Goal: Information Seeking & Learning: Learn about a topic

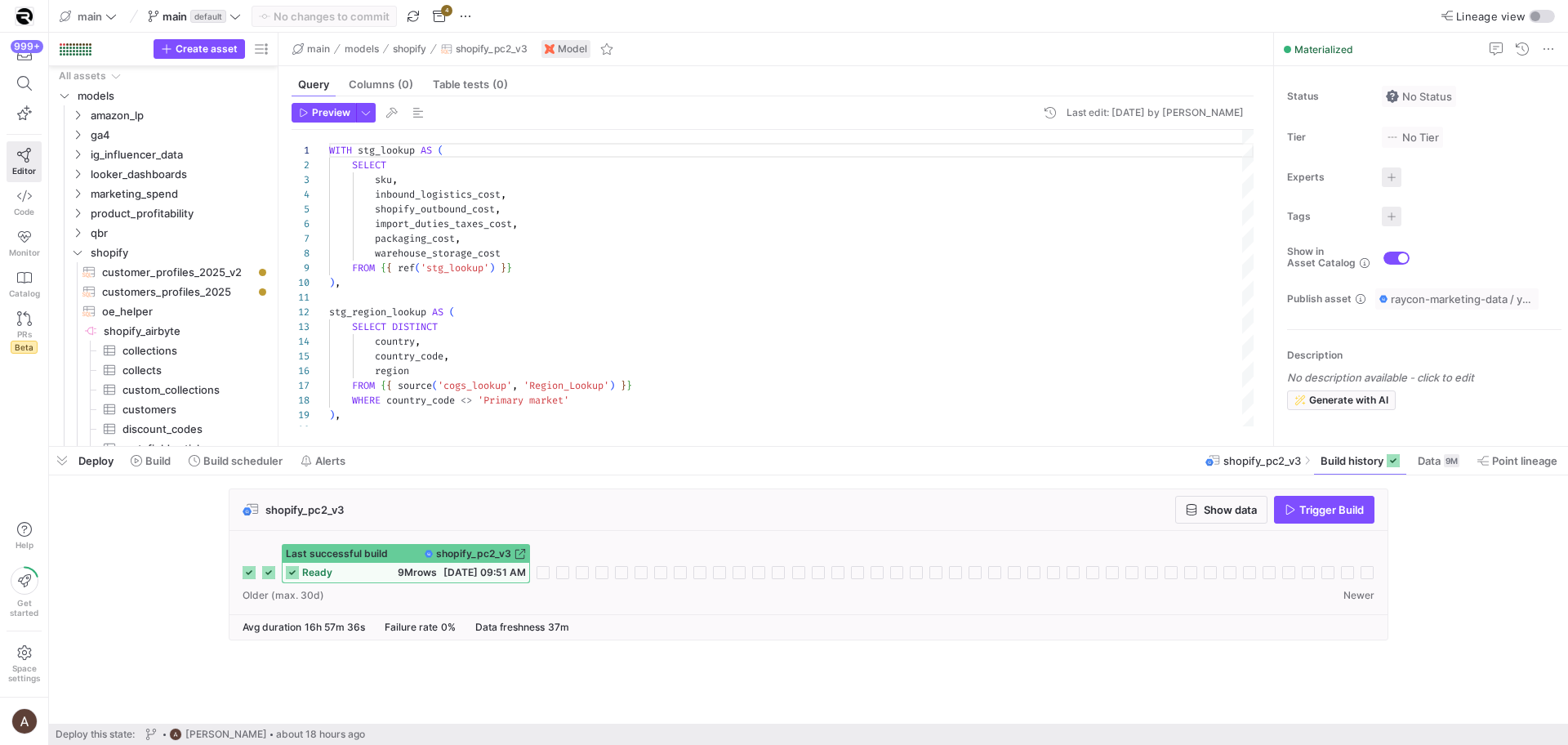
scroll to position [147, 0]
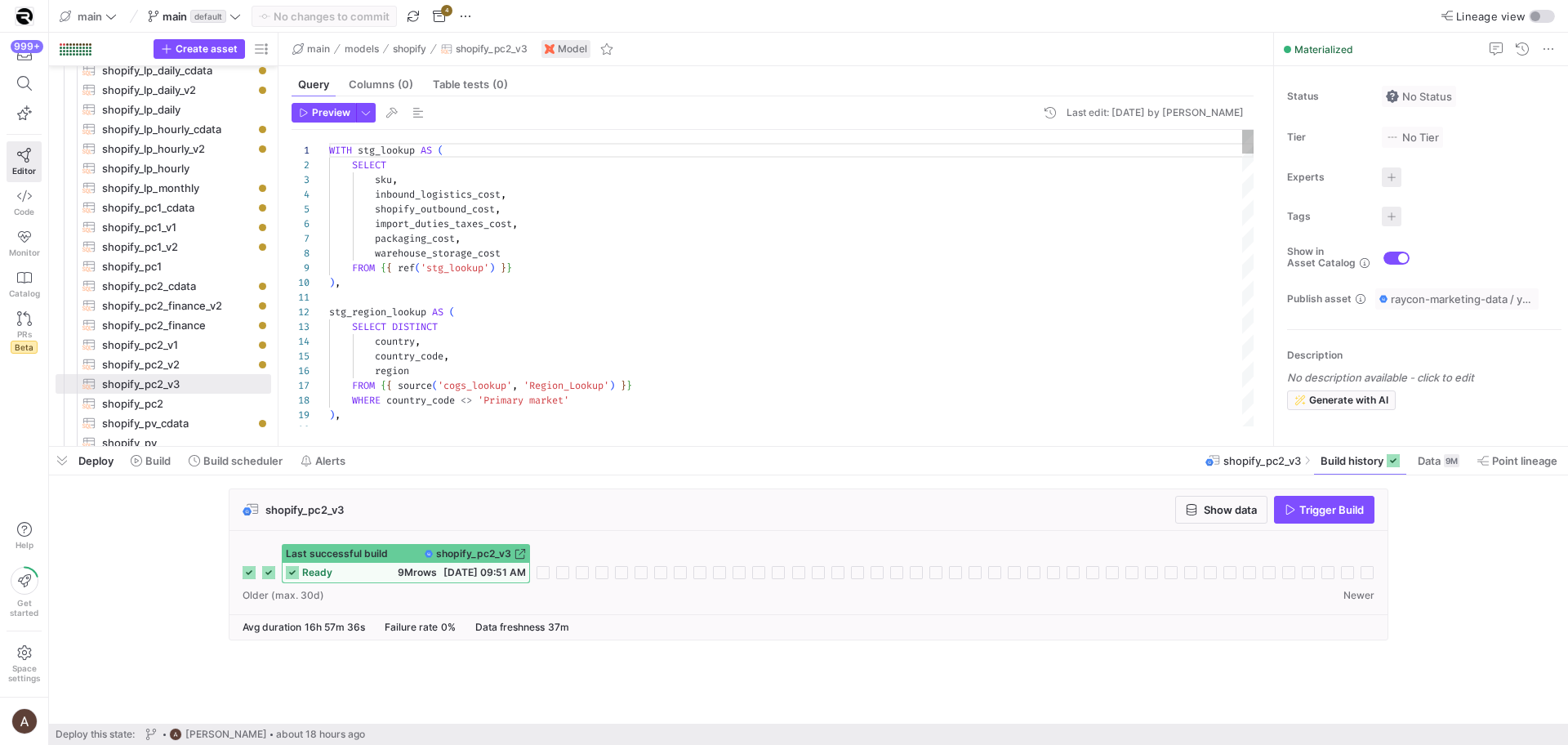
type textarea "stg_region_lookup AS ( SELECT DISTINCT country, country_code, region FROM {{ so…"
click at [14, 180] on link "Editor" at bounding box center [25, 162] width 35 height 41
click at [17, 202] on icon at bounding box center [24, 195] width 15 height 15
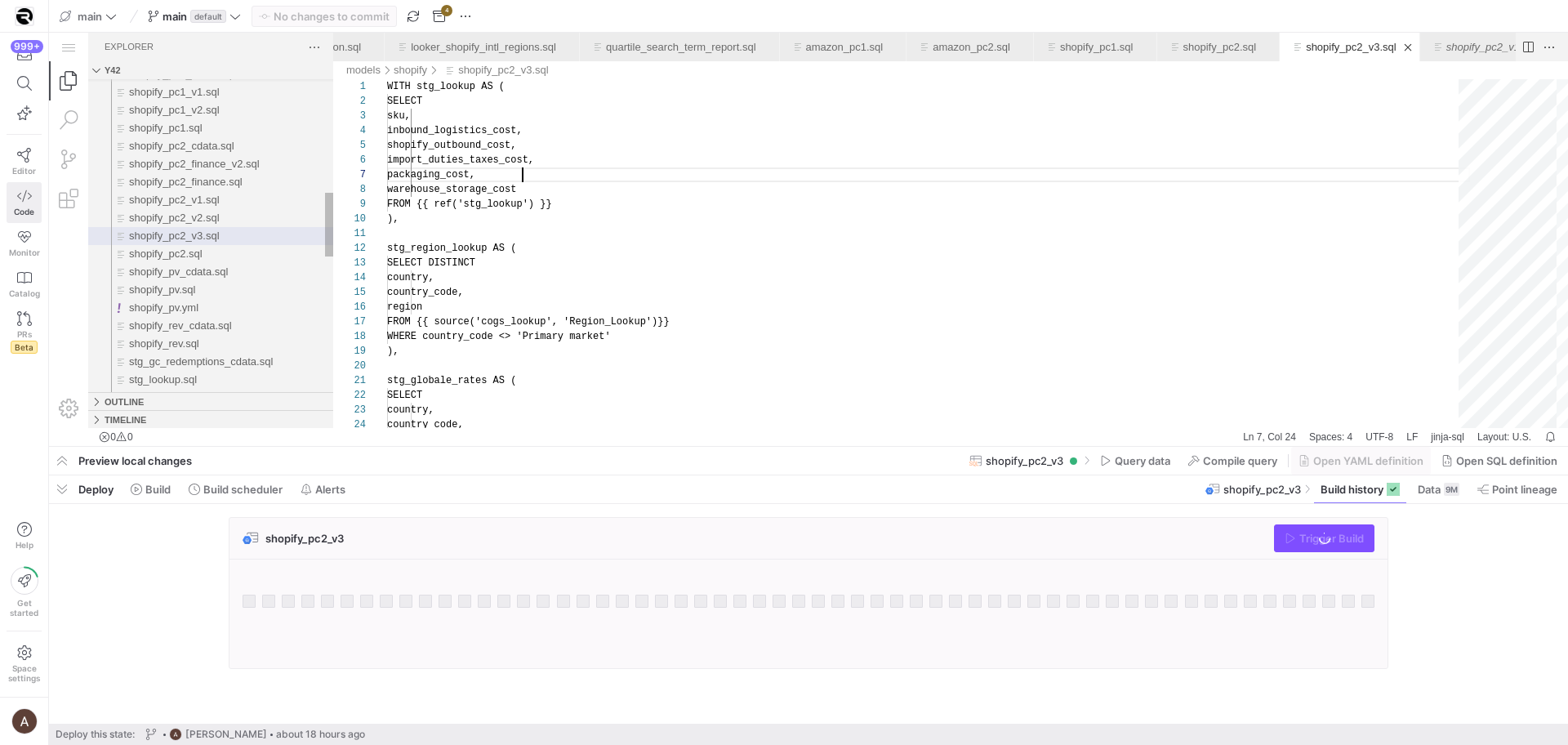
scroll to position [88, 135]
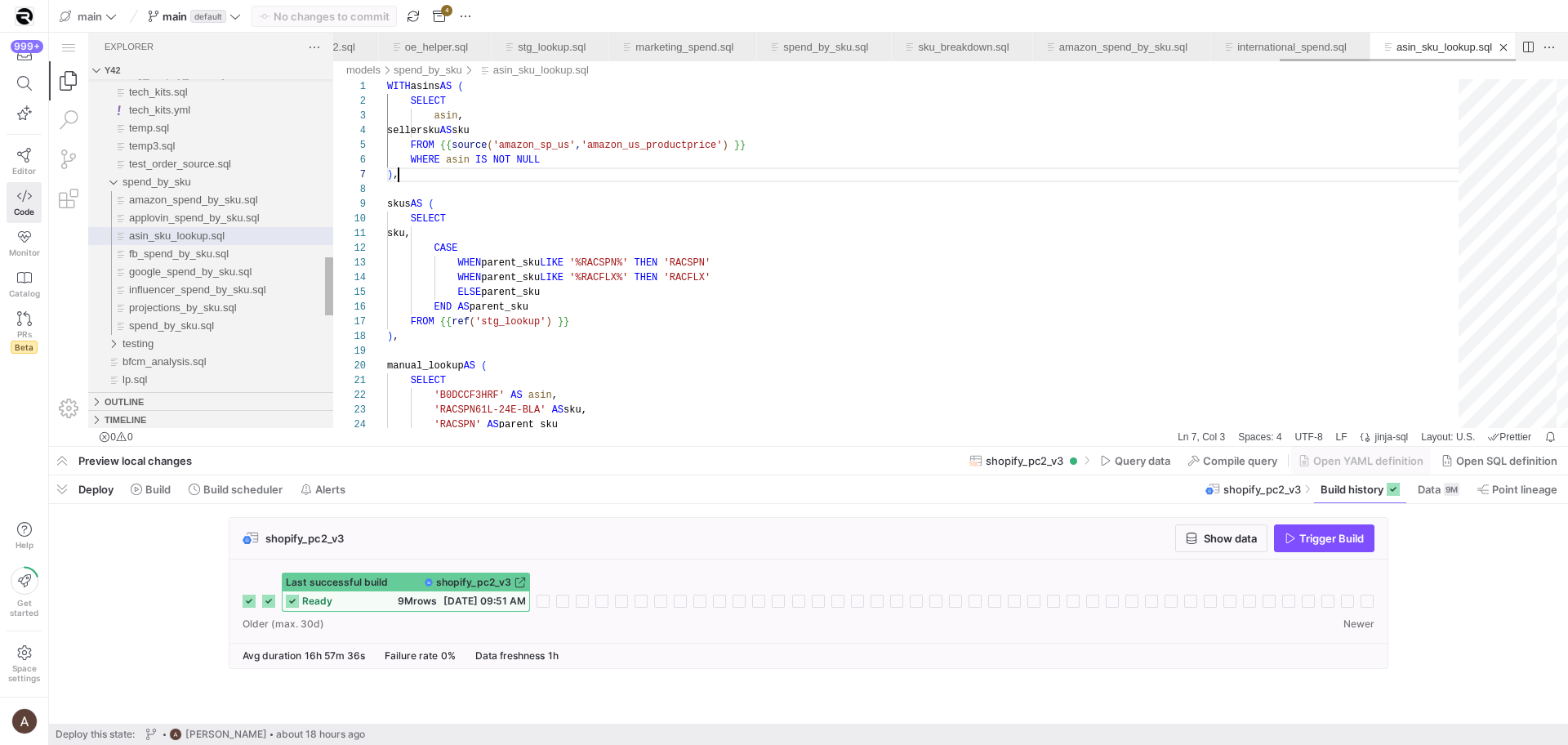
click at [1468, 50] on link "asin_sku_lookup.sql" at bounding box center [1444, 47] width 95 height 12
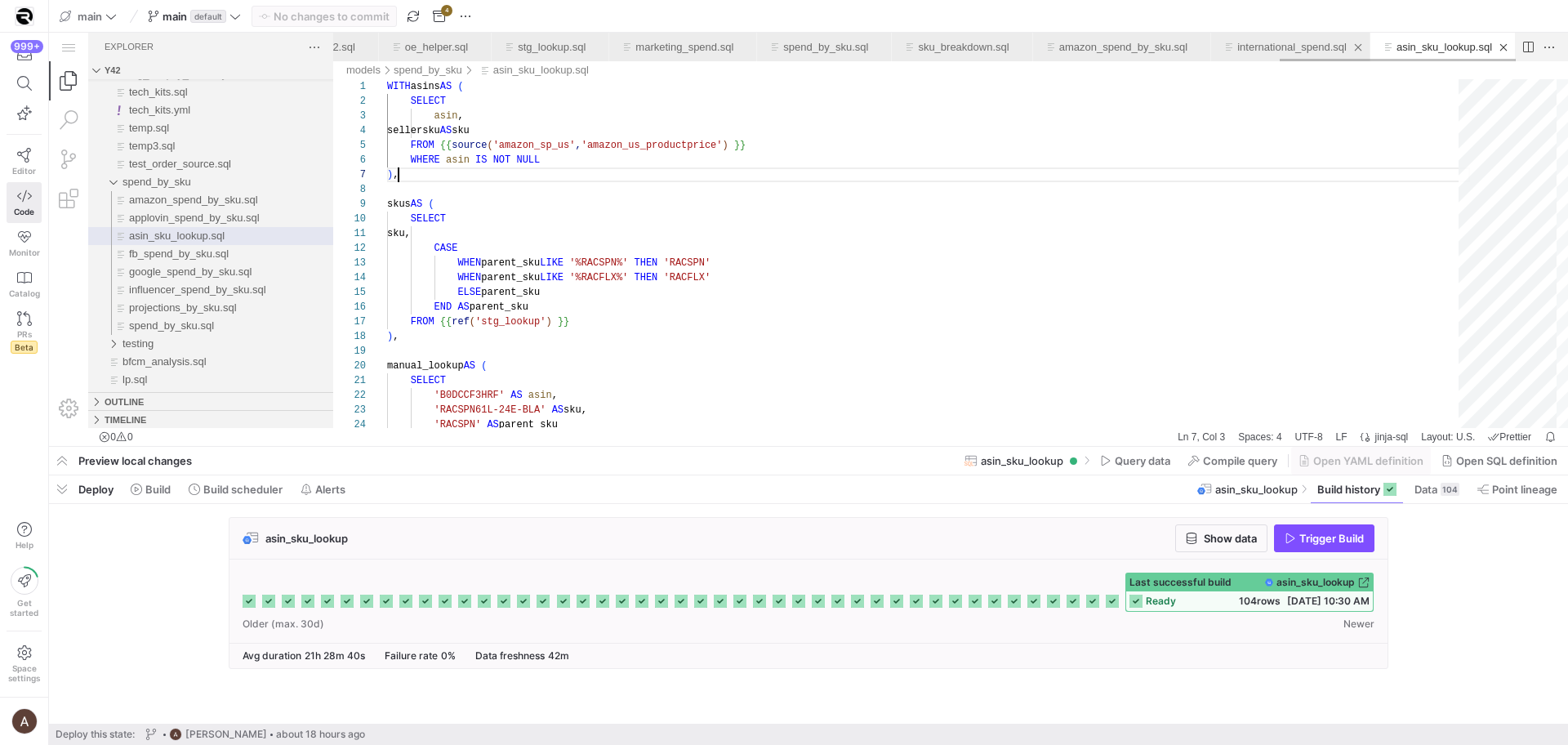
click at [1311, 37] on div "international_spend.sql" at bounding box center [1291, 46] width 109 height 28
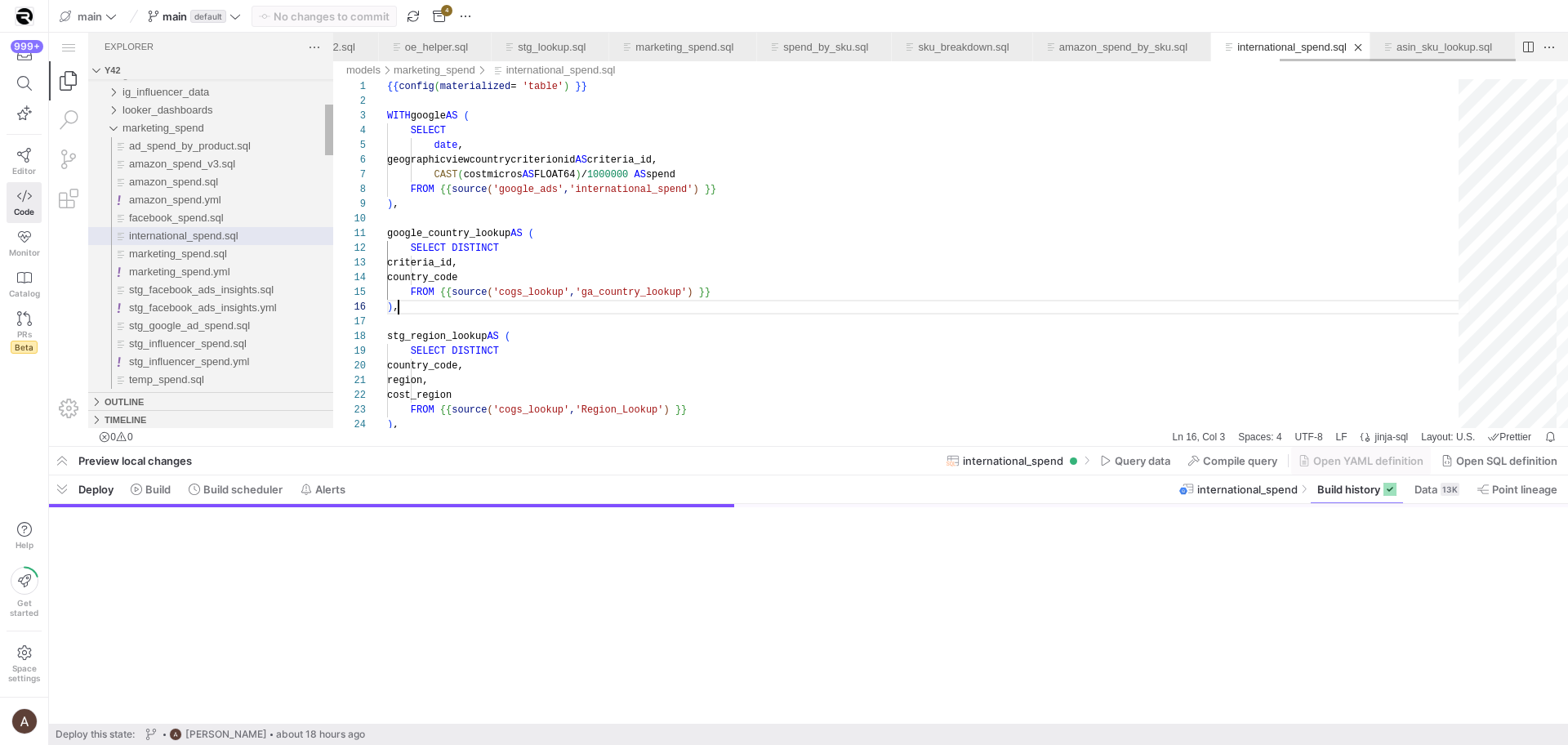
scroll to position [74, 12]
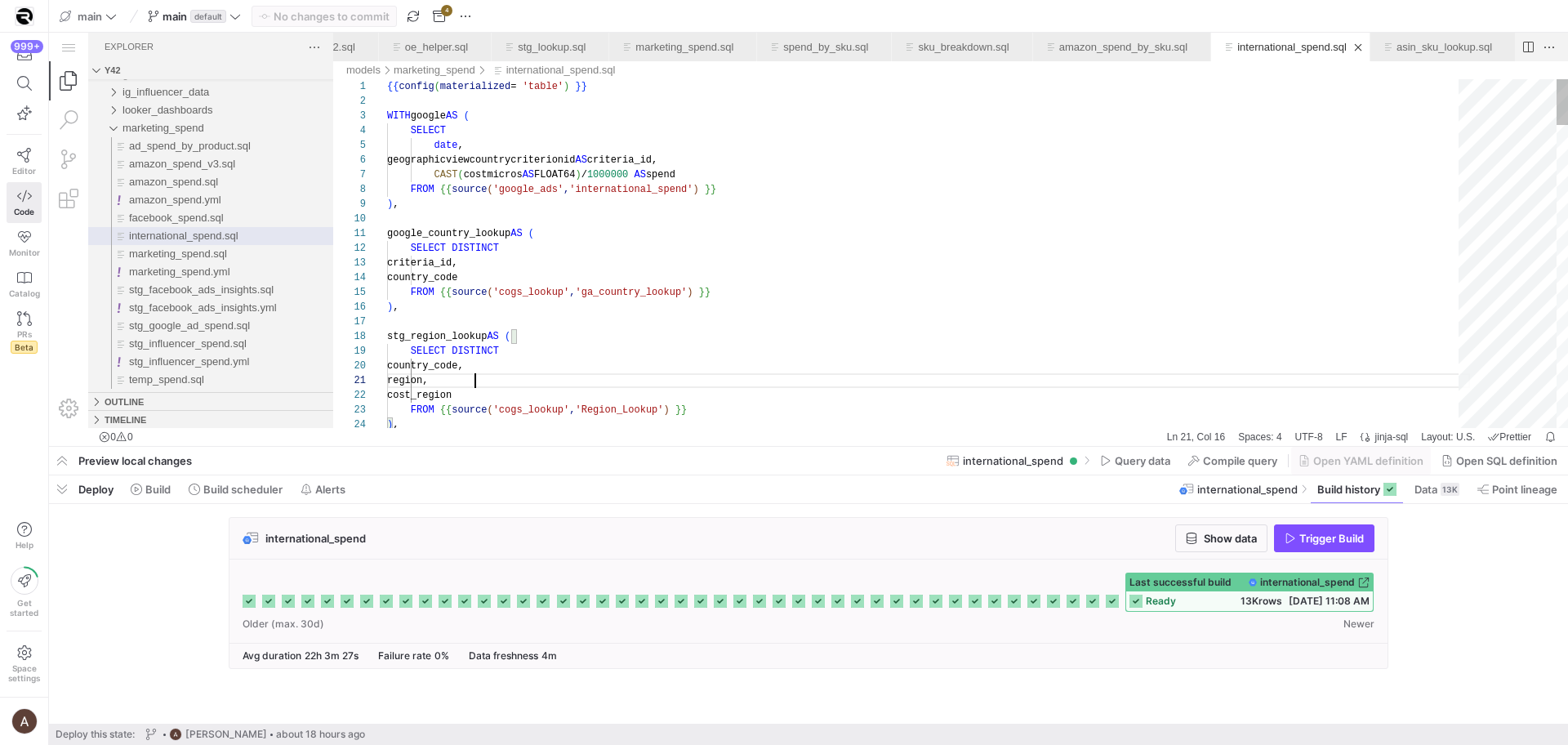
type textarea "google_country_lookup AS ( SELECT DISTINCT criteria_id, country_code FROM {{ so…"
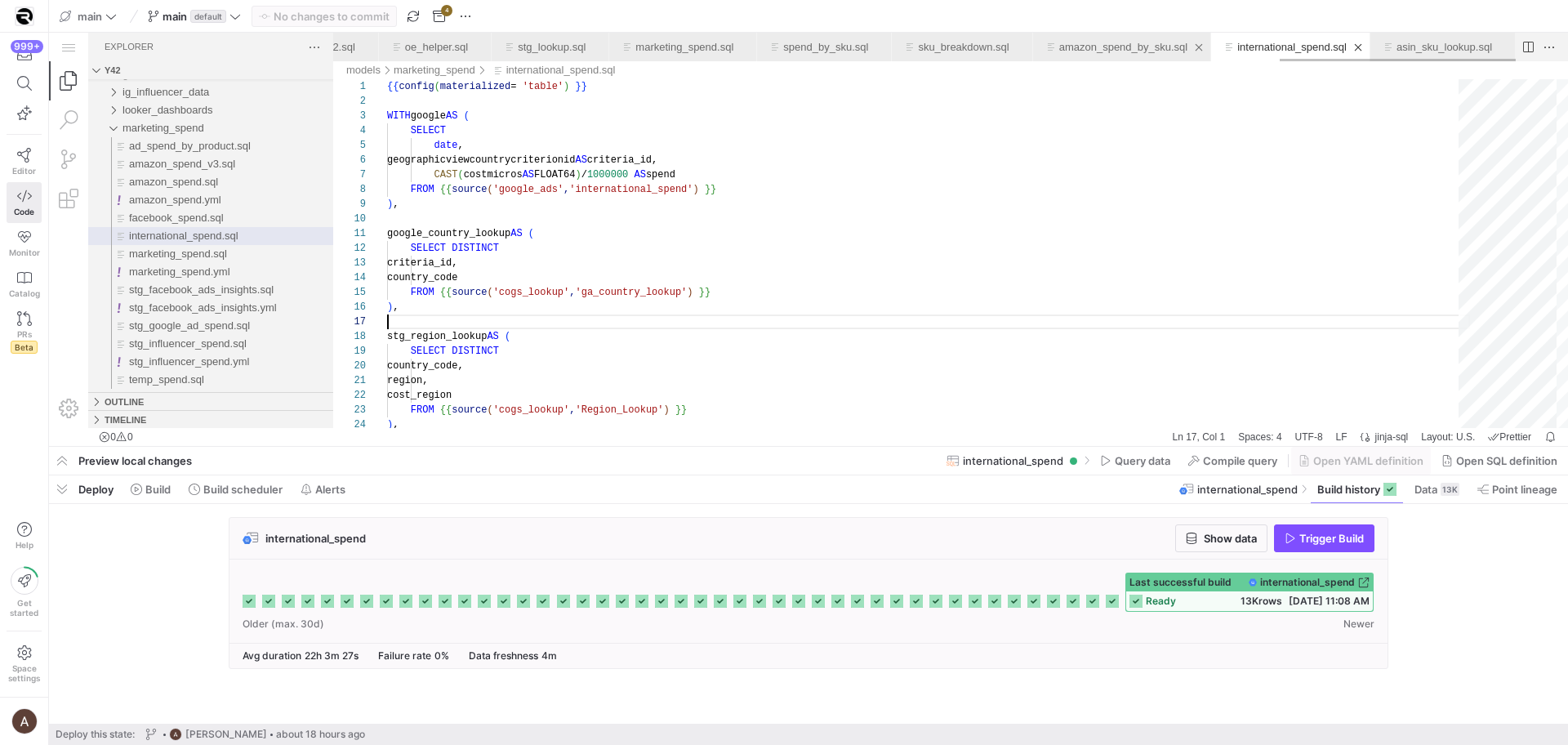
click at [1105, 47] on link "amazon_spend_by_sku.sql" at bounding box center [1123, 47] width 129 height 12
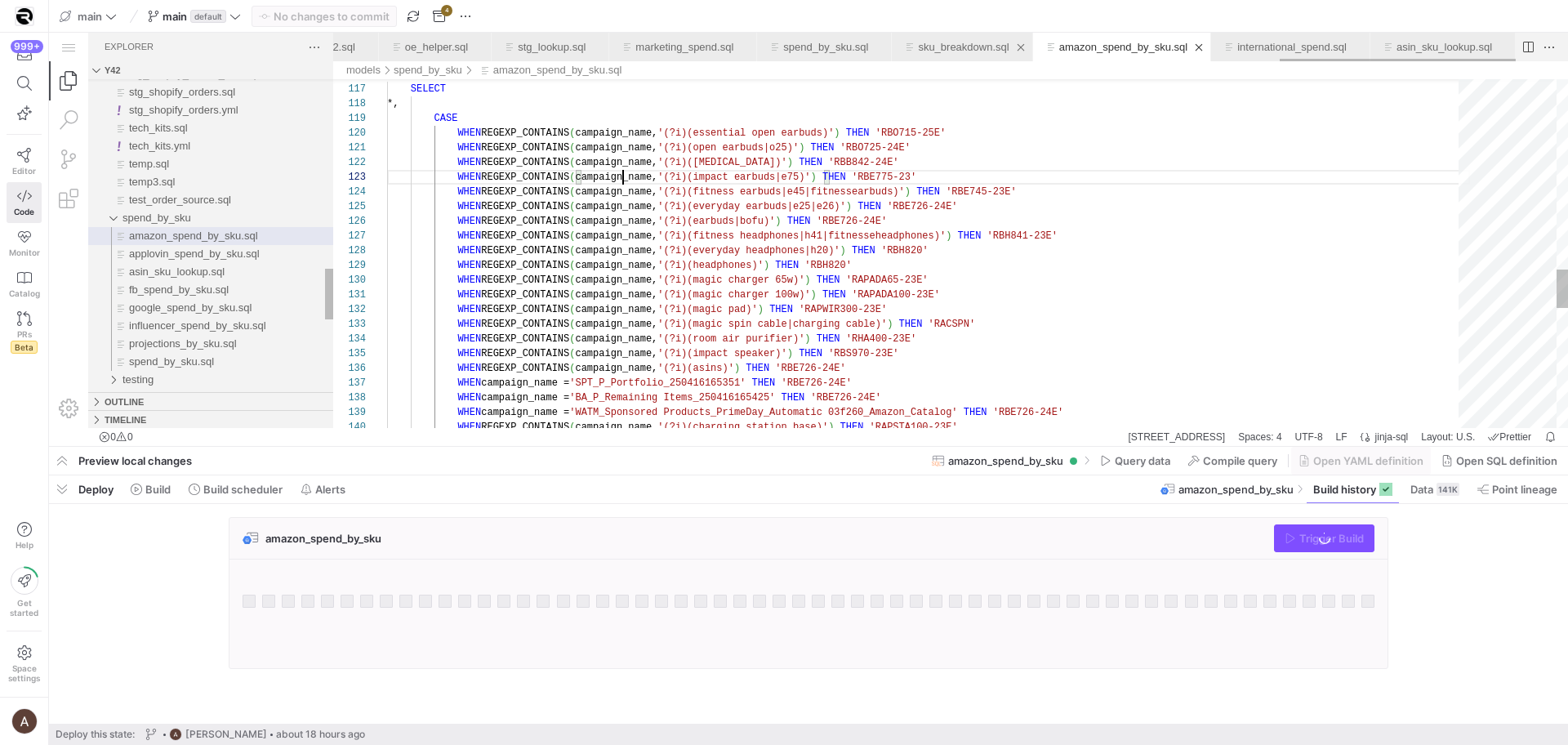
scroll to position [0, 4739]
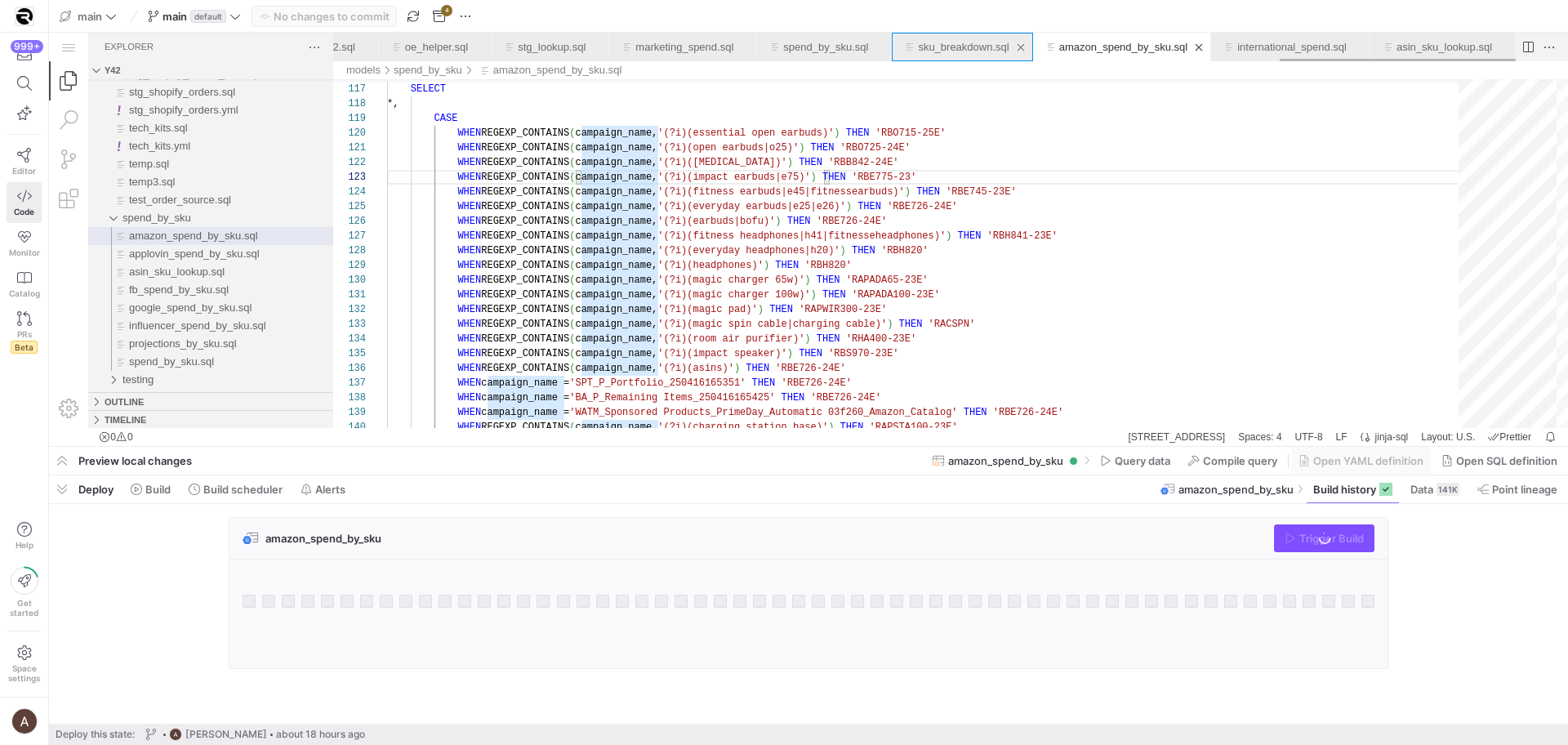
click at [941, 45] on link "sku_breakdown.sql" at bounding box center [963, 47] width 90 height 12
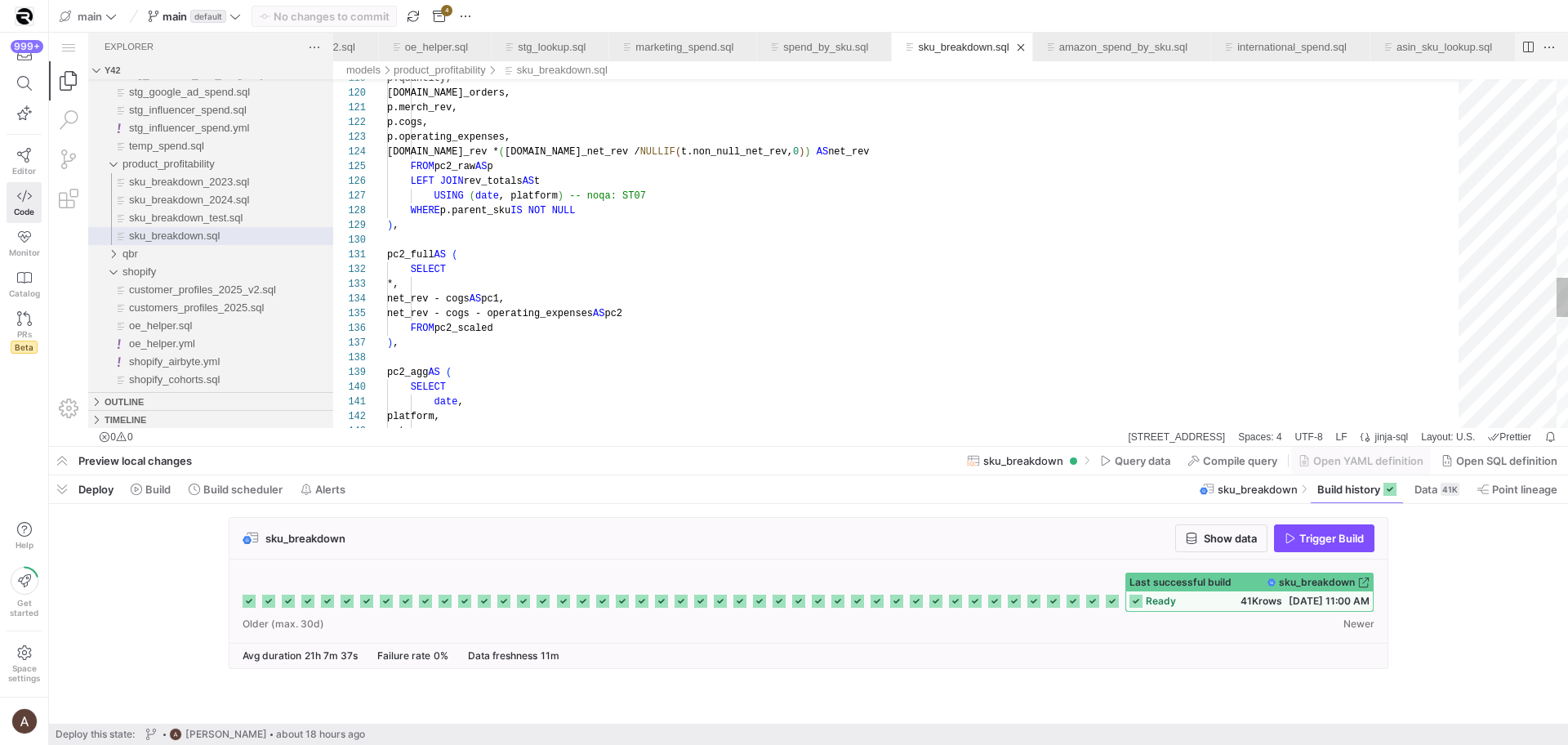
type textarea "date, platform, category, parent_sku, SUM(quantity) AS quantity, SUM(total_orde…"
click at [809, 397] on div "date ," at bounding box center [928, 401] width 1083 height 15
click at [140, 173] on div "product_profitability" at bounding box center [228, 164] width 211 height 18
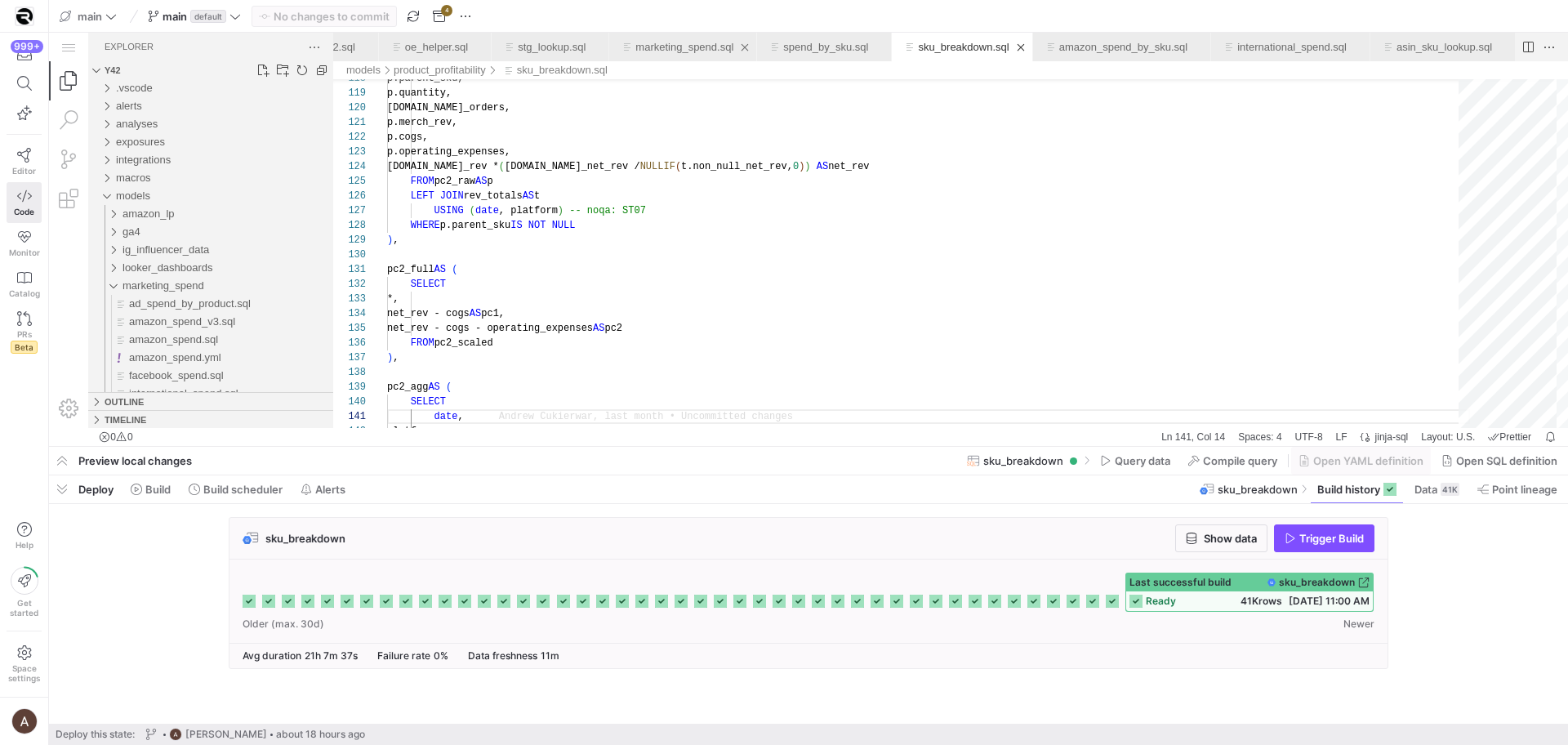
scroll to position [0, 4712]
click at [795, 39] on div "spend_by_sku.sql" at bounding box center [826, 46] width 85 height 28
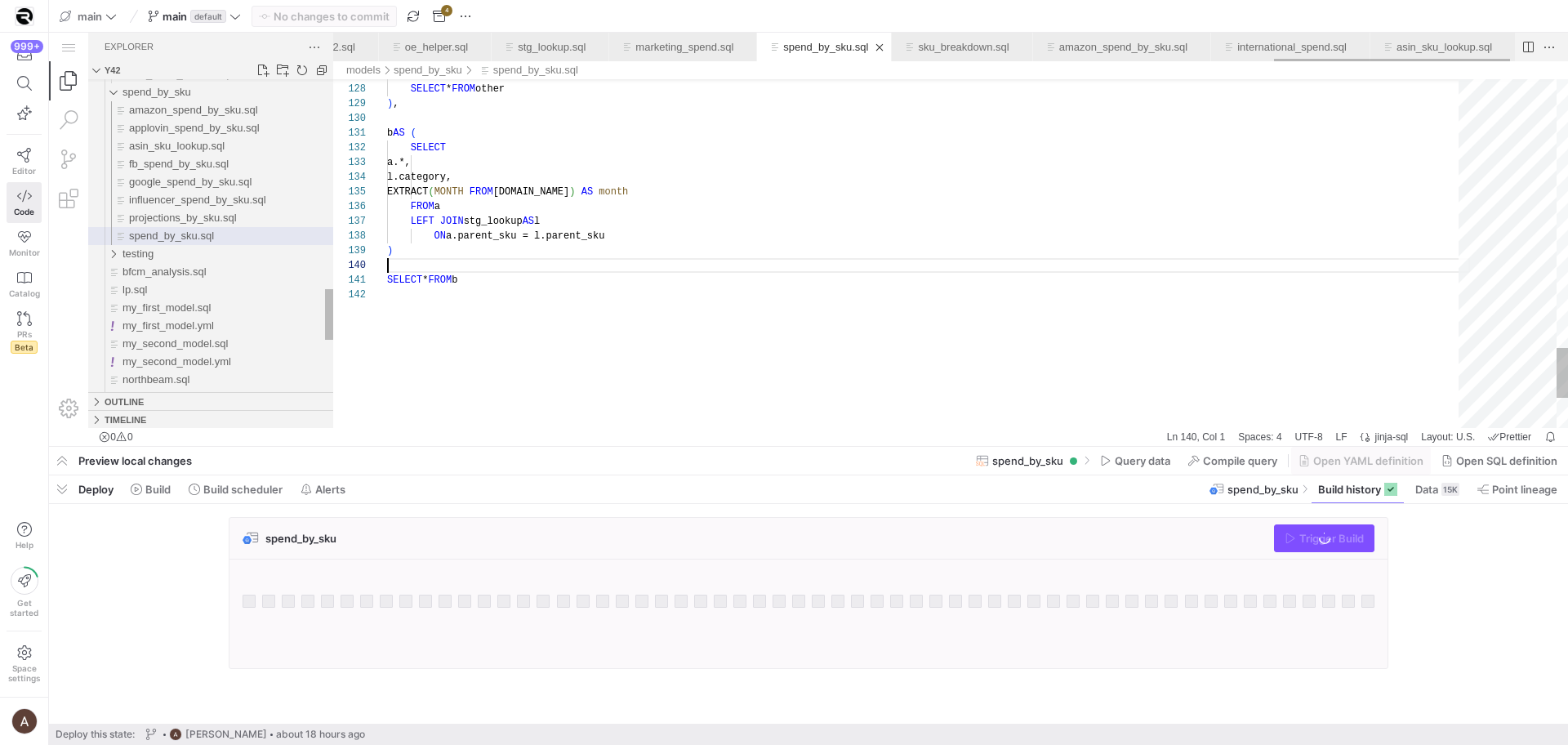
scroll to position [0, 4741]
click at [941, 50] on link "sku_breakdown.sql" at bounding box center [963, 47] width 90 height 12
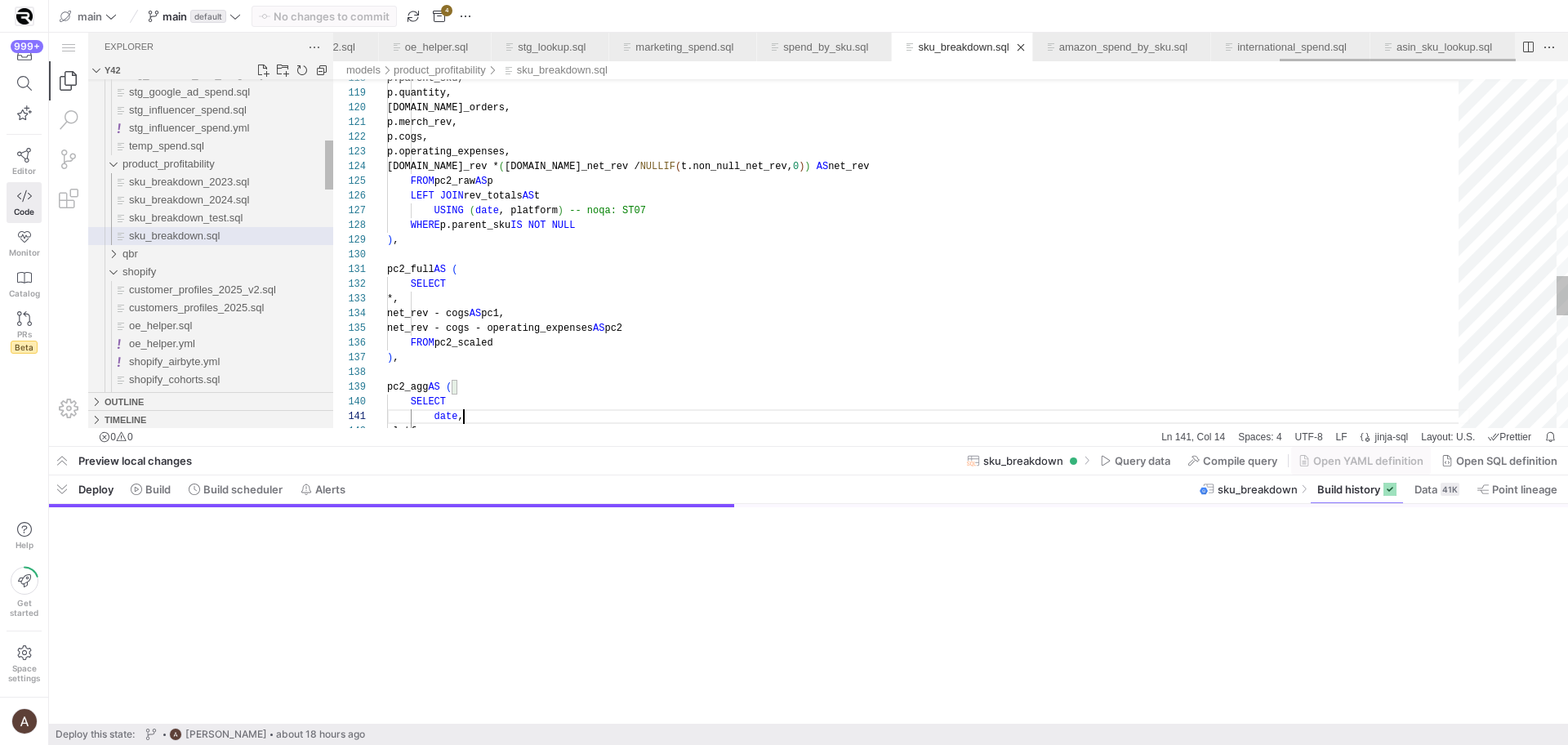
scroll to position [0, 77]
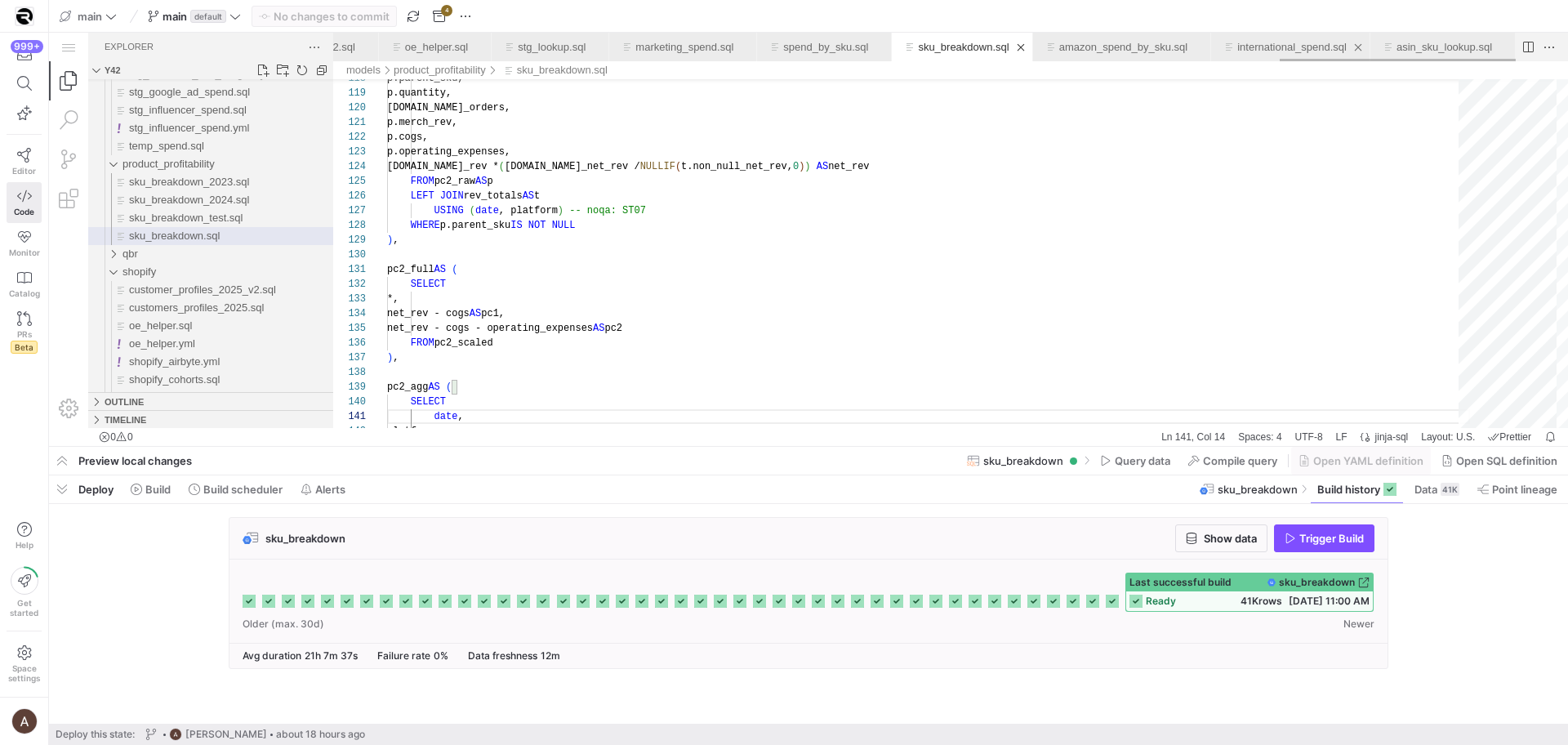
click at [1237, 52] on link "international_spend.sql" at bounding box center [1291, 47] width 109 height 12
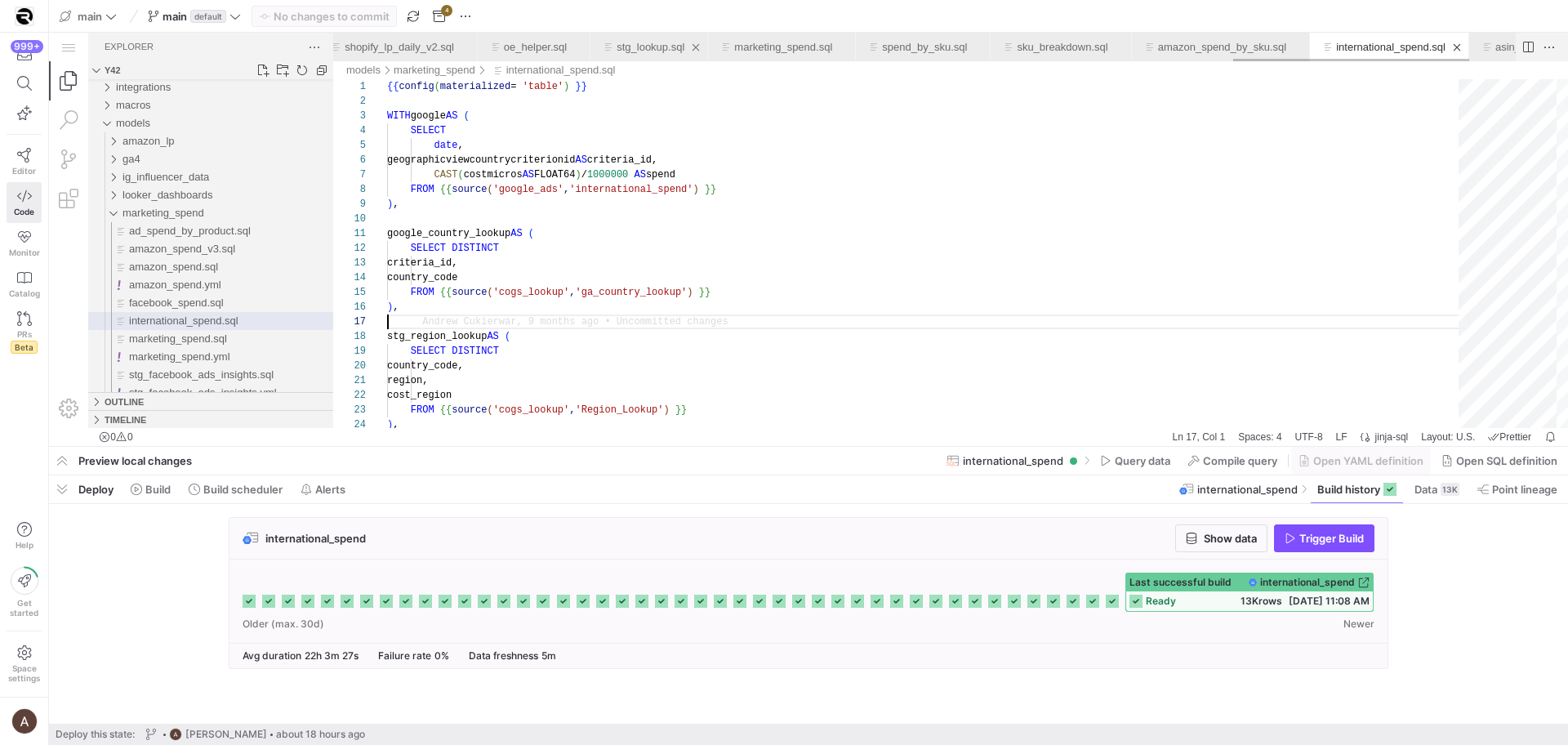
scroll to position [0, 4388]
click at [512, 51] on link "shopify_lp_daily_v2.sql" at bounding box center [456, 47] width 109 height 12
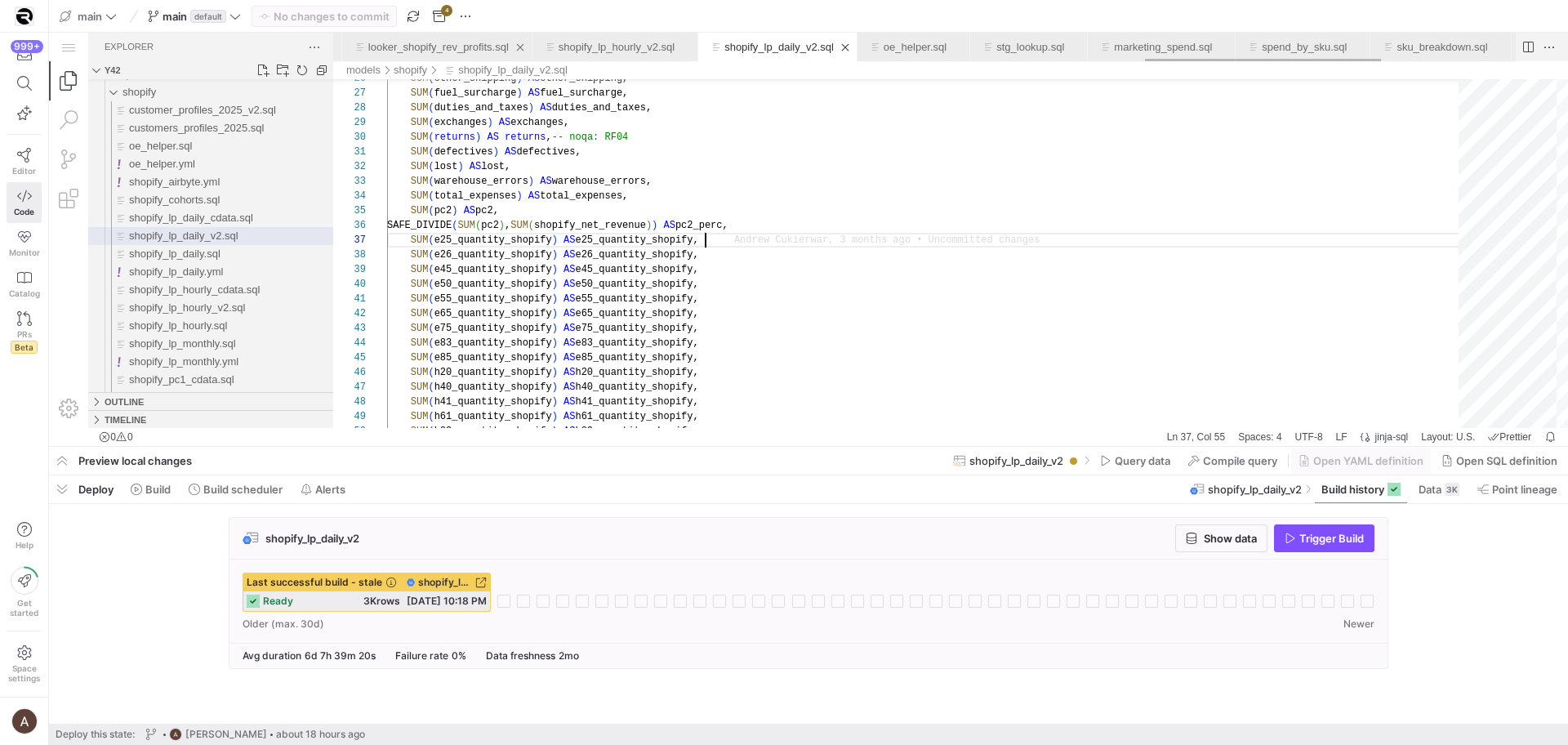
scroll to position [0, 4047]
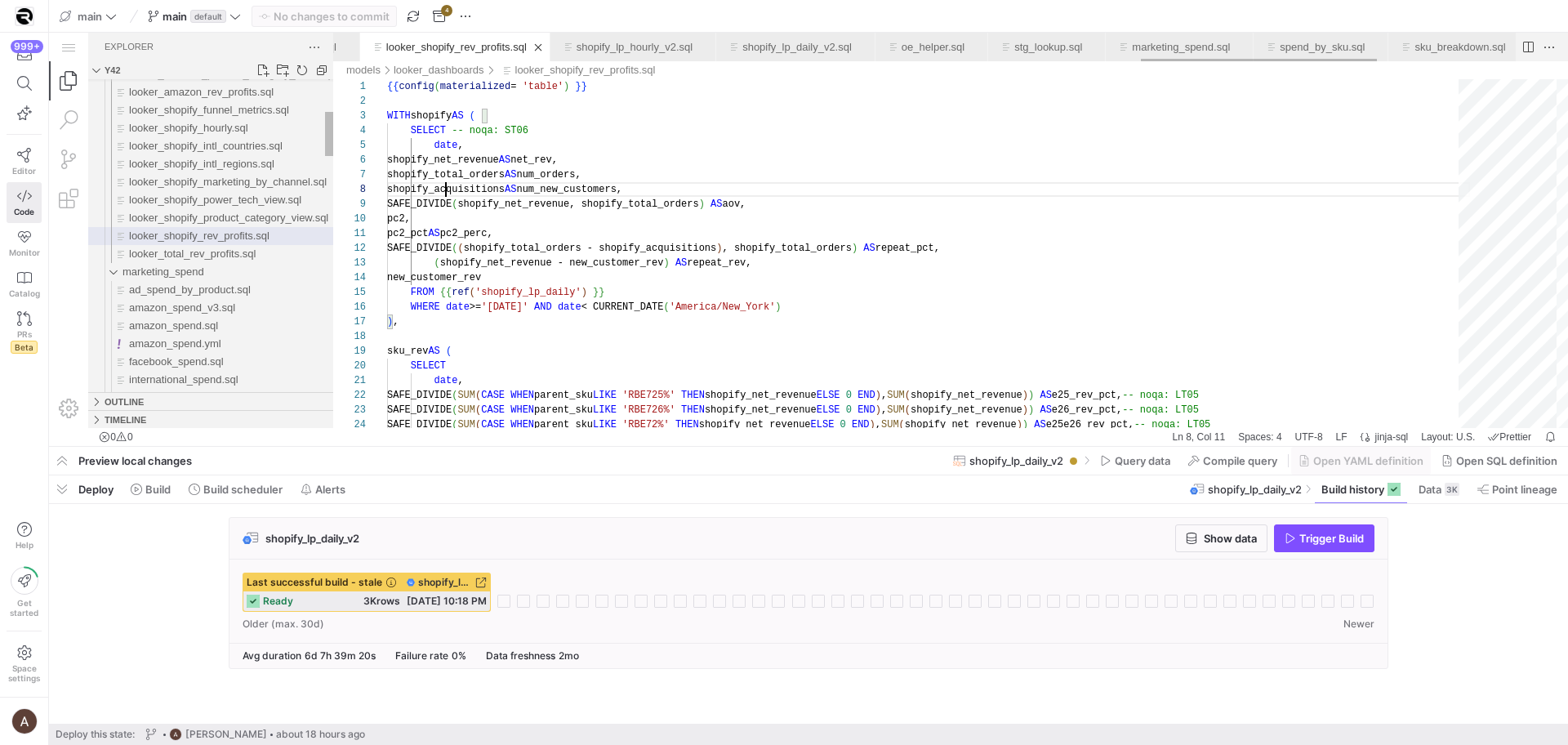
click at [527, 54] on div "looker_shopify_rev_profits.sql" at bounding box center [457, 46] width 140 height 28
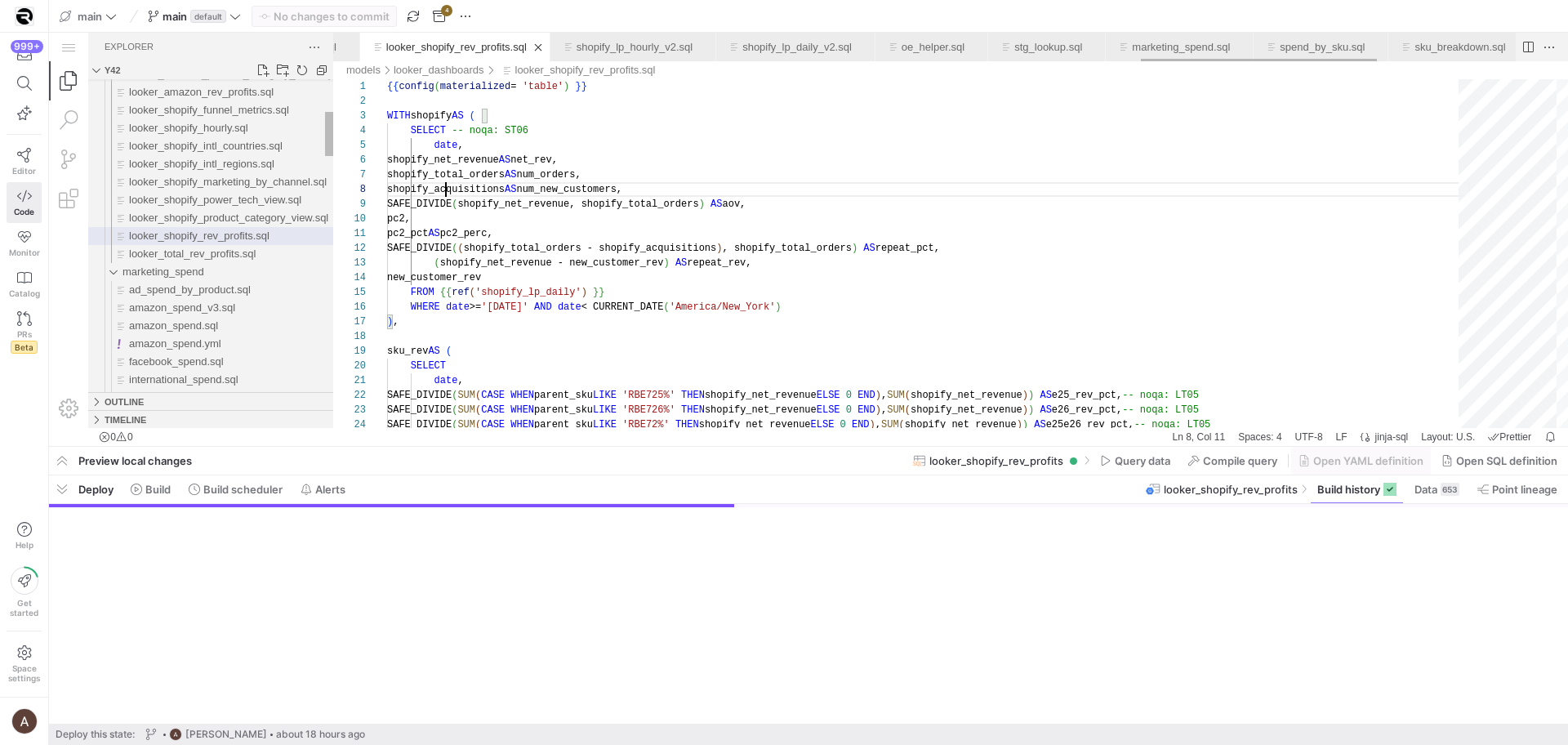
scroll to position [103, 59]
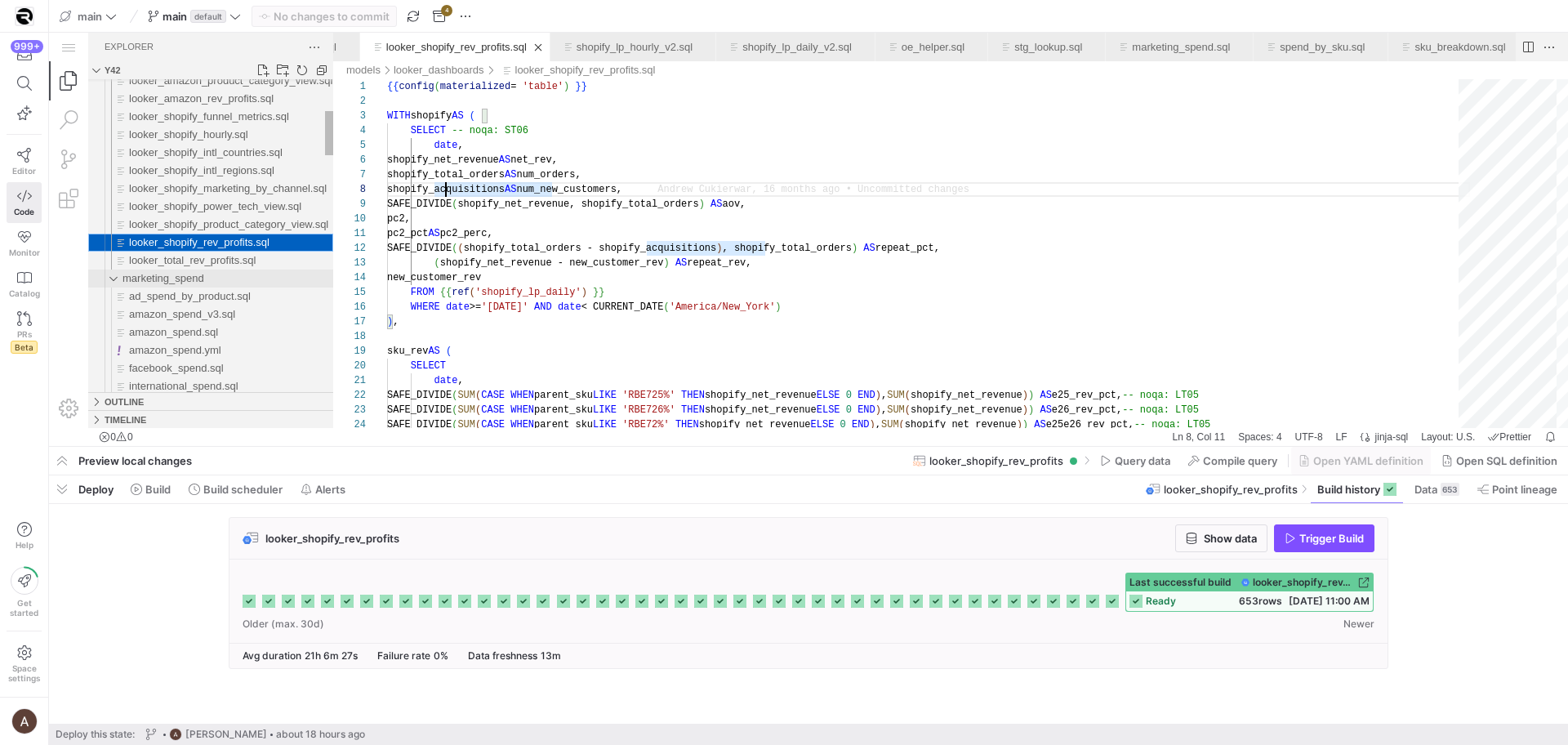
click at [149, 272] on span "marketing_spend" at bounding box center [163, 278] width 81 height 12
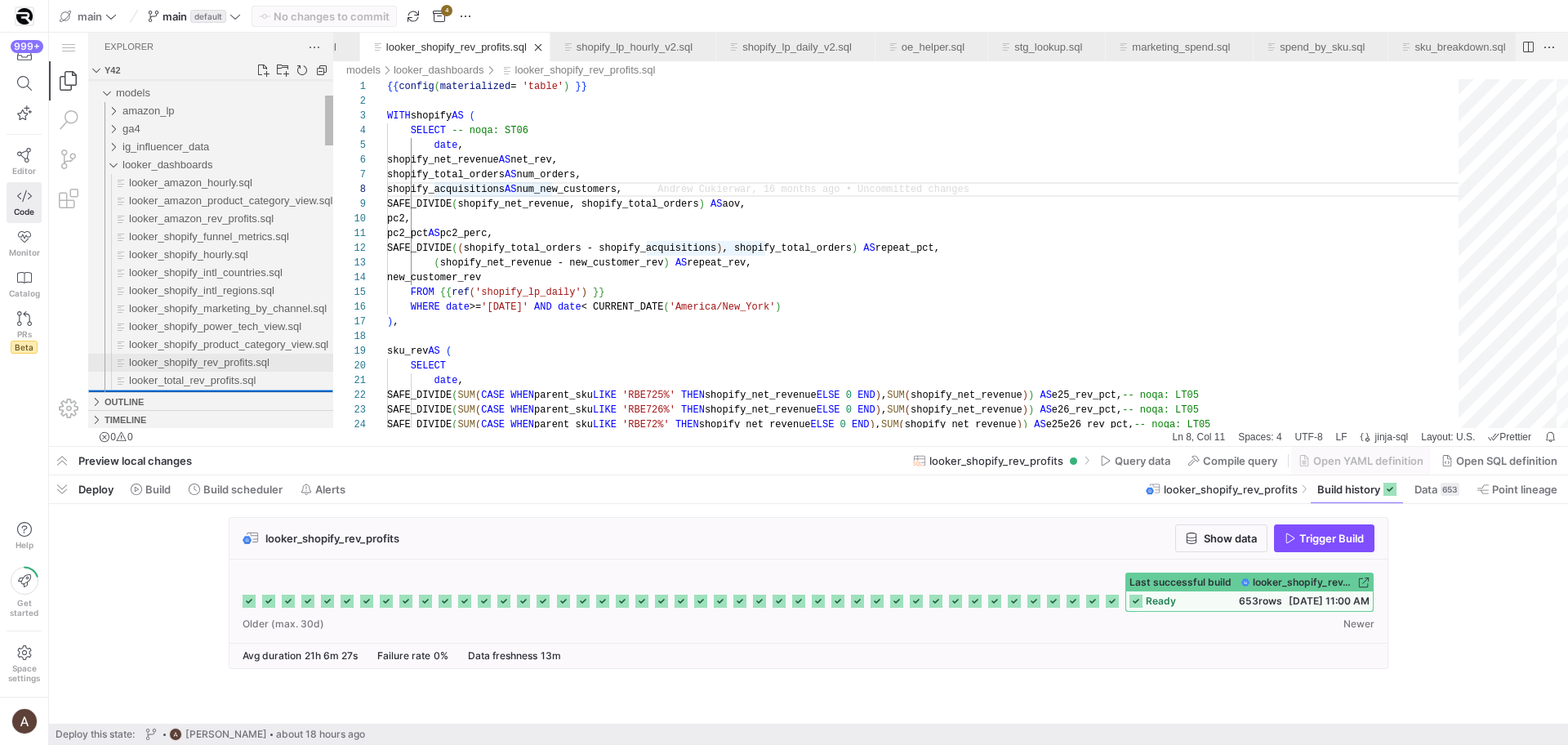
click at [211, 357] on span "looker_shopify_rev_profits.sql" at bounding box center [198, 362] width 140 height 12
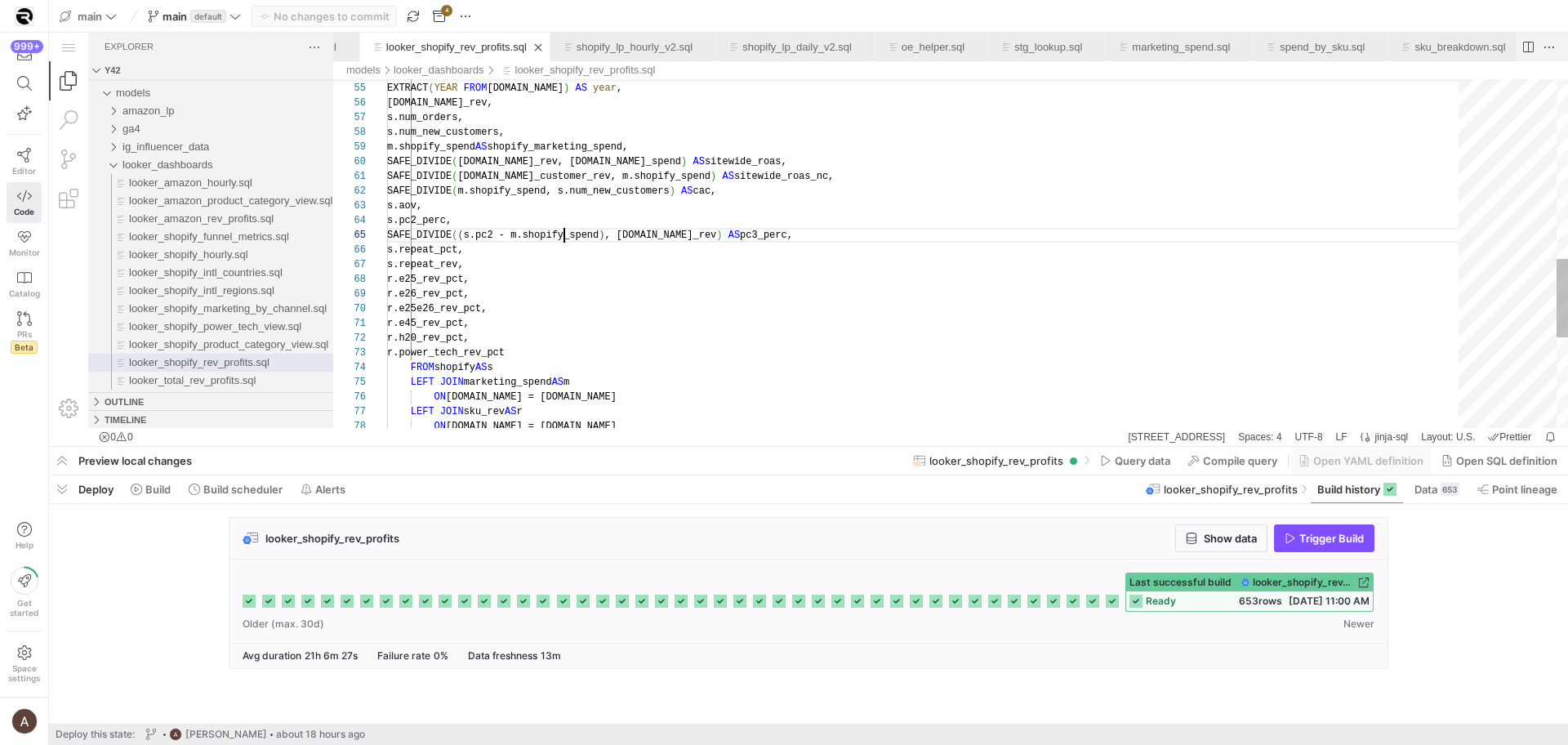
scroll to position [59, 178]
click at [563, 238] on div "ON [DOMAIN_NAME] = [DOMAIN_NAME] ON [DOMAIN_NAME] = [DOMAIN_NAME] LEFT JOIN sku…" at bounding box center [928, 57] width 1083 height 1539
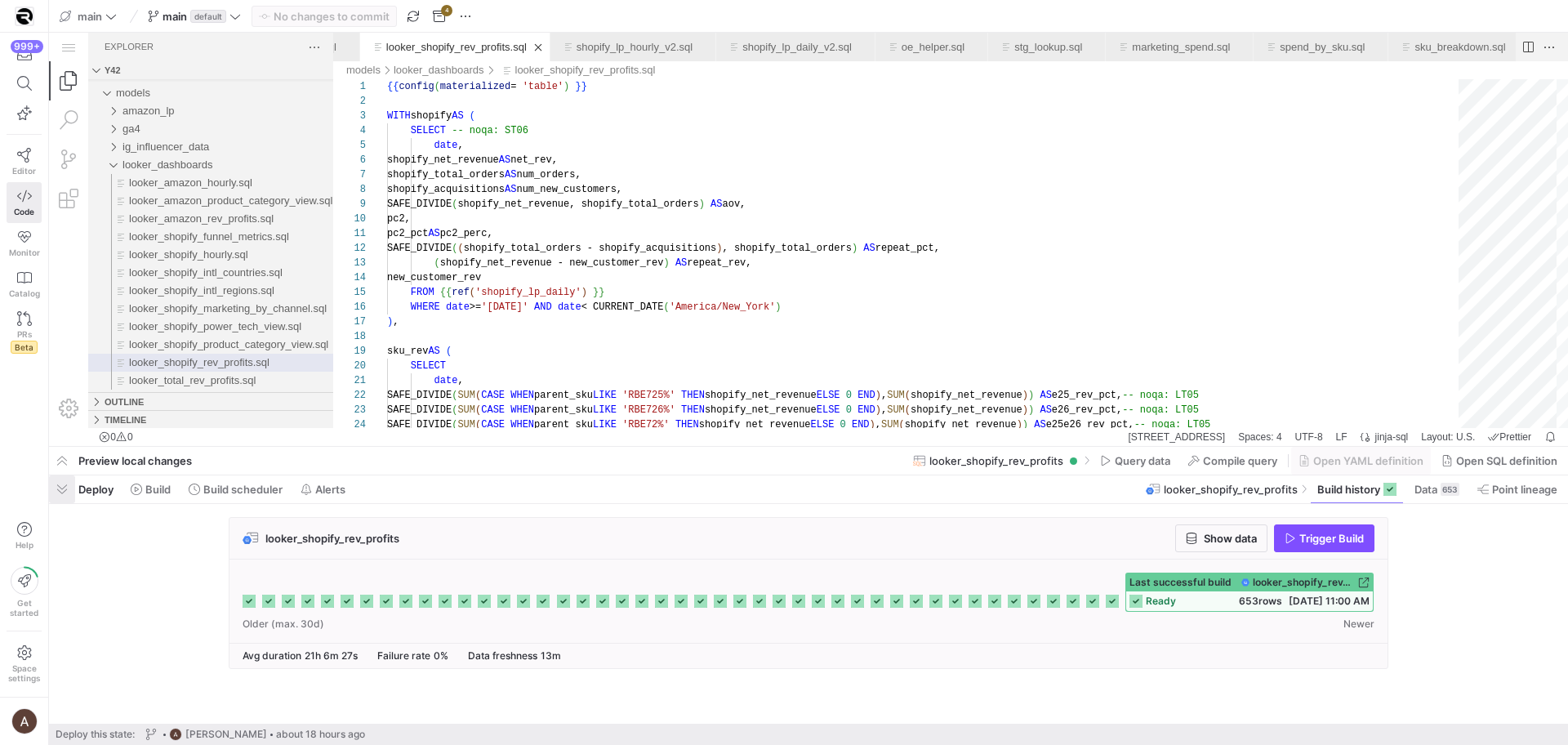
click at [76, 488] on div "Deploy Build Build scheduler Alerts" at bounding box center [201, 489] width 304 height 27
drag, startPoint x: 74, startPoint y: 488, endPoint x: 24, endPoint y: 454, distance: 60.5
click at [74, 488] on span "button" at bounding box center [62, 489] width 27 height 27
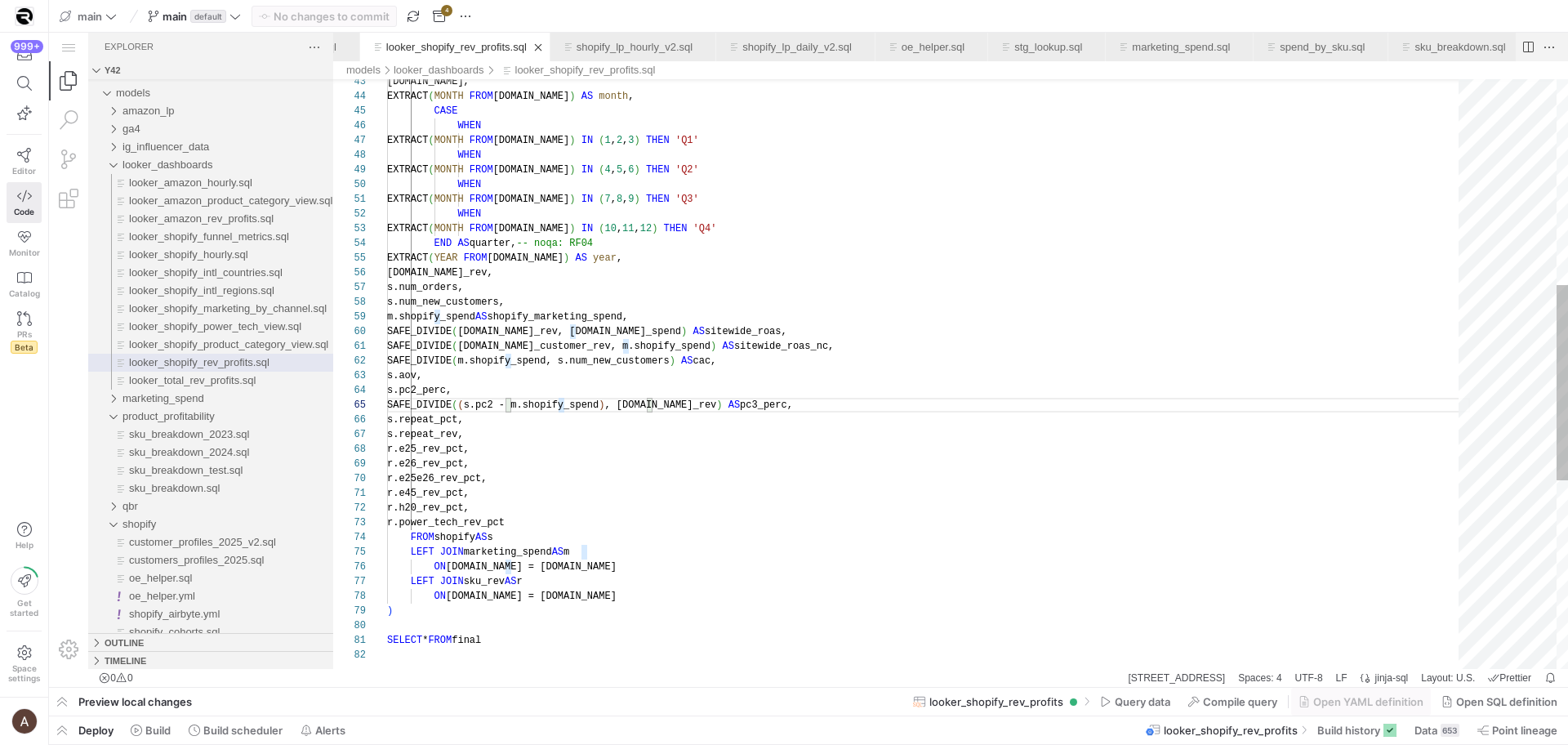
scroll to position [74, 106]
click at [830, 275] on div "EXTRACT ( YEAR FROM [DOMAIN_NAME] ) AS year , [DOMAIN_NAME]_rev, s.num_orders, …" at bounding box center [928, 347] width 1083 height 1781
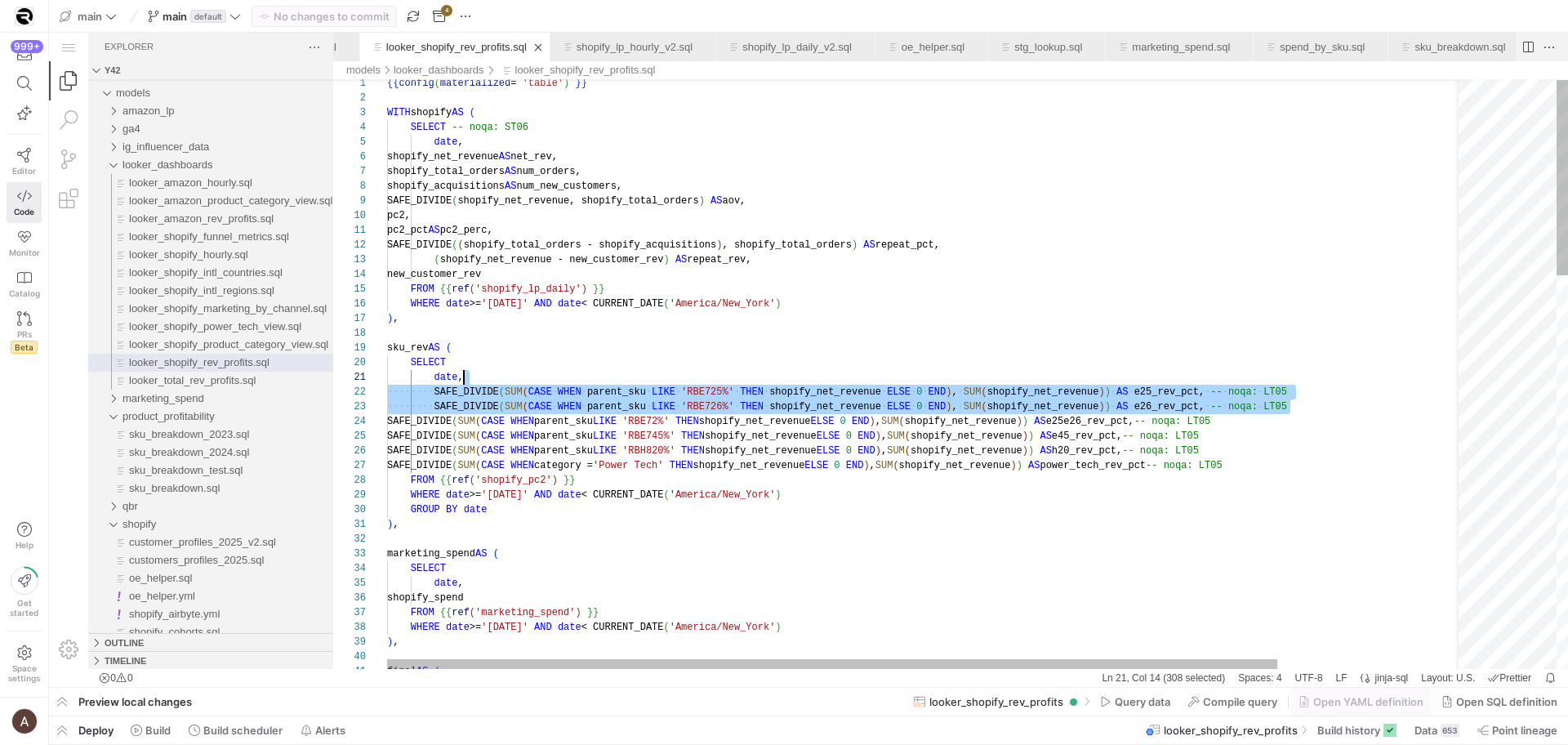
scroll to position [0, 77]
drag, startPoint x: 1310, startPoint y: 406, endPoint x: 1303, endPoint y: 381, distance: 26.0
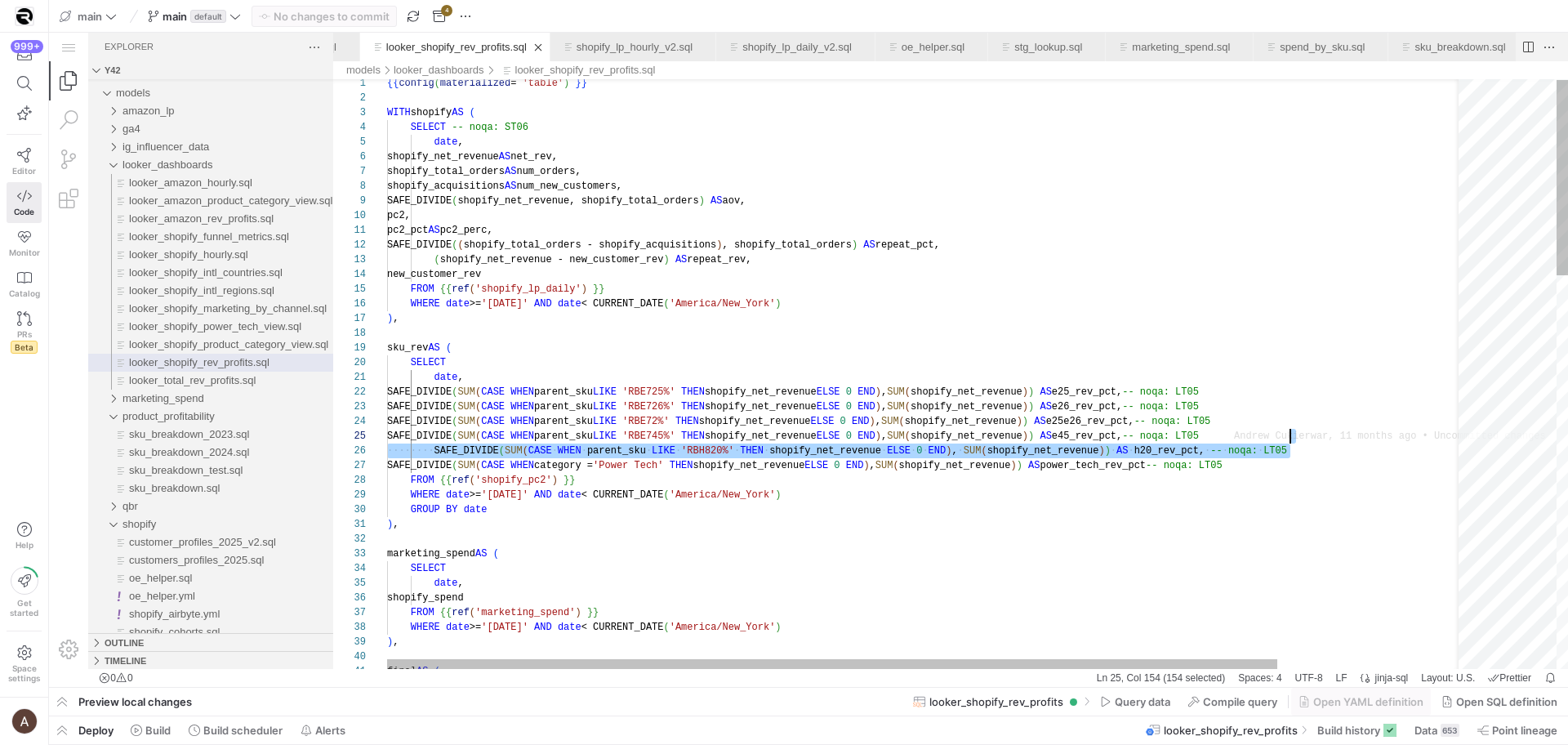
drag, startPoint x: 1306, startPoint y: 452, endPoint x: 1306, endPoint y: 441, distance: 11.0
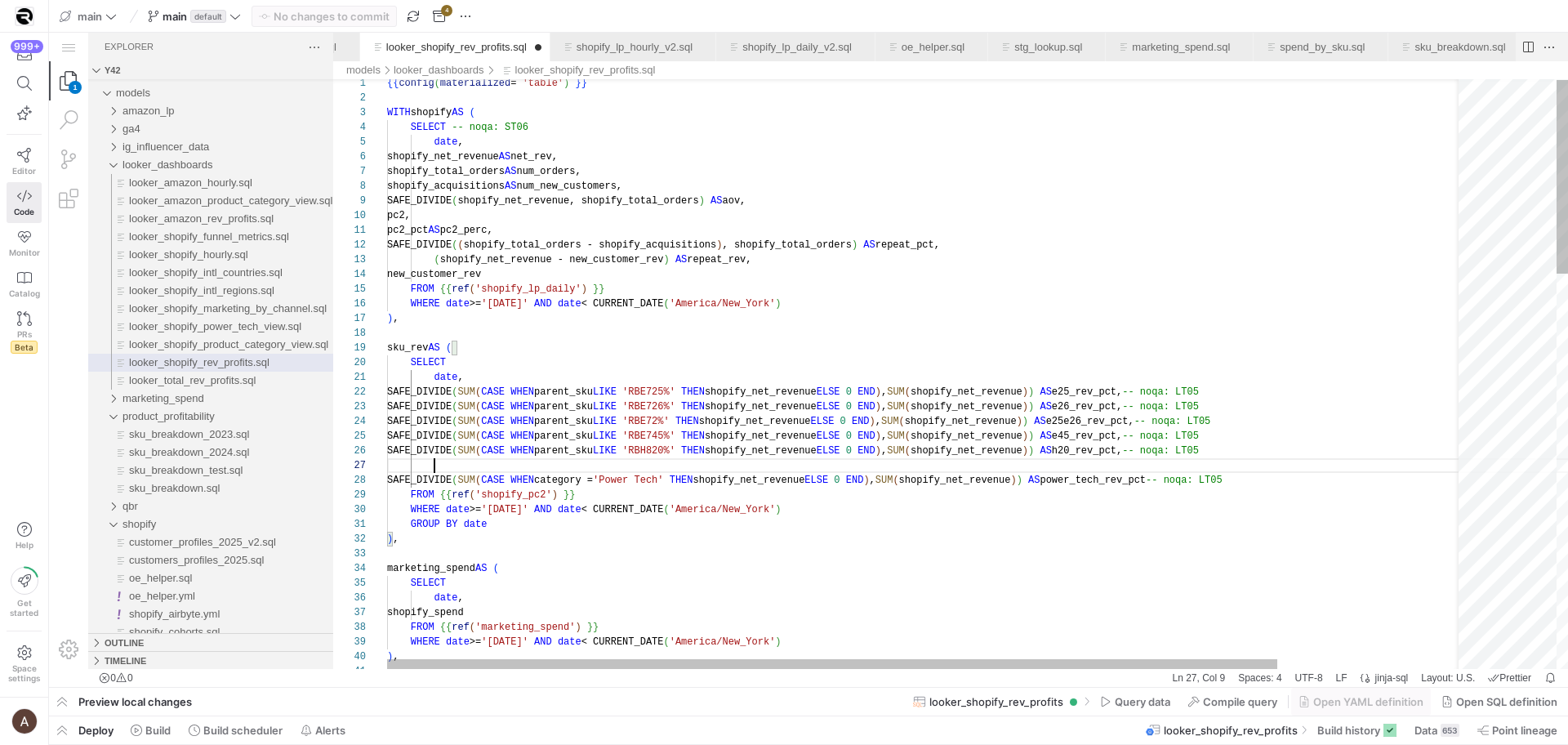
paste textarea "ue)) AS e25e26_rev_pct, -- noqa: LT05 SAFE_DIVIDE(SUM(CASE WHEN parent_sku LIKE…"
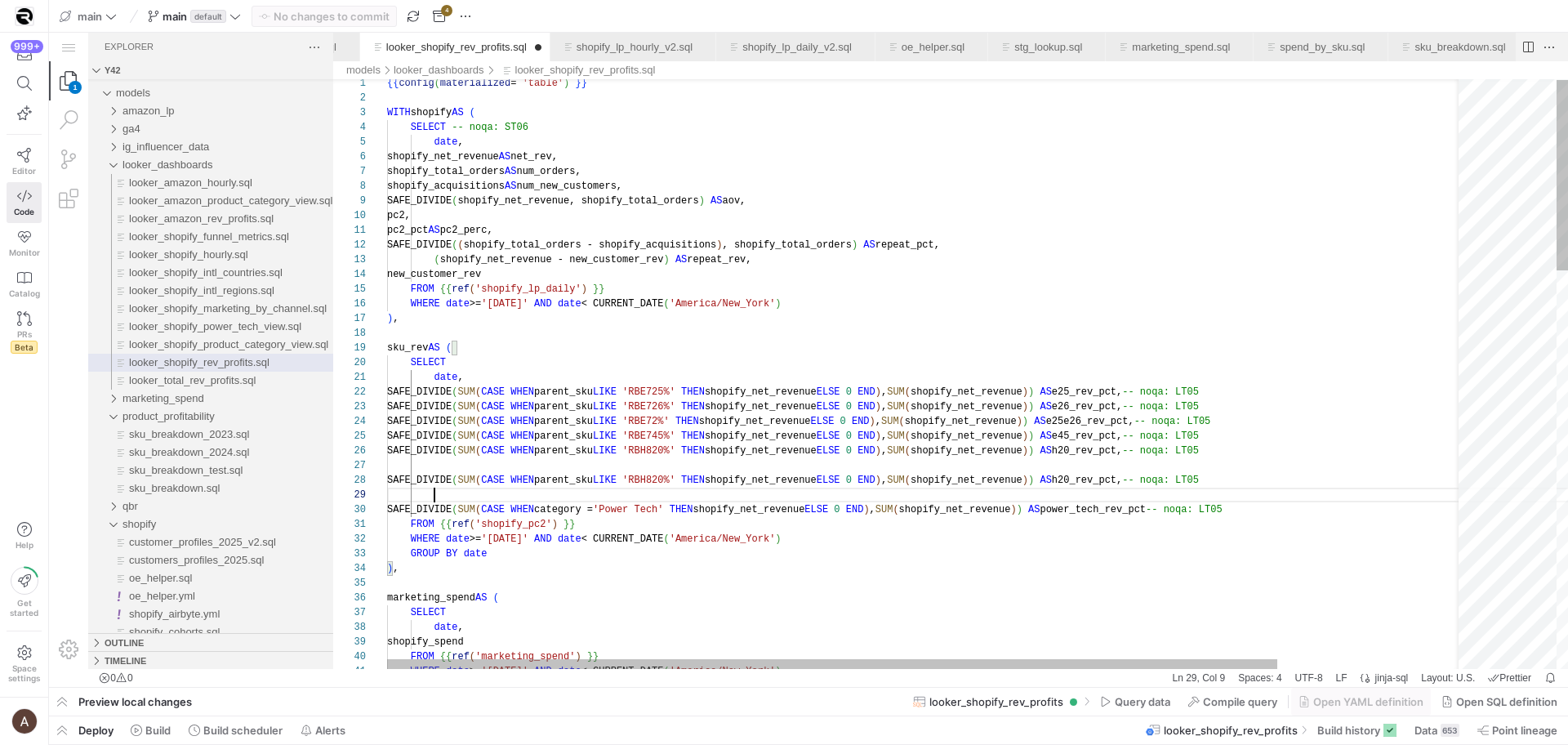
paste textarea "enue)) AS e45_rev_pct, -- noqa: LT05 SAFE_DIVIDE(SUM(CASE WHEN parent_sku LIKE …"
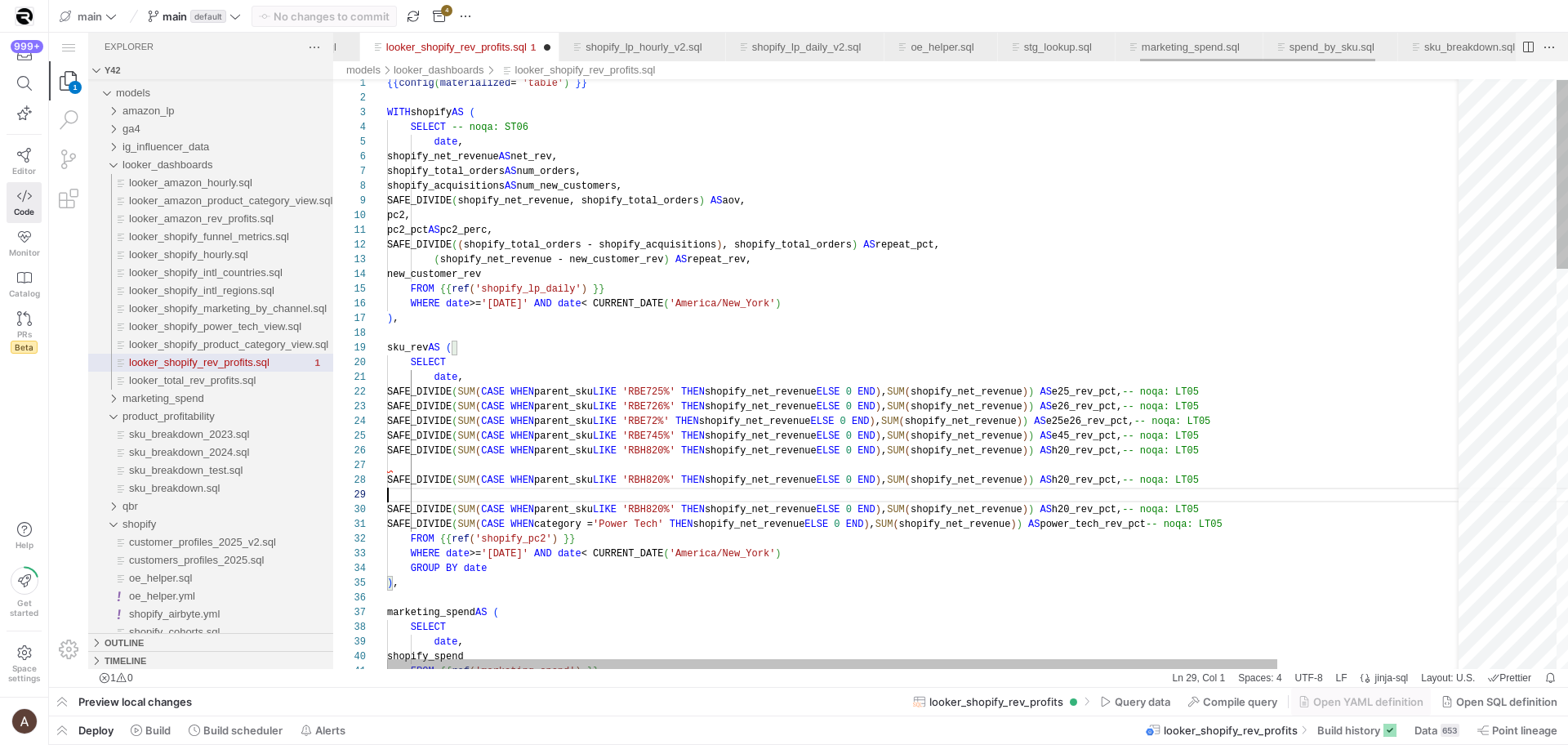
scroll to position [74, 0]
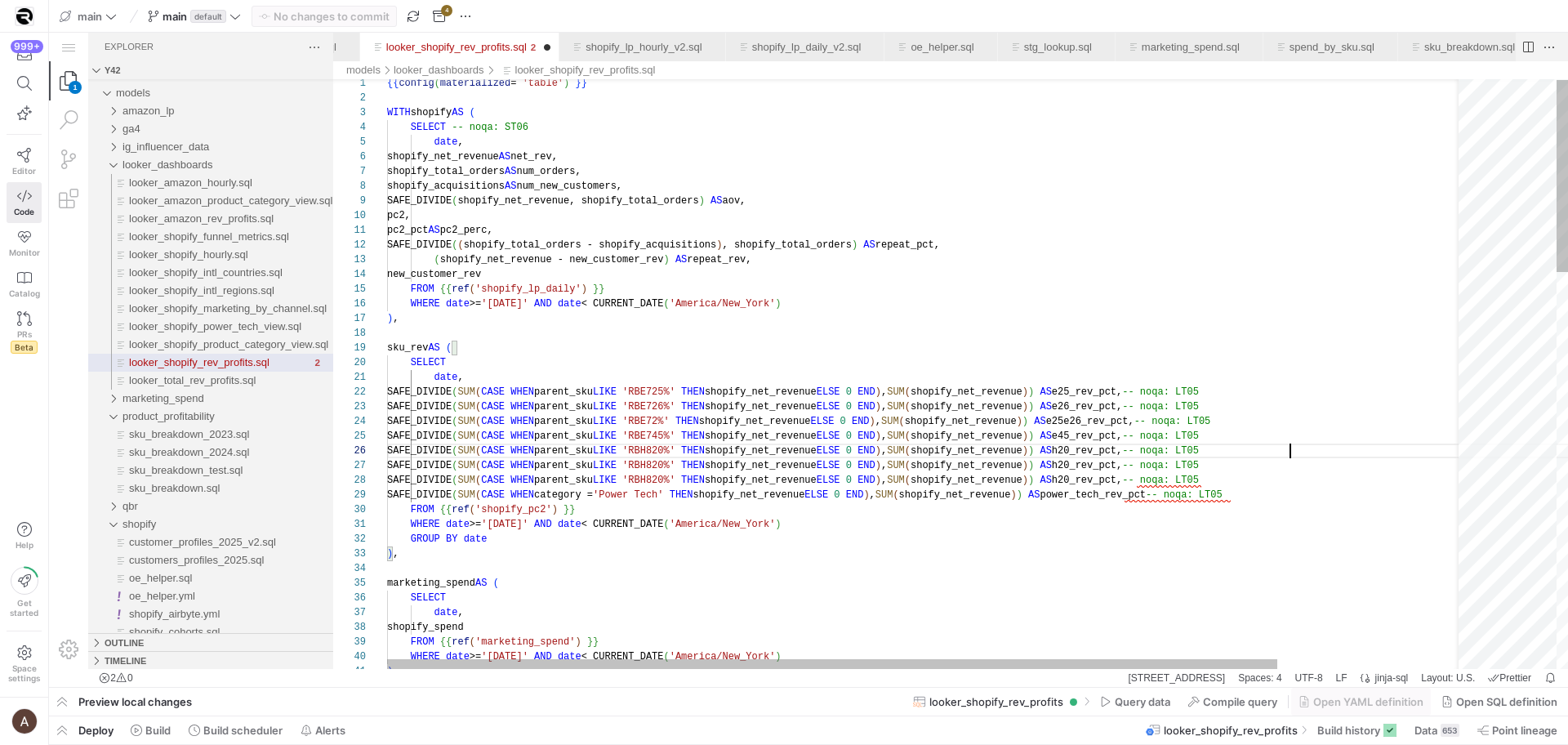
scroll to position [74, 295]
drag, startPoint x: 702, startPoint y: 452, endPoint x: 708, endPoint y: 461, distance: 10.8
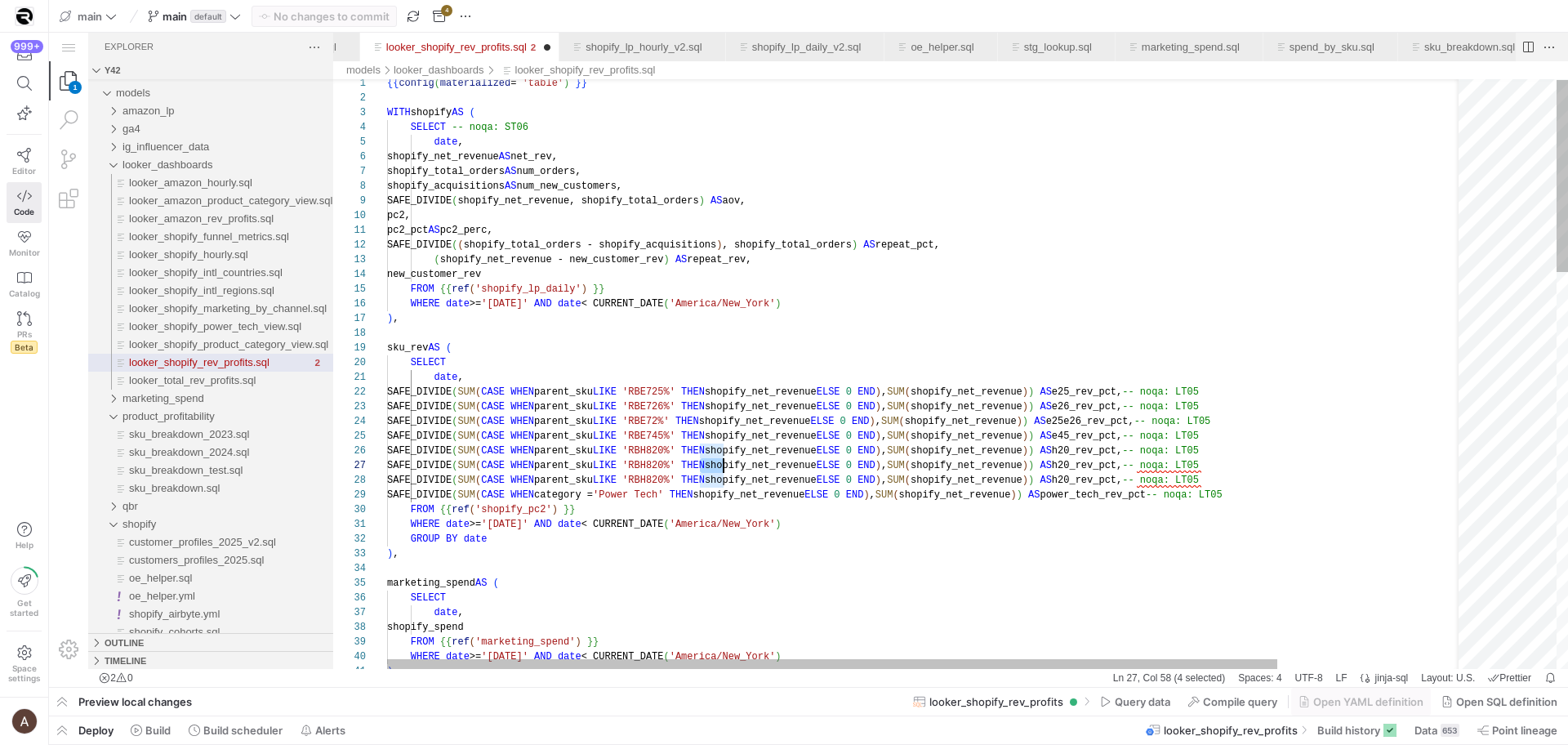
drag, startPoint x: 699, startPoint y: 466, endPoint x: 722, endPoint y: 466, distance: 23.0
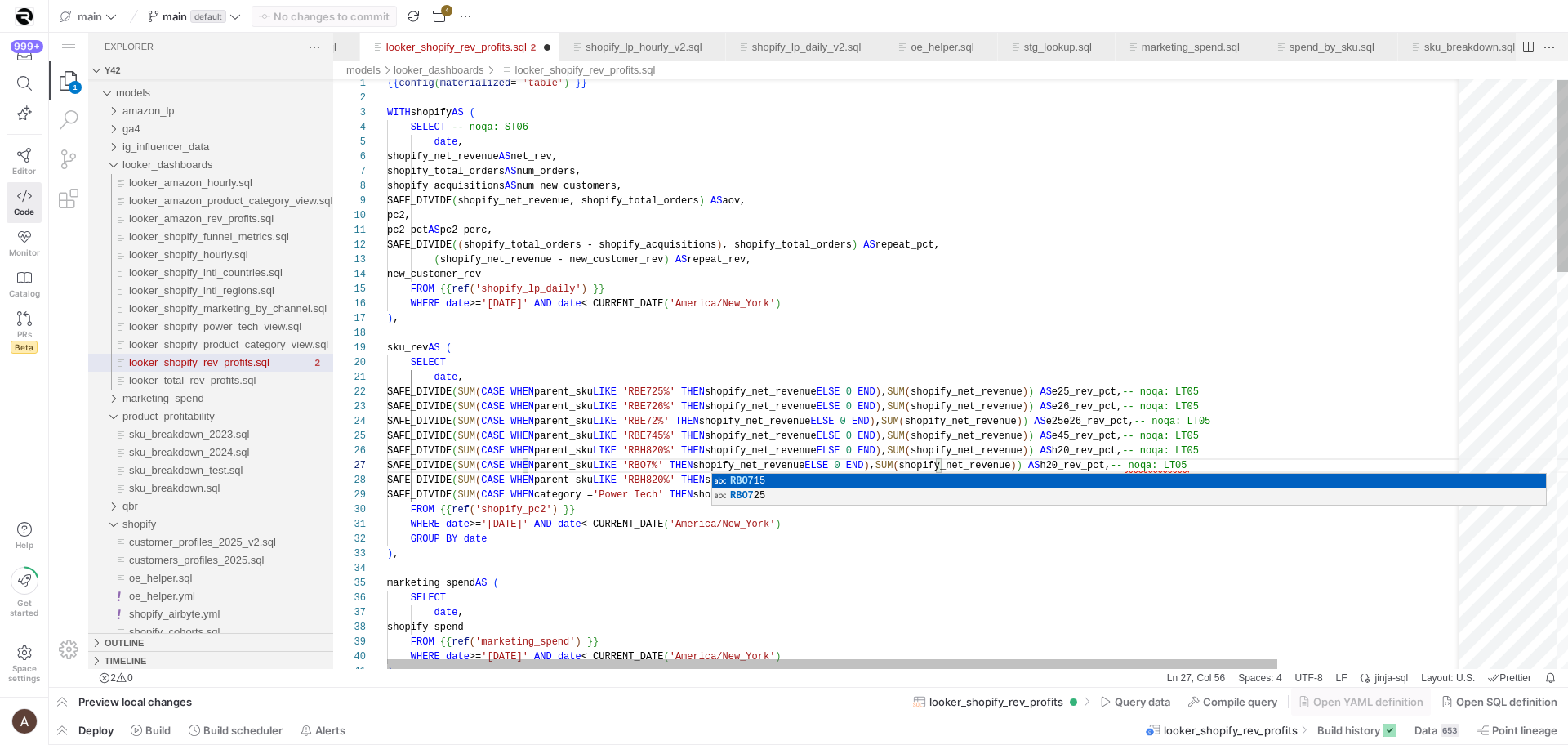
scroll to position [44, 360]
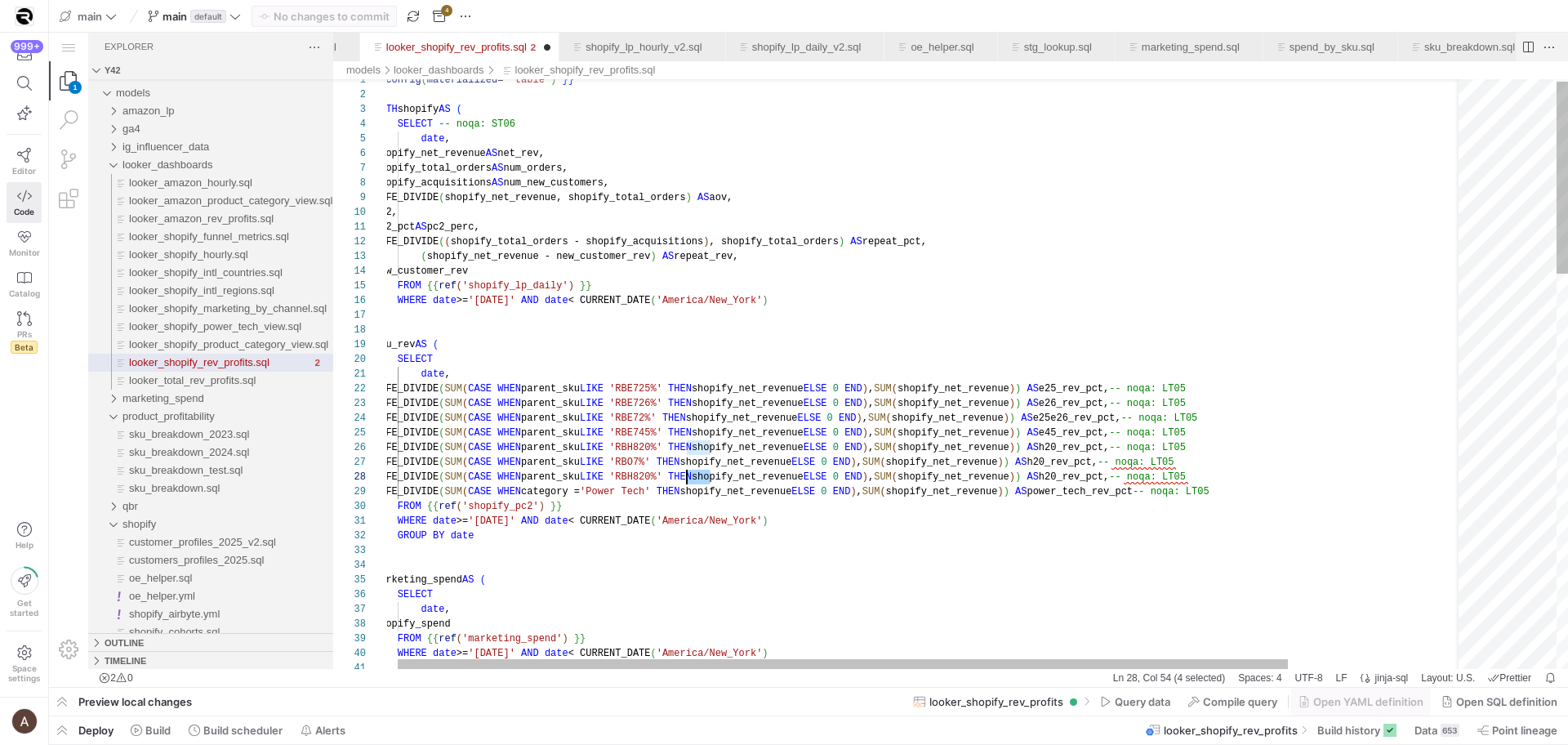
drag, startPoint x: 713, startPoint y: 478, endPoint x: 686, endPoint y: 479, distance: 27.0
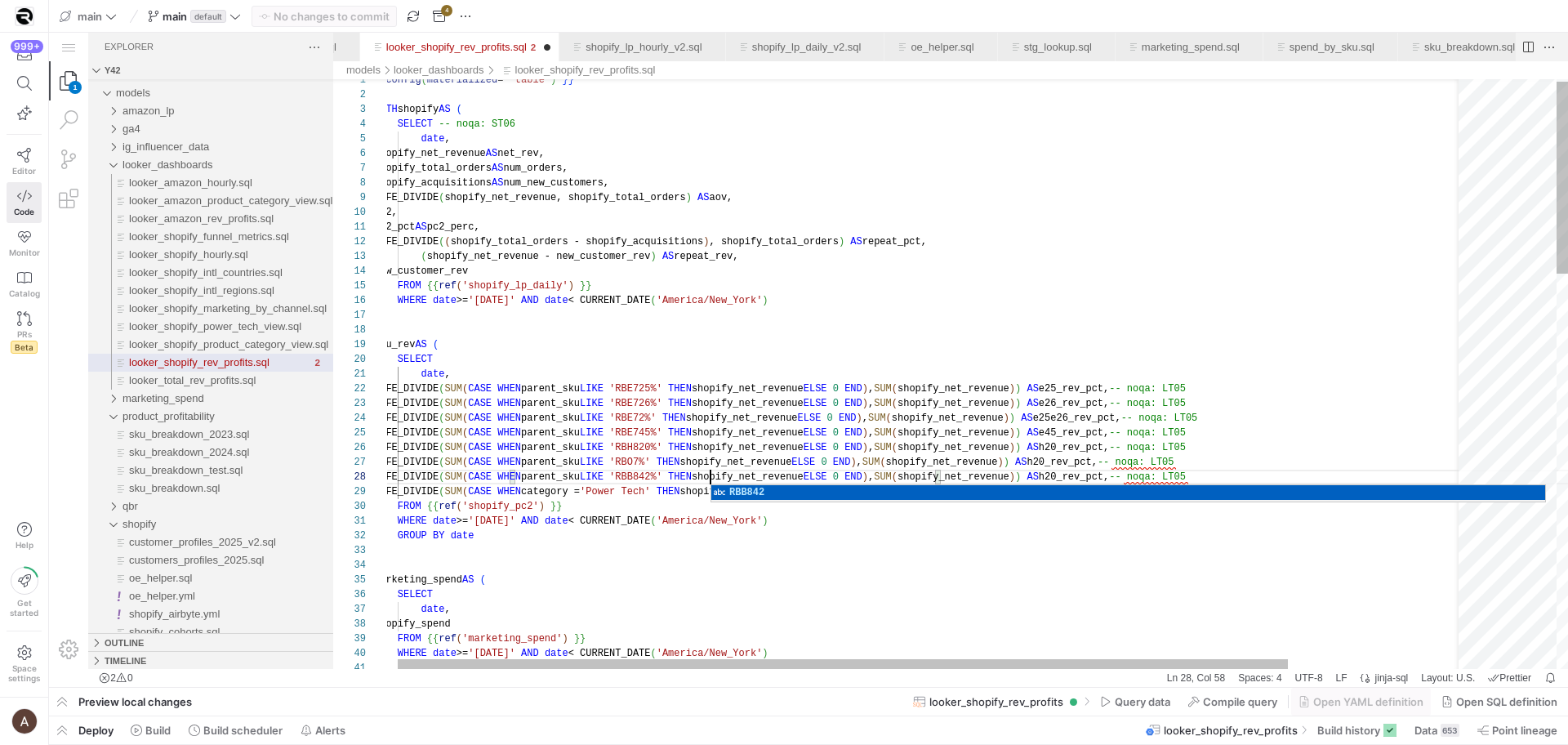
scroll to position [44, 337]
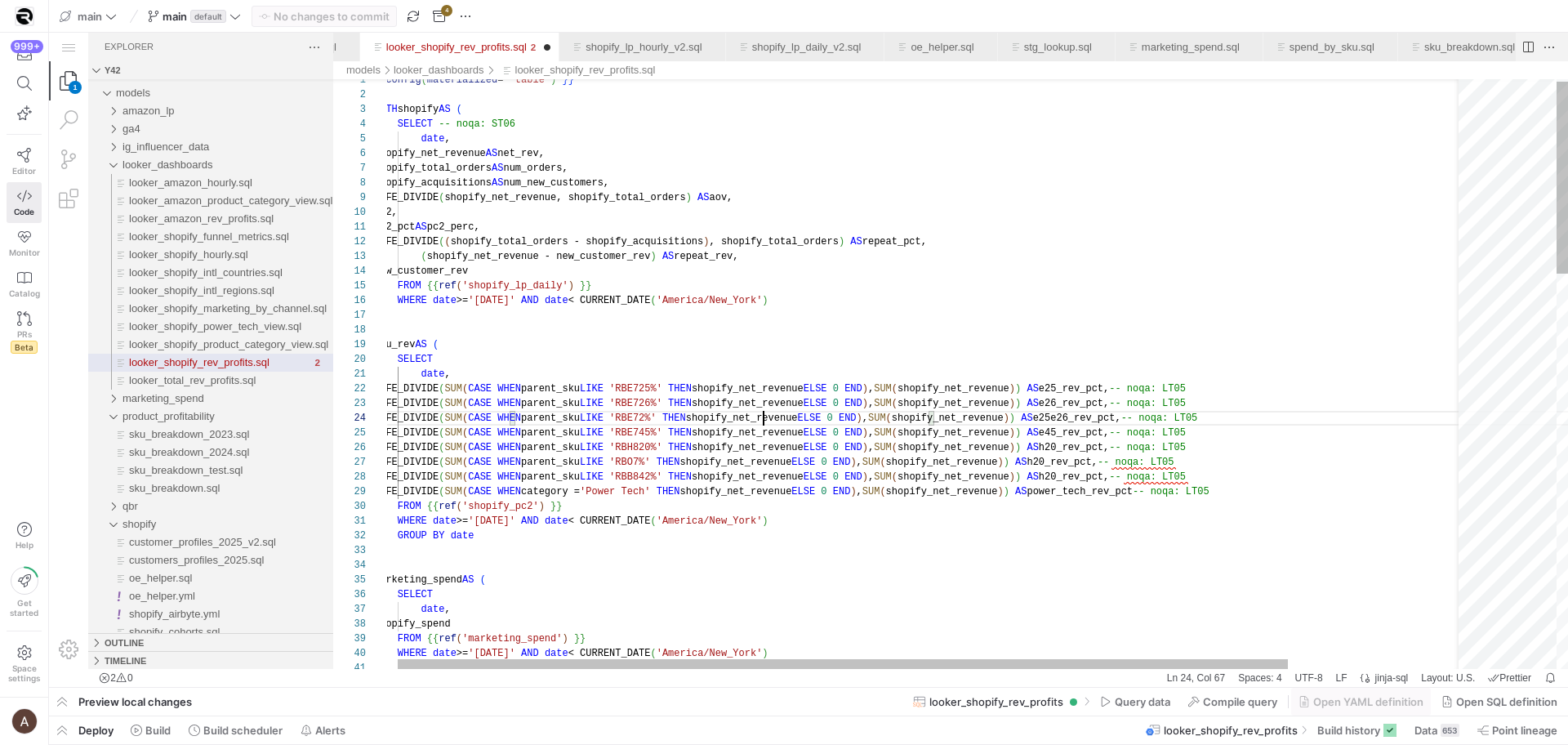
drag, startPoint x: 1142, startPoint y: 482, endPoint x: 1123, endPoint y: 483, distance: 19.0
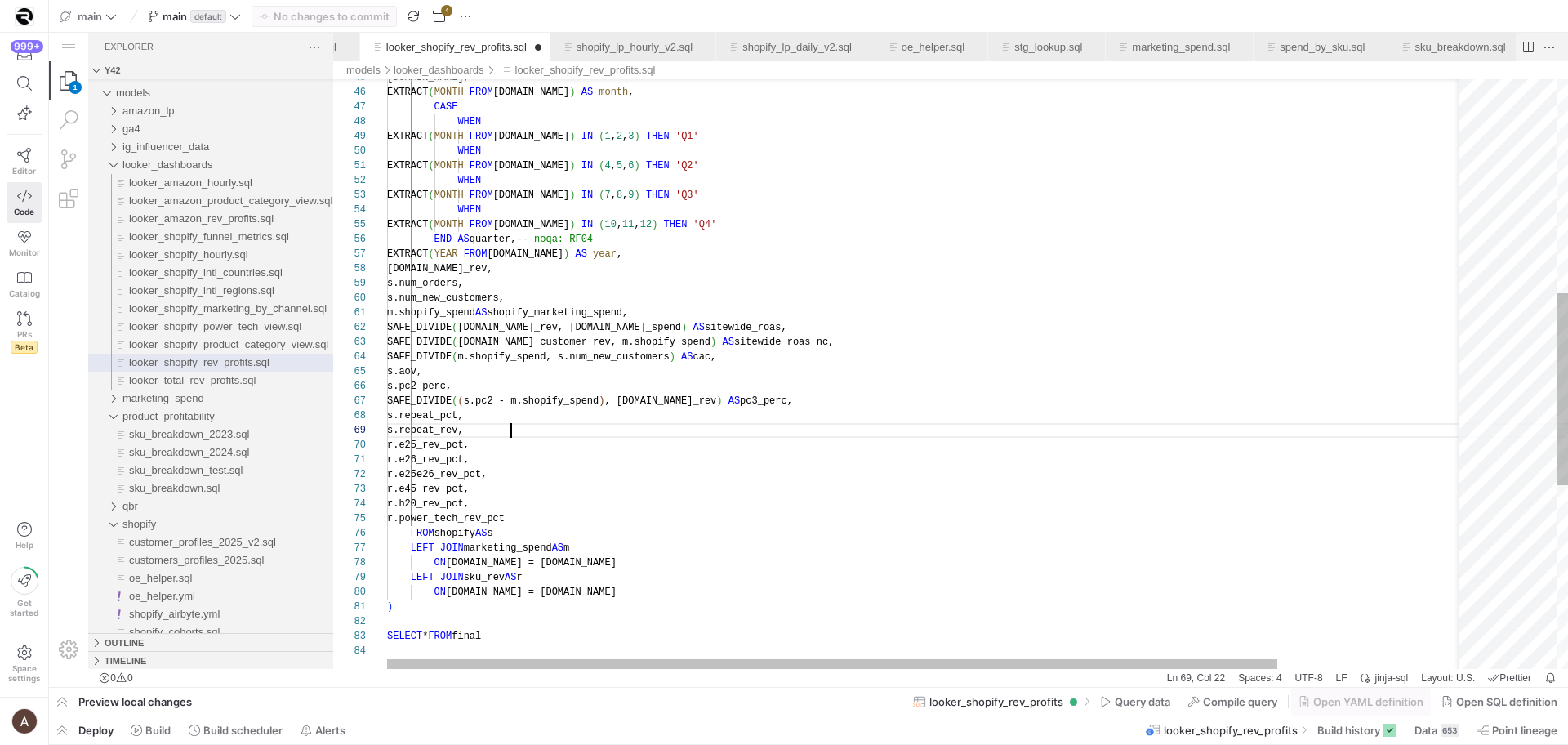
scroll to position [118, 124]
click at [1145, 435] on div "[DOMAIN_NAME], EXTRACT ( MONTH FROM [DOMAIN_NAME] ) AS month , CASE WHEN EXTRAC…" at bounding box center [1038, 329] width 1303 height 1810
click at [625, 484] on div "[DOMAIN_NAME], EXTRACT ( MONTH FROM [DOMAIN_NAME] ) AS month , CASE WHEN EXTRAC…" at bounding box center [1038, 329] width 1303 height 1810
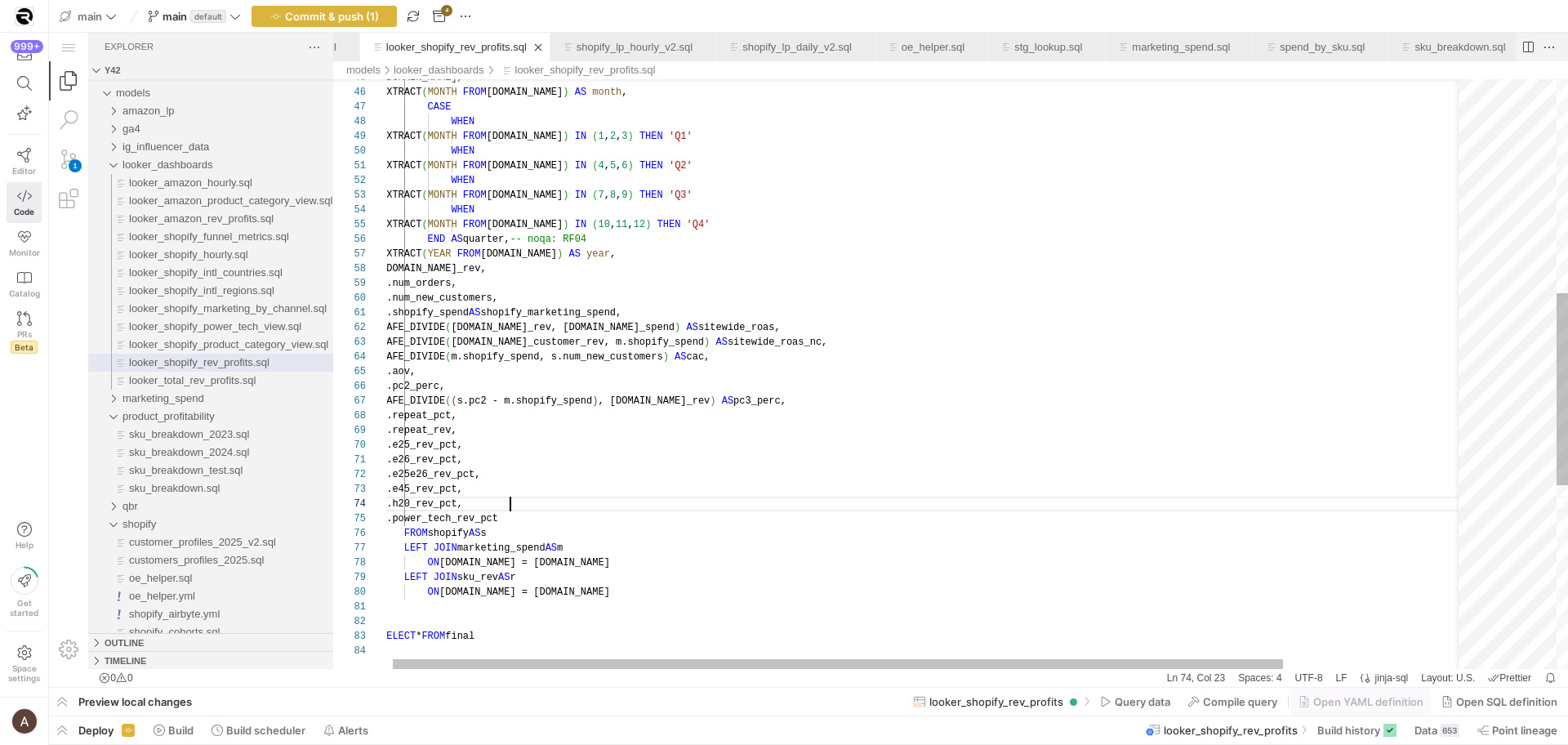
scroll to position [44, 130]
click at [609, 506] on div "[DOMAIN_NAME], EXTRACT ( MONTH FROM [DOMAIN_NAME] ) AS month , CASE WHEN EXTRAC…" at bounding box center [1032, 329] width 1303 height 1810
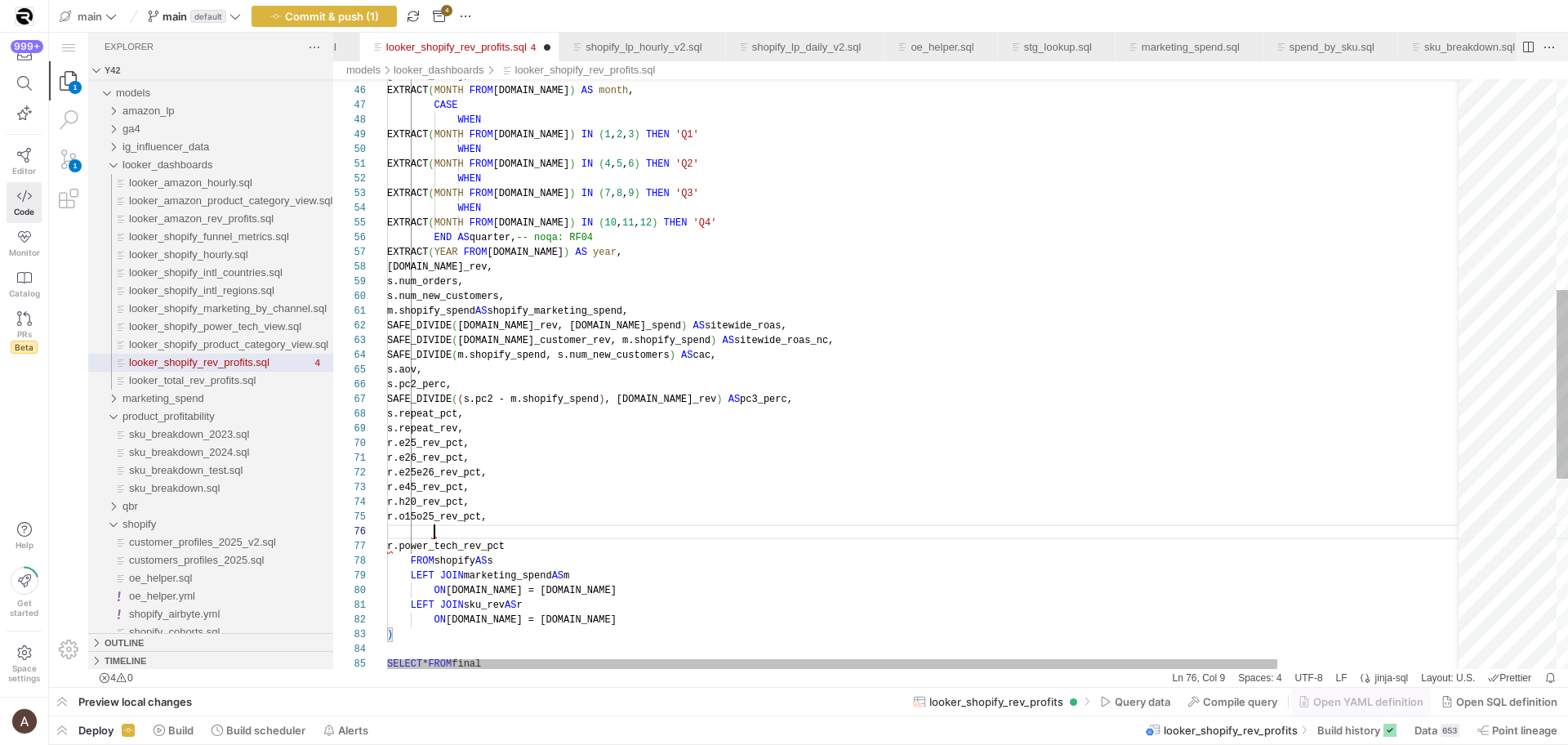
scroll to position [74, 47]
click at [489, 540] on div "[DOMAIN_NAME], EXTRACT ( MONTH FROM [DOMAIN_NAME] ) AS month , CASE WHEN EXTRAC…" at bounding box center [1038, 342] width 1303 height 1839
drag, startPoint x: 528, startPoint y: 532, endPoint x: 529, endPoint y: 508, distance: 24.0
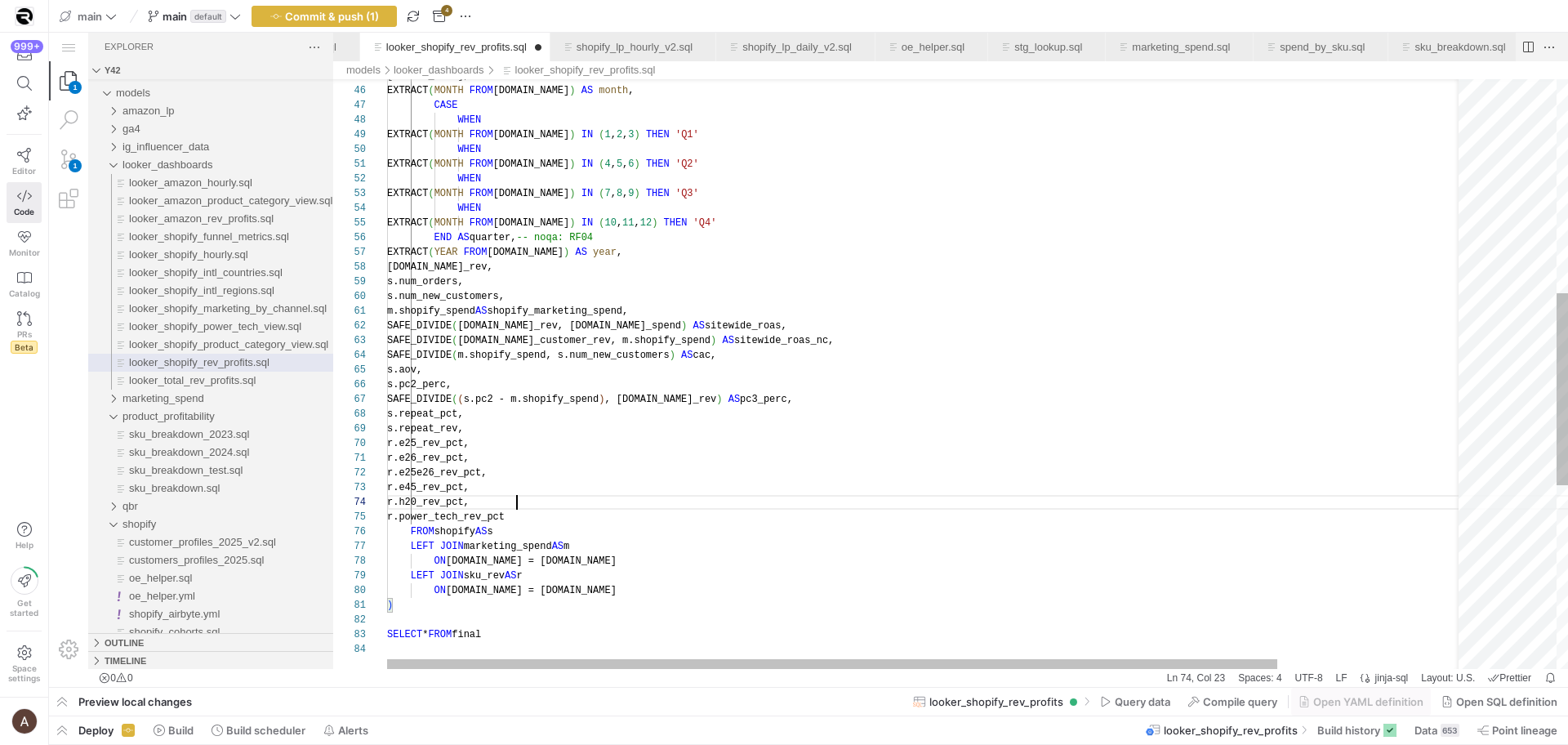
click at [599, 524] on div "FROM shopify AS s" at bounding box center [1038, 531] width 1303 height 15
click at [600, 520] on div "[DOMAIN_NAME], EXTRACT ( MONTH FROM [DOMAIN_NAME] ) AS month , CASE WHEN EXTRAC…" at bounding box center [1038, 327] width 1303 height 1810
paste textarea "r.o15o25_rev_pct, r.b42_rev_pct, FROM shopify AS s LEFT JOIN marketing_spend AS…"
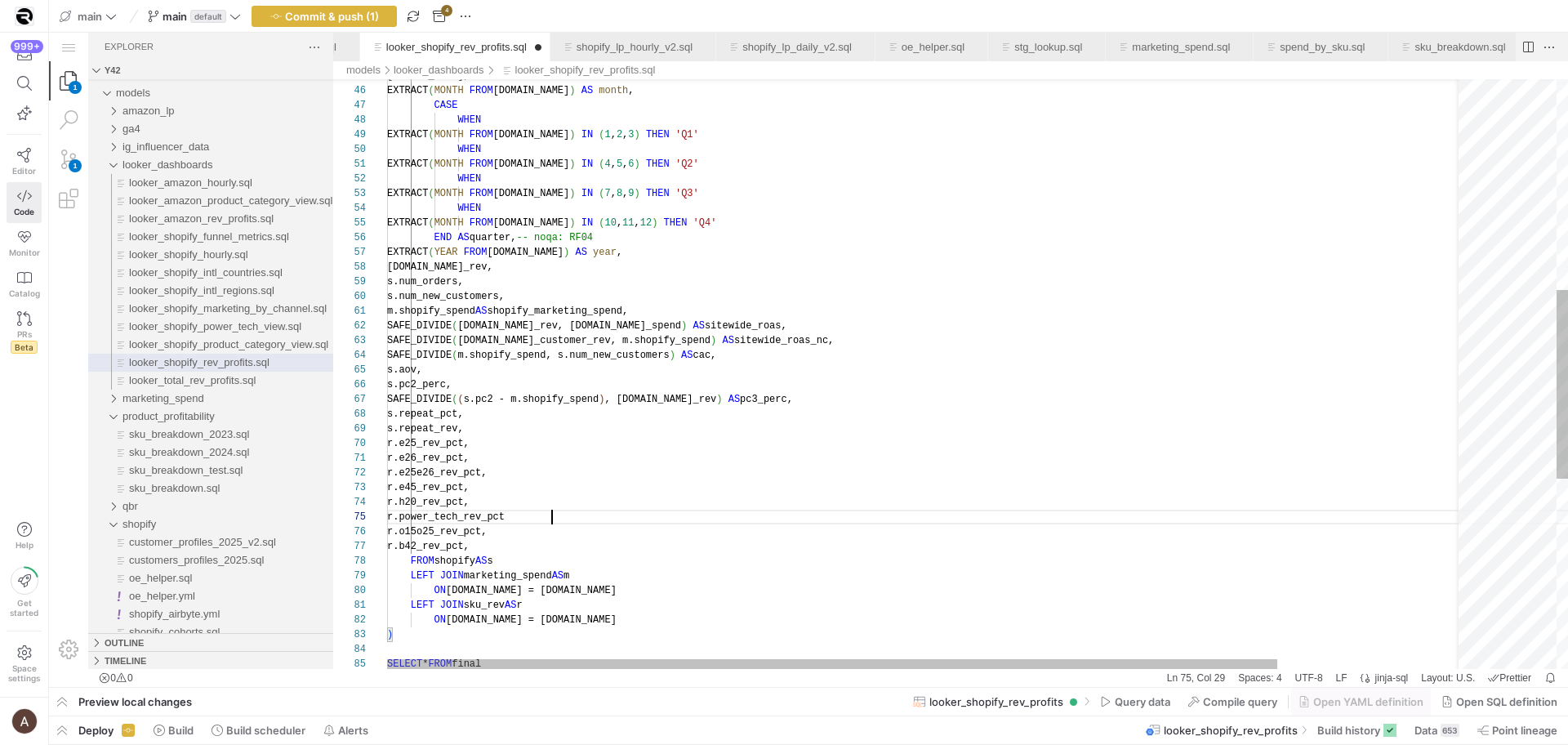
scroll to position [59, 165]
click at [597, 520] on div "r.power_tech_rev_pct" at bounding box center [1038, 516] width 1303 height 15
drag, startPoint x: 665, startPoint y: 473, endPoint x: 652, endPoint y: 477, distance: 13.6
click at [658, 475] on div "r.e25e26_rev_pct," at bounding box center [1038, 472] width 1303 height 15
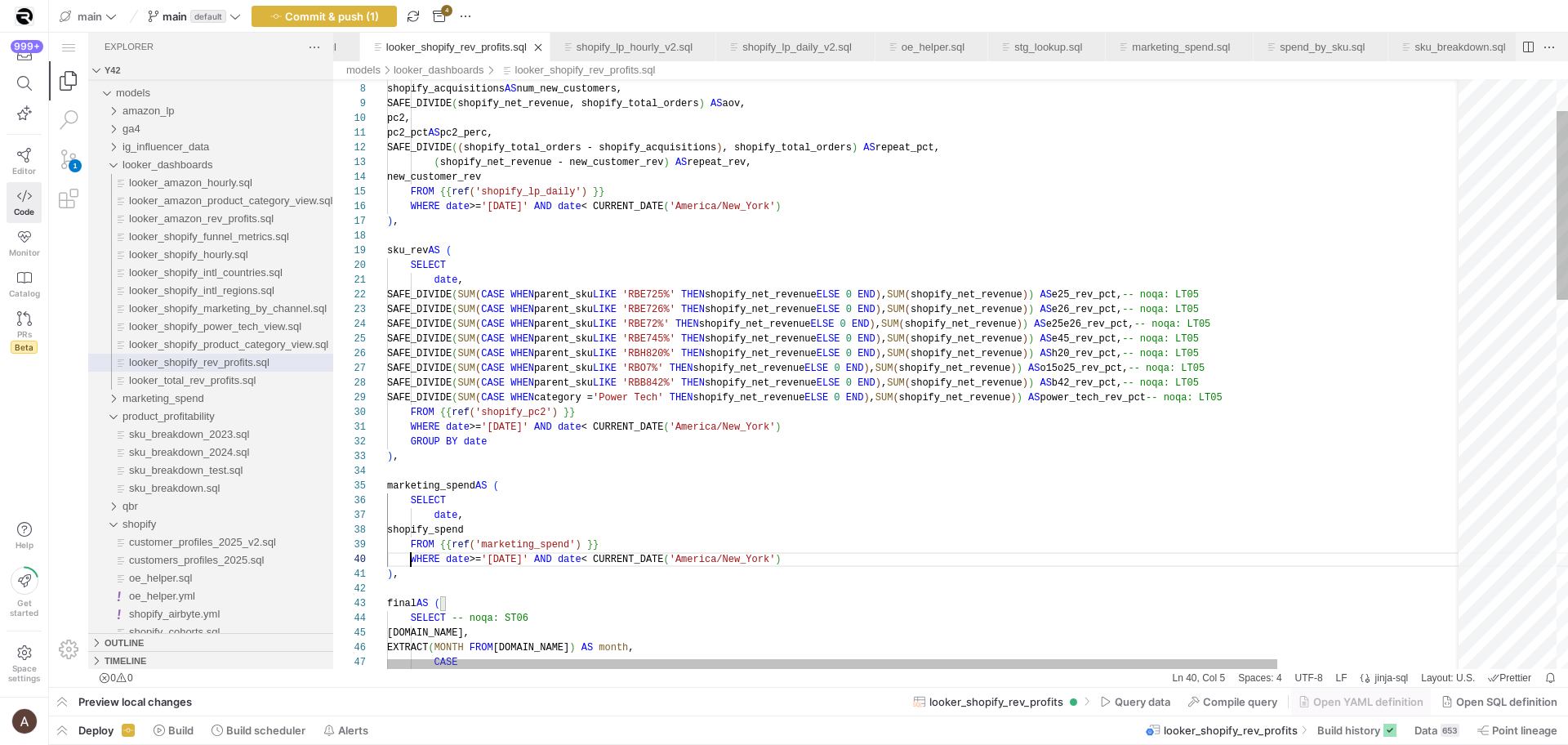
scroll to position [133, 24]
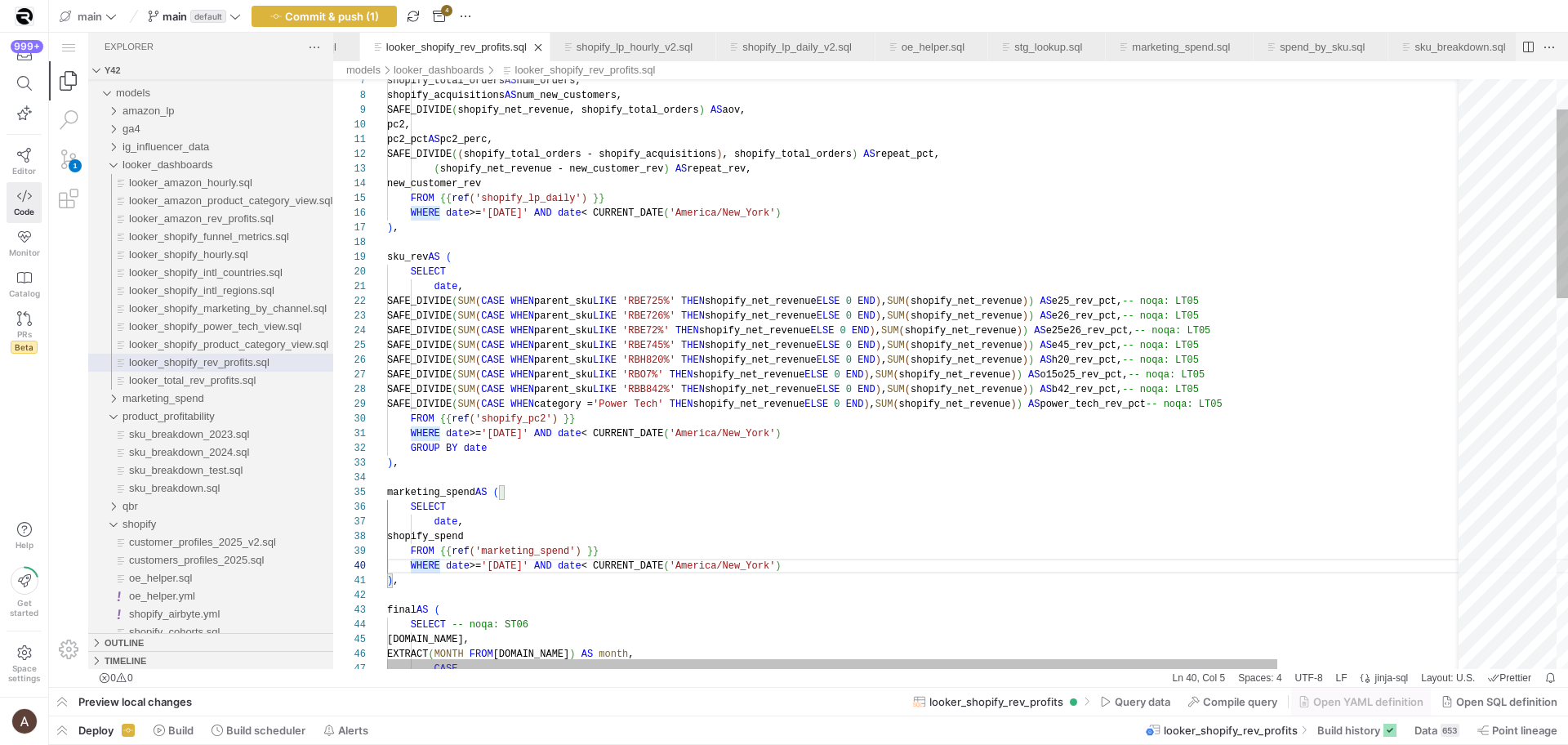
type textarea "), final AS ( SELECT -- noqa: ST06 [DOMAIN_NAME], EXTRACT(MONTH FROM [DOMAIN_NA…"
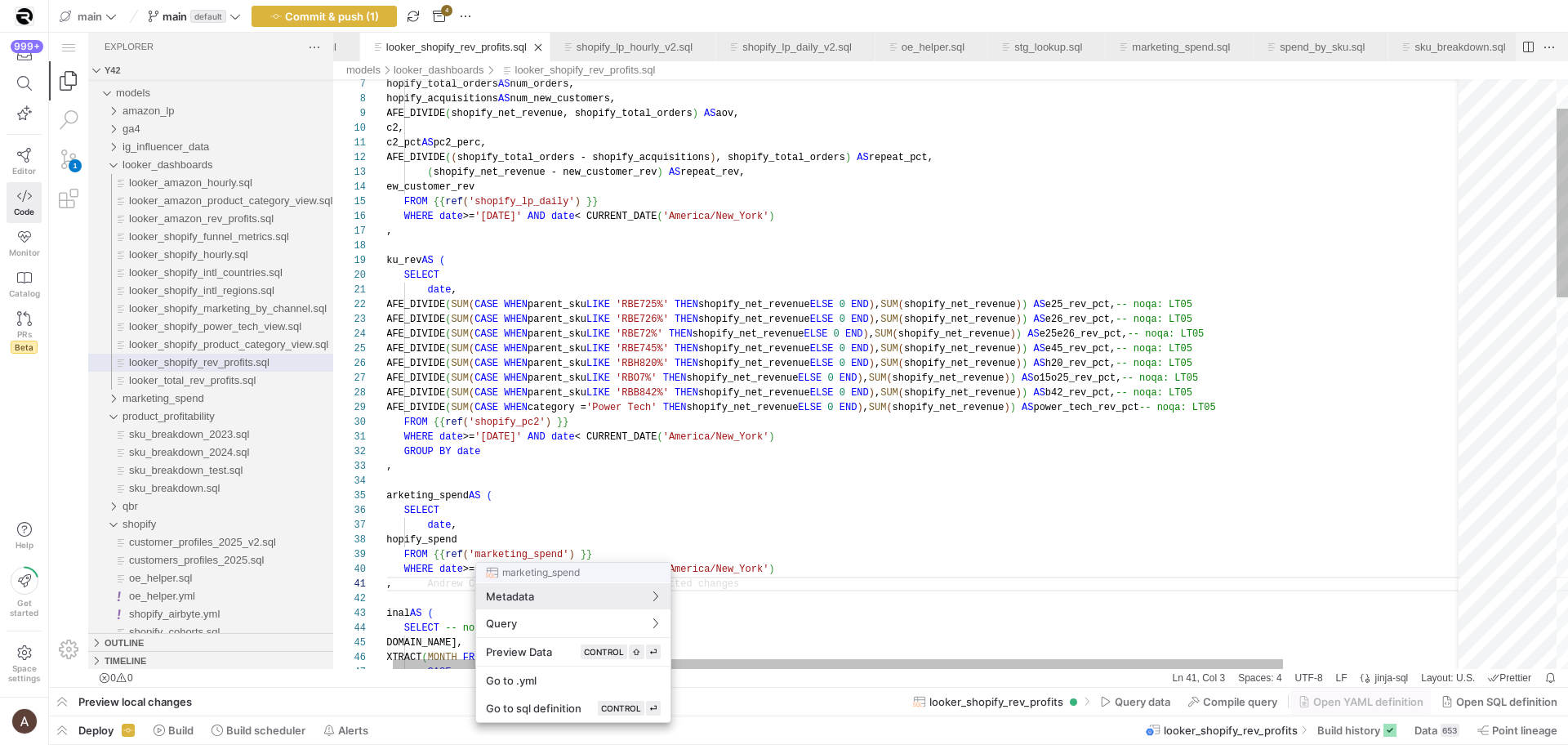
click at [476, 583] on button "Metadata" at bounding box center [573, 596] width 194 height 27
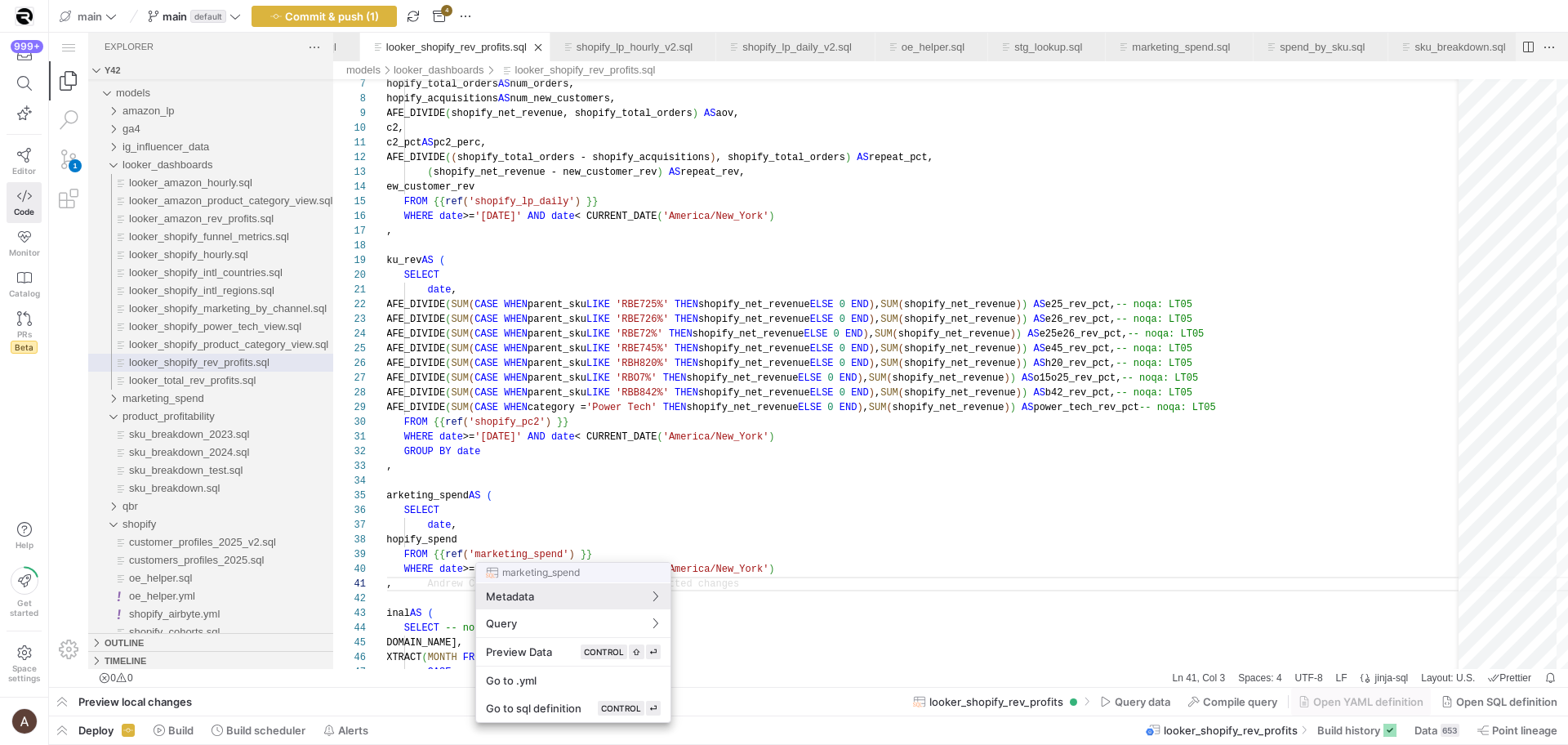
click at [476, 583] on button "Metadata" at bounding box center [573, 596] width 194 height 27
click at [492, 549] on div at bounding box center [784, 372] width 1568 height 745
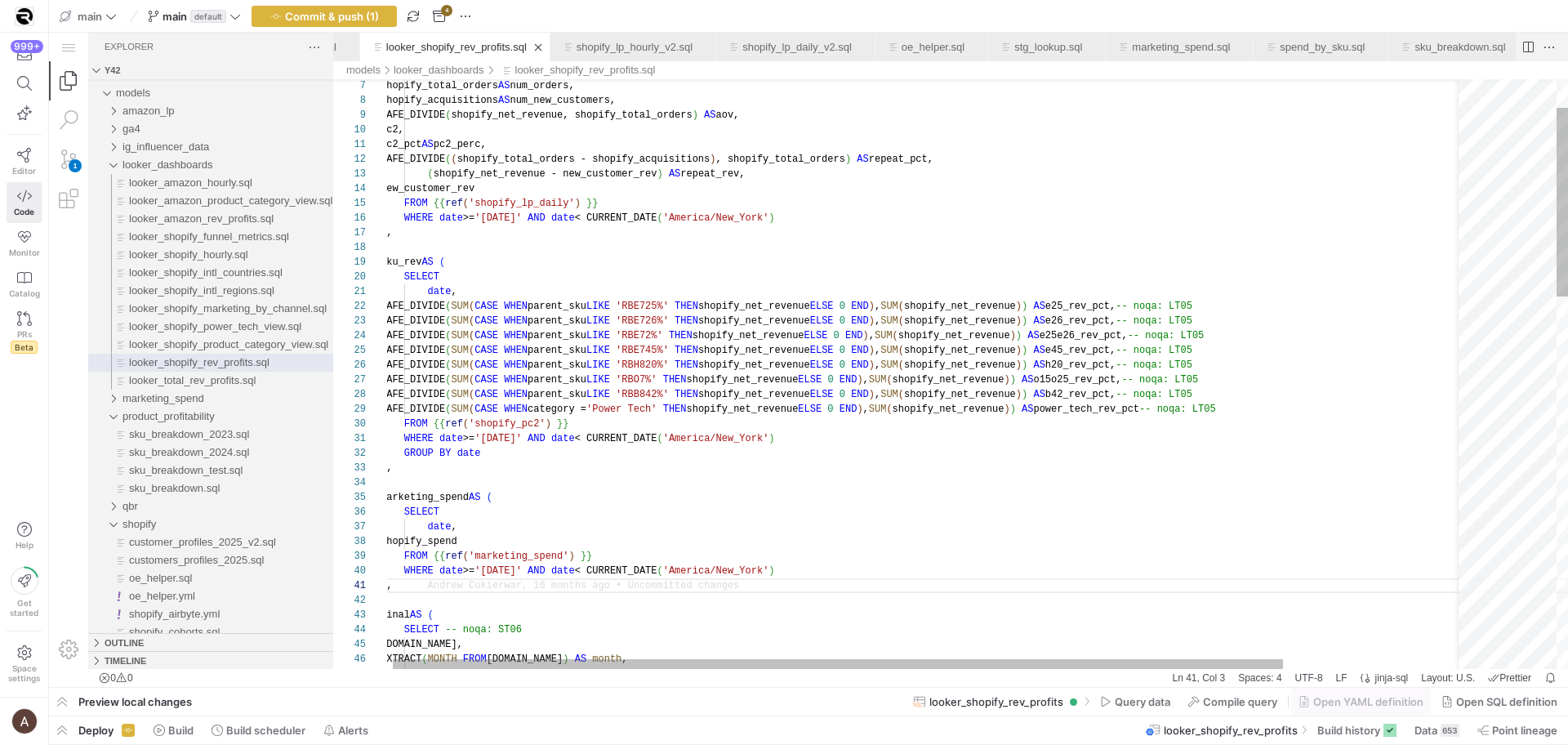
type textarea "WHERE date >= '[DATE]' AND date < CURRENT_DATE('[GEOGRAPHIC_DATA]/New_York') GR…"
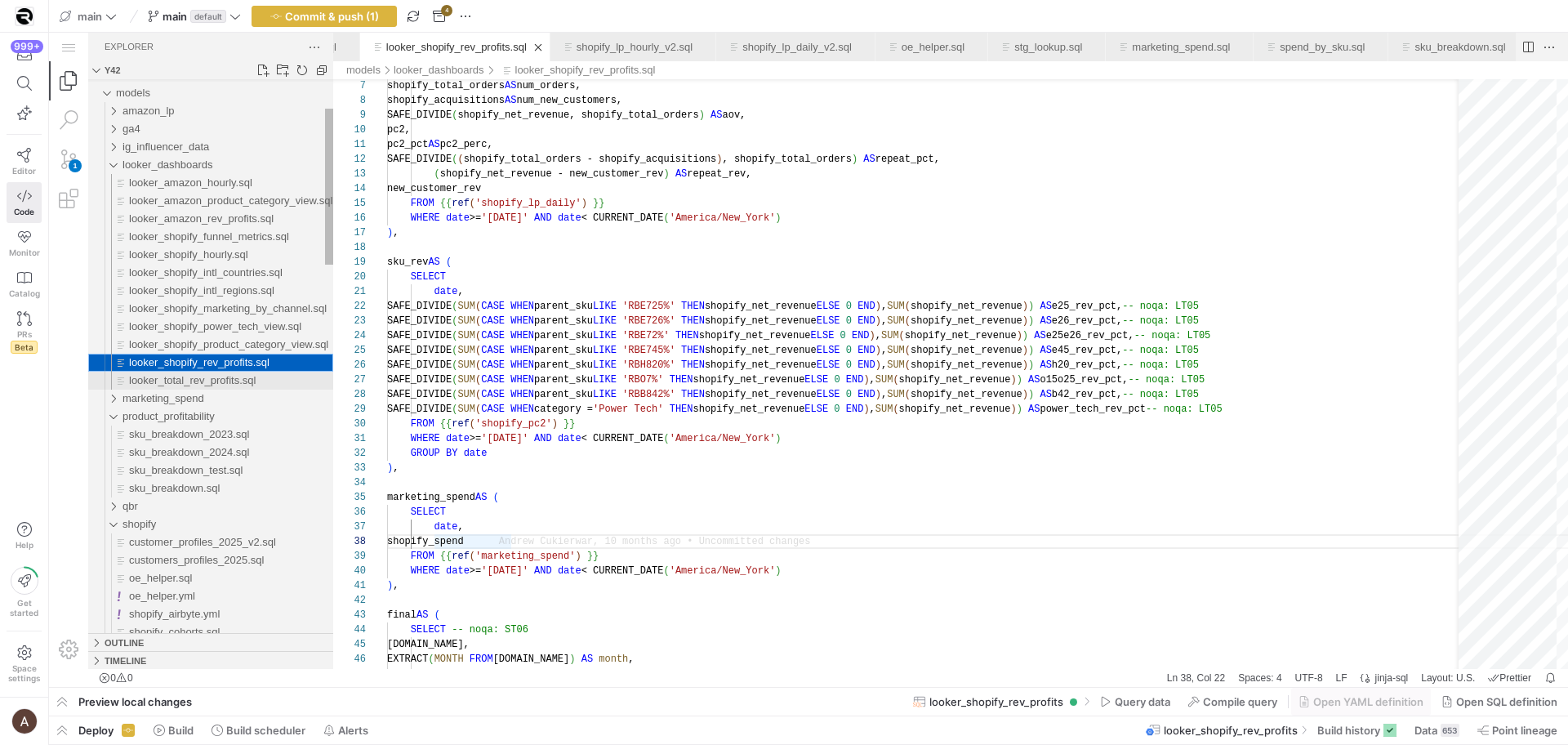
click at [228, 389] on div "looker_total_rev_profits.sql" at bounding box center [231, 381] width 204 height 18
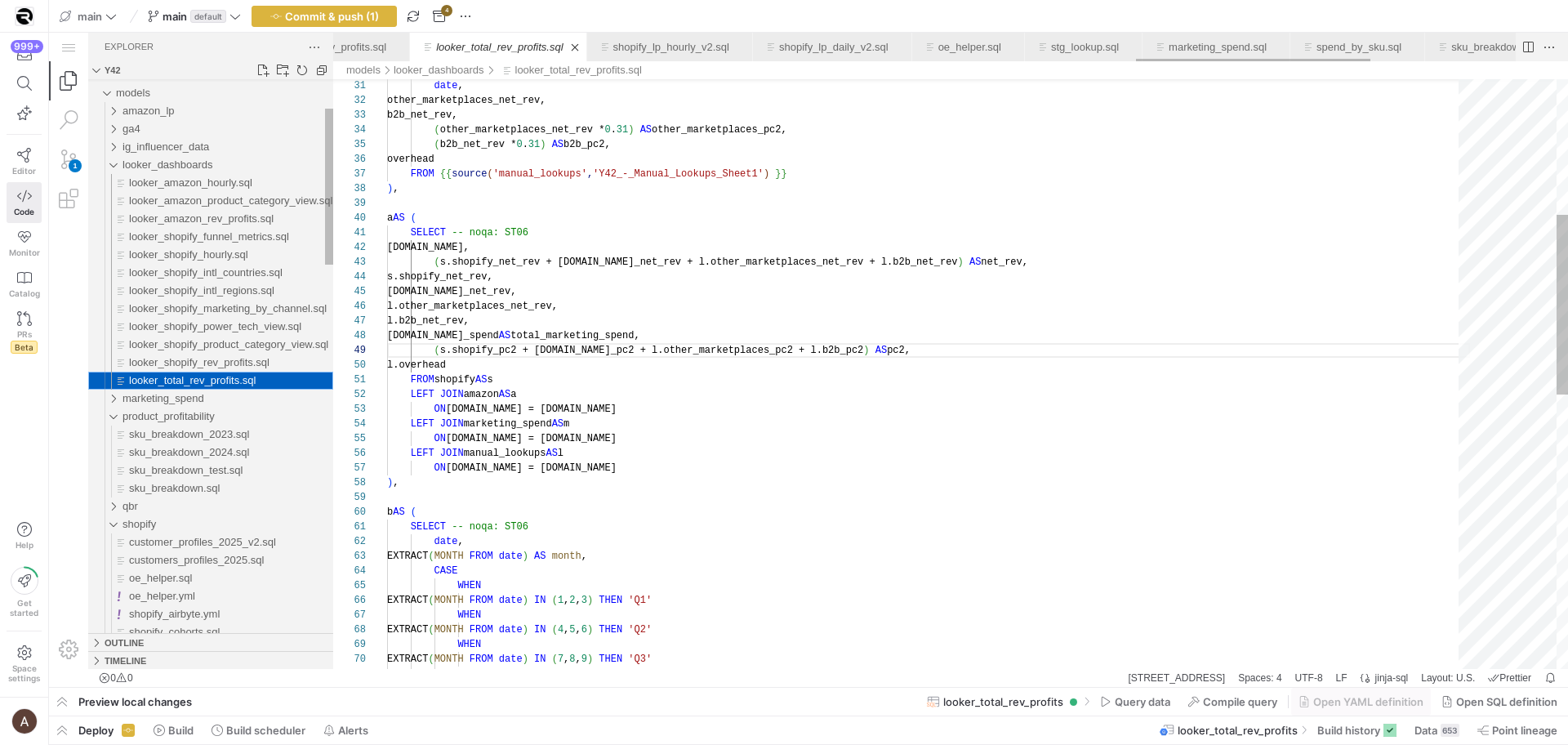
scroll to position [147, 100]
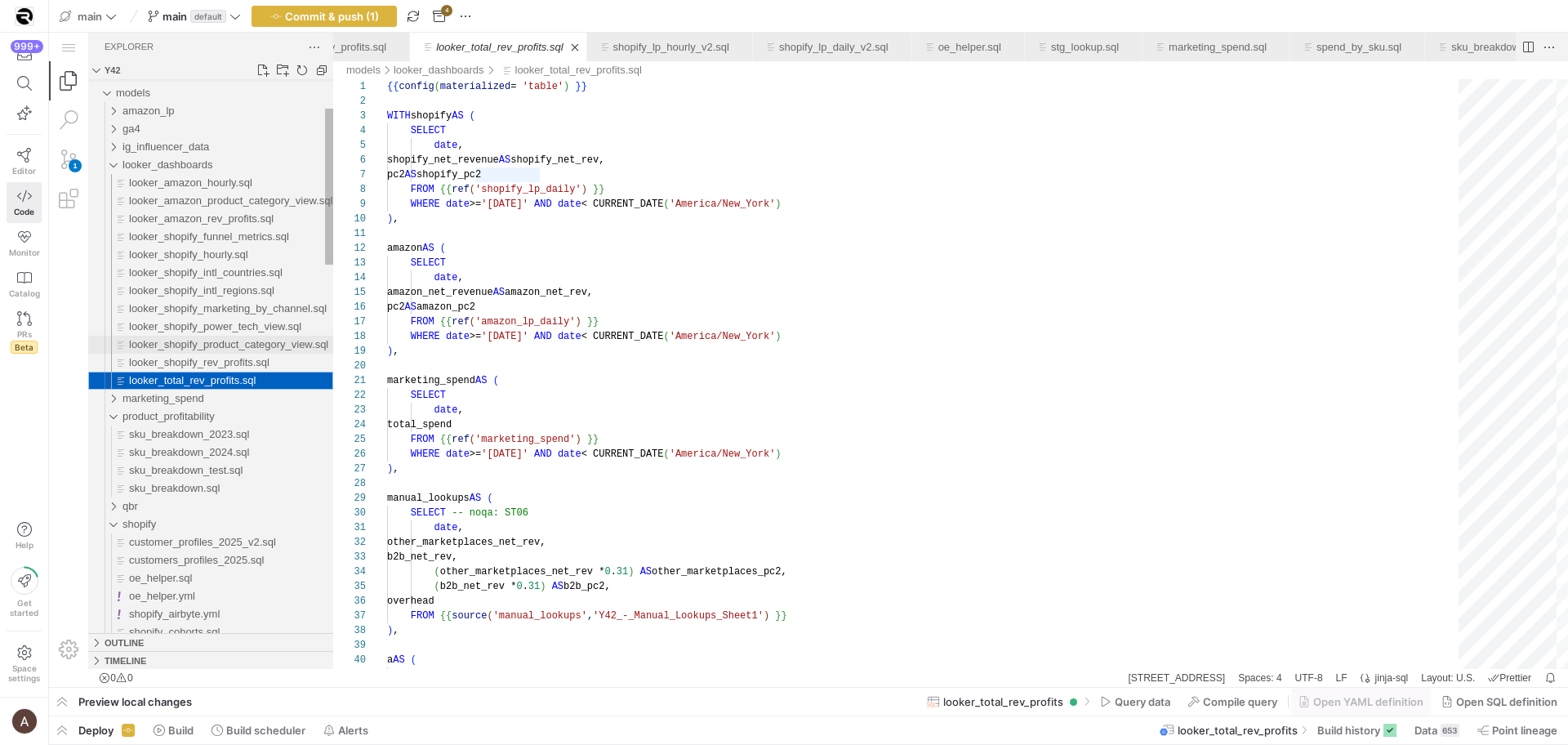
click at [199, 347] on span "looker_shopify_product_category_view.sql" at bounding box center [228, 344] width 199 height 12
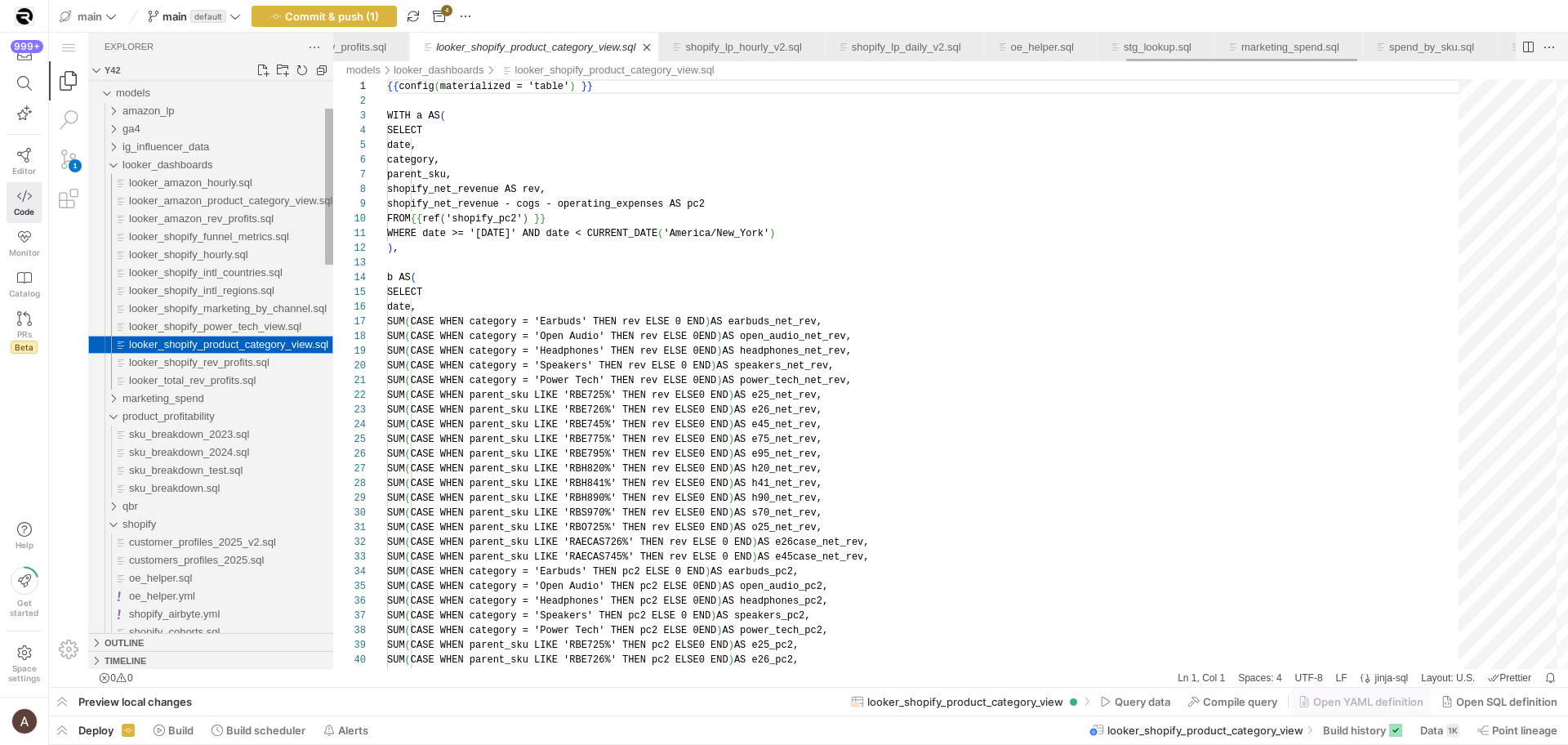
scroll to position [147, 0]
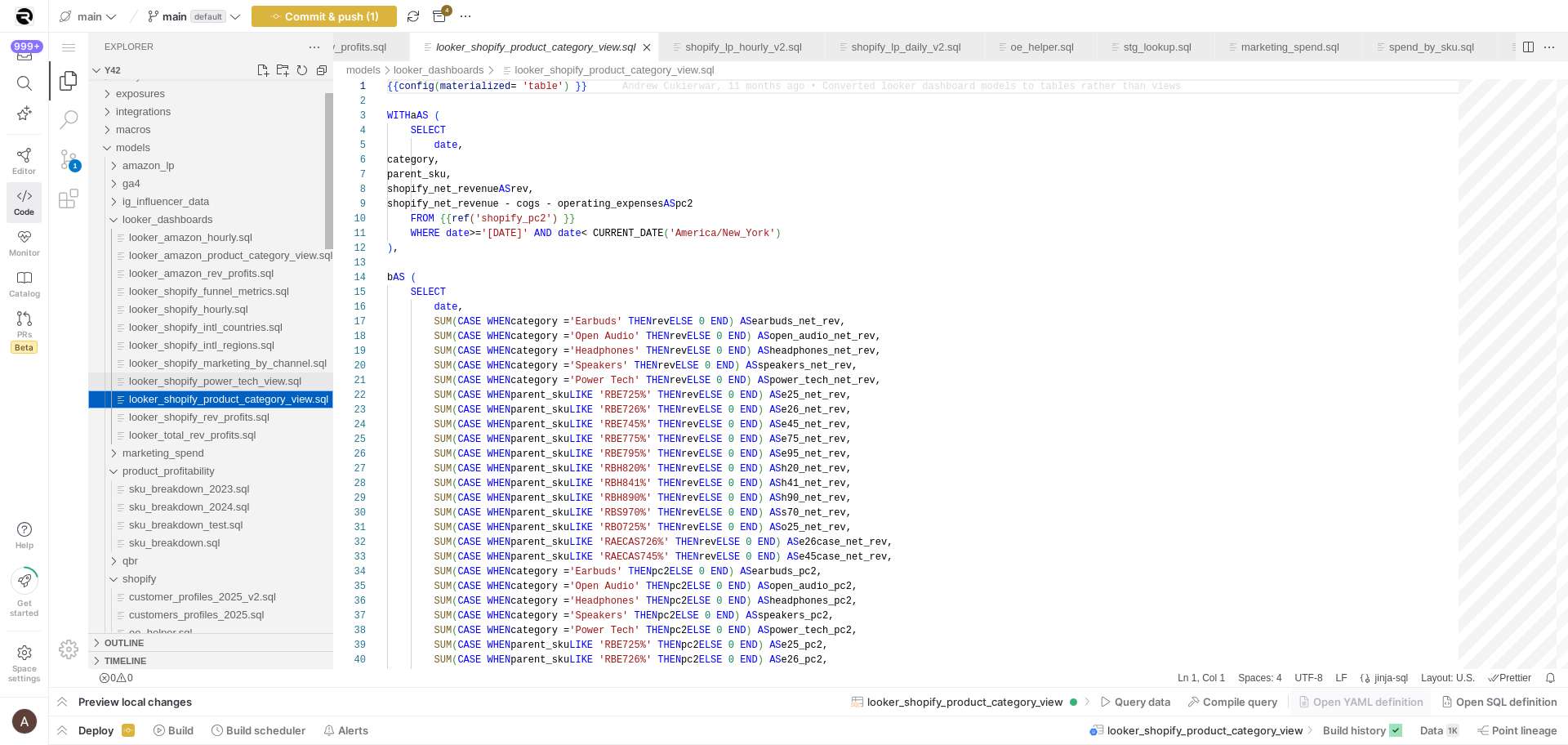
click at [258, 378] on span "looker_shopify_power_tech_view.sql" at bounding box center [215, 381] width 173 height 12
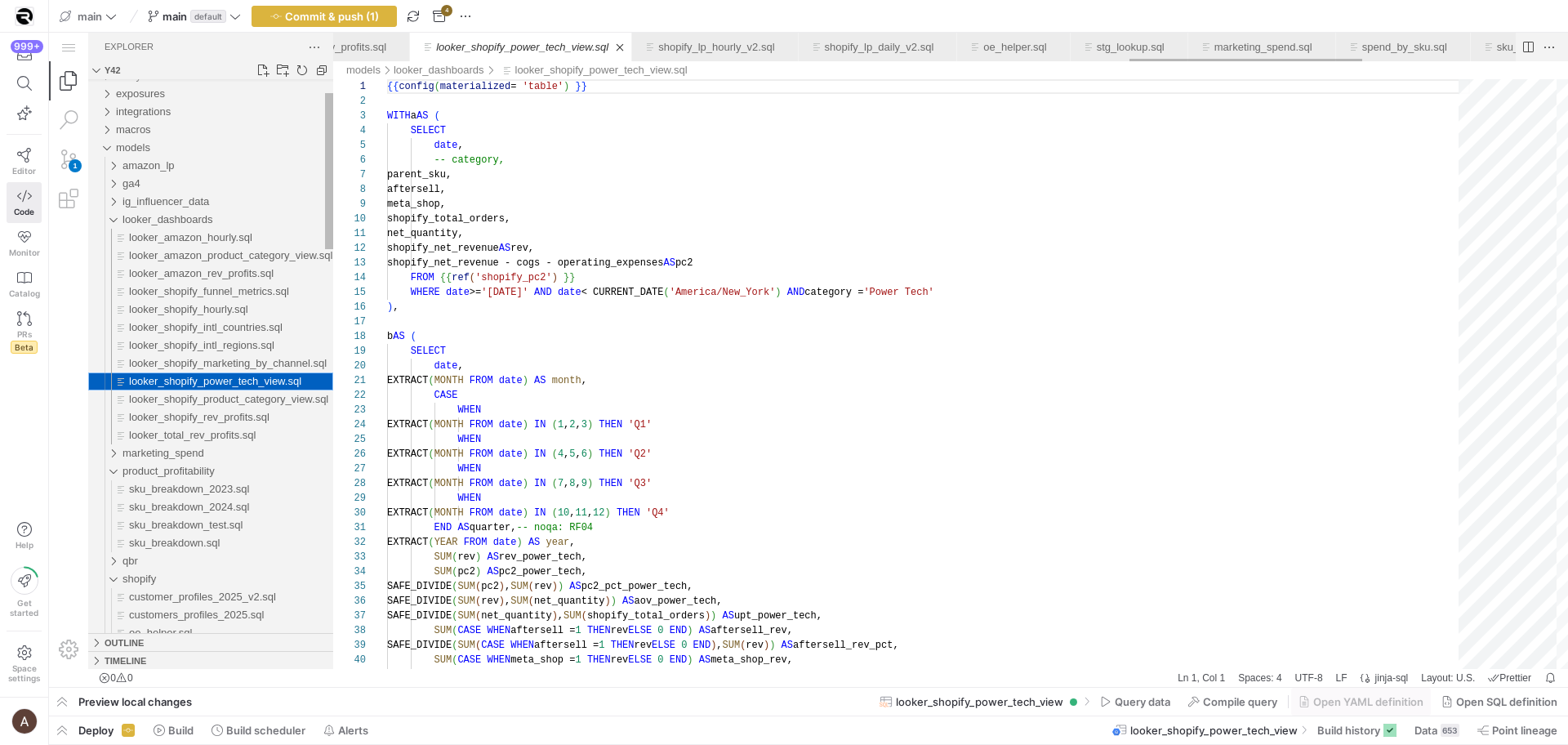
scroll to position [147, 0]
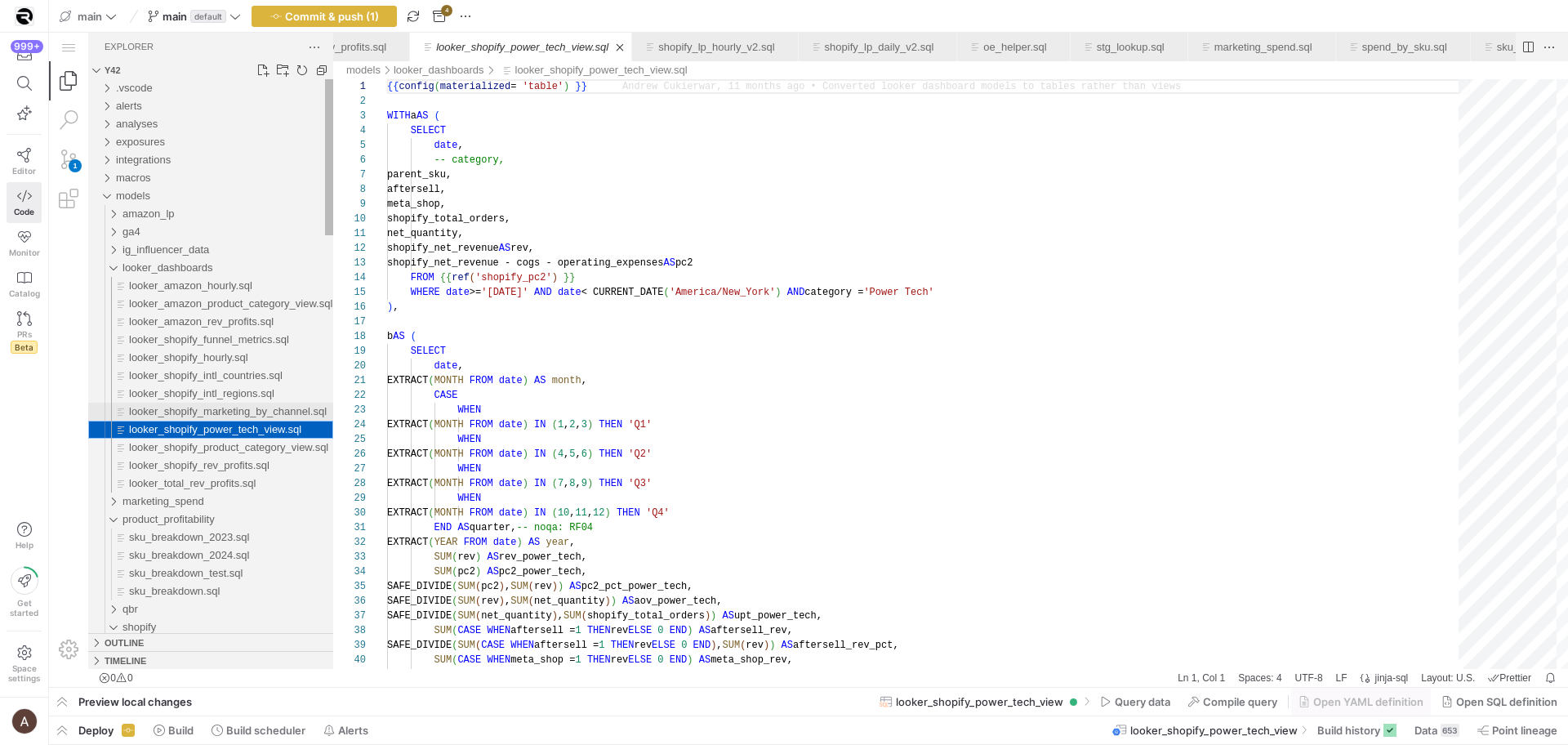
click at [214, 408] on span "looker_shopify_marketing_by_channel.sql" at bounding box center [227, 411] width 197 height 12
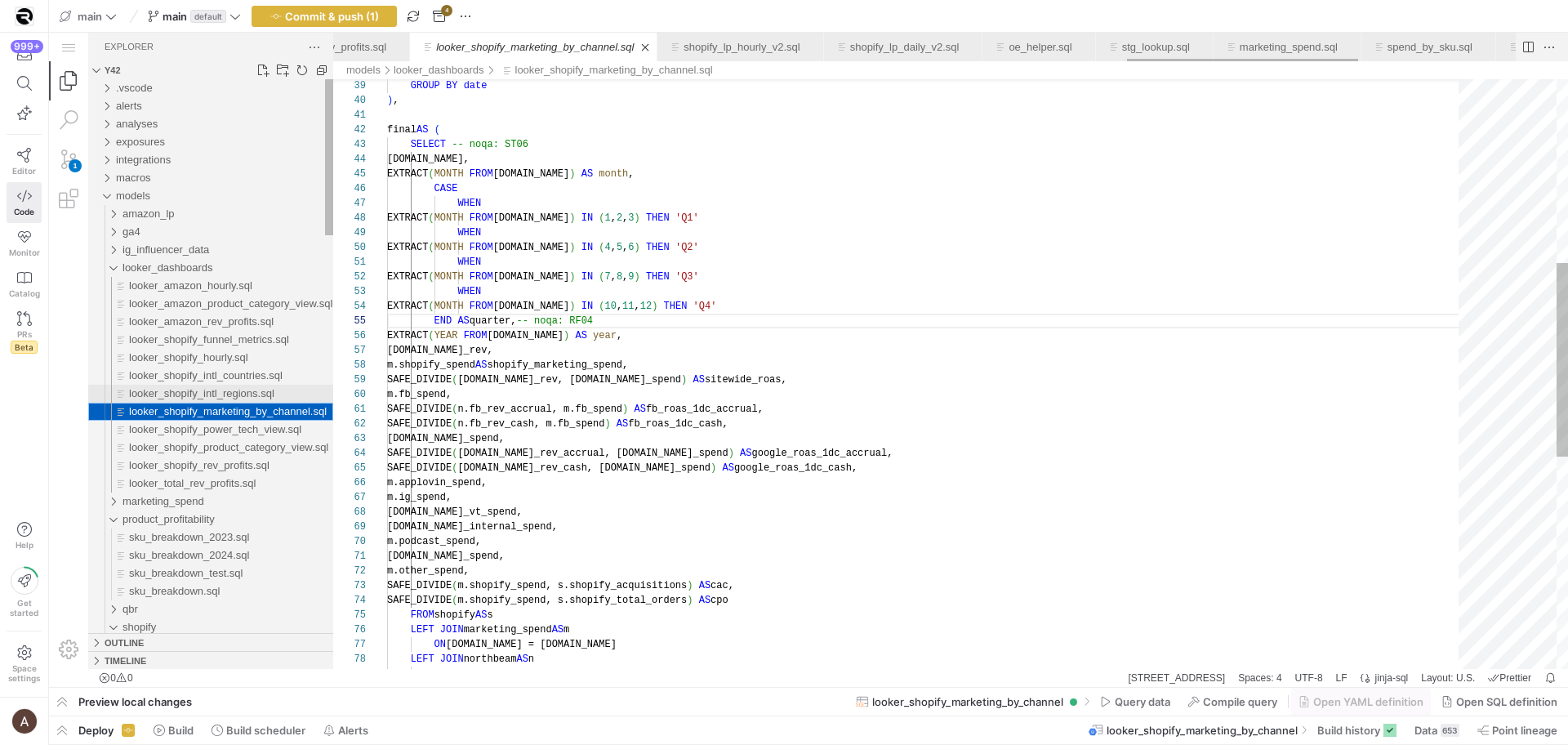
scroll to position [147, 218]
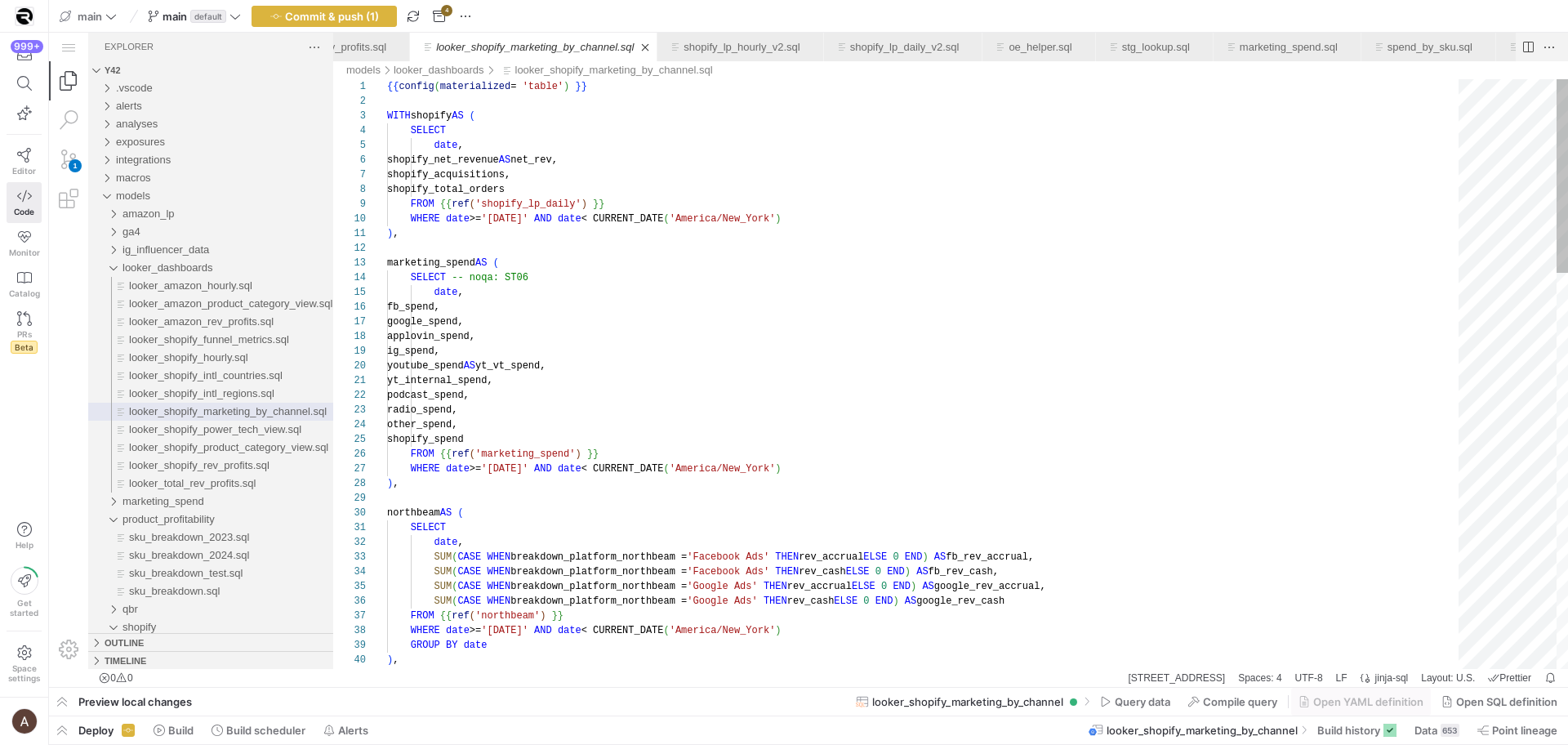
type textarea "yt_internal_spend, podcast_spend, radio_spend, other_spend, shopify_spend FROM …"
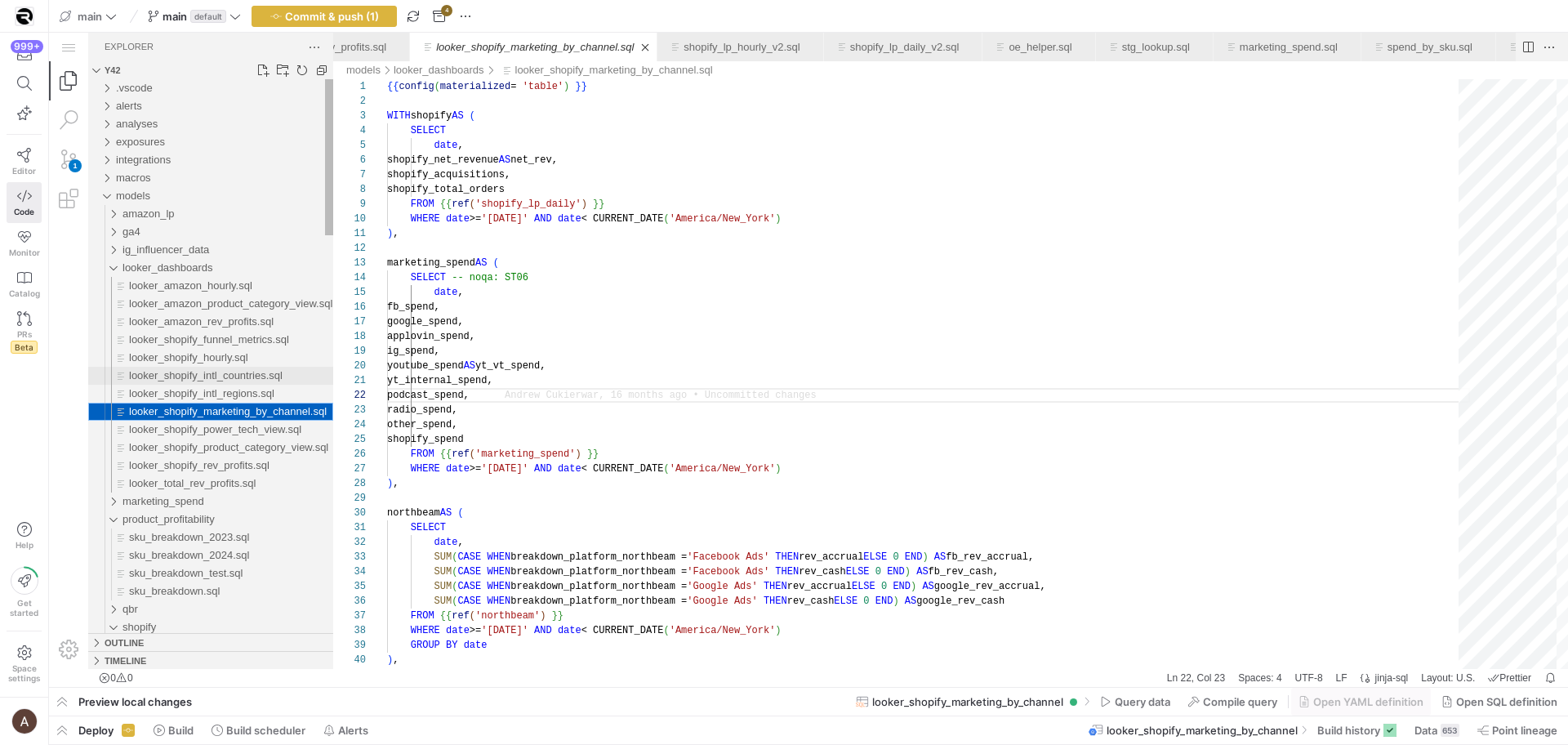
click at [245, 374] on span "looker_shopify_intl_countries.sql" at bounding box center [205, 375] width 153 height 12
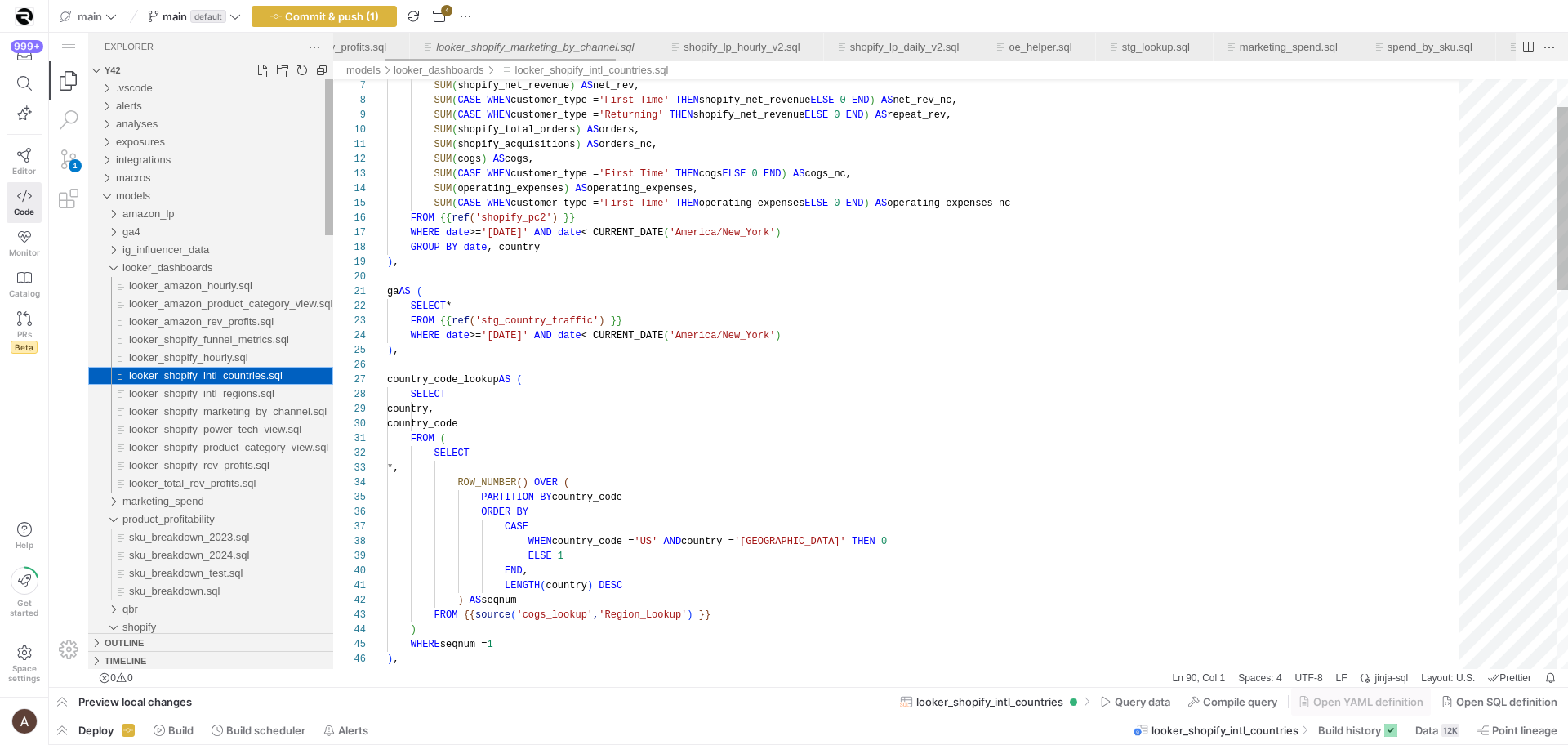
scroll to position [0, 260]
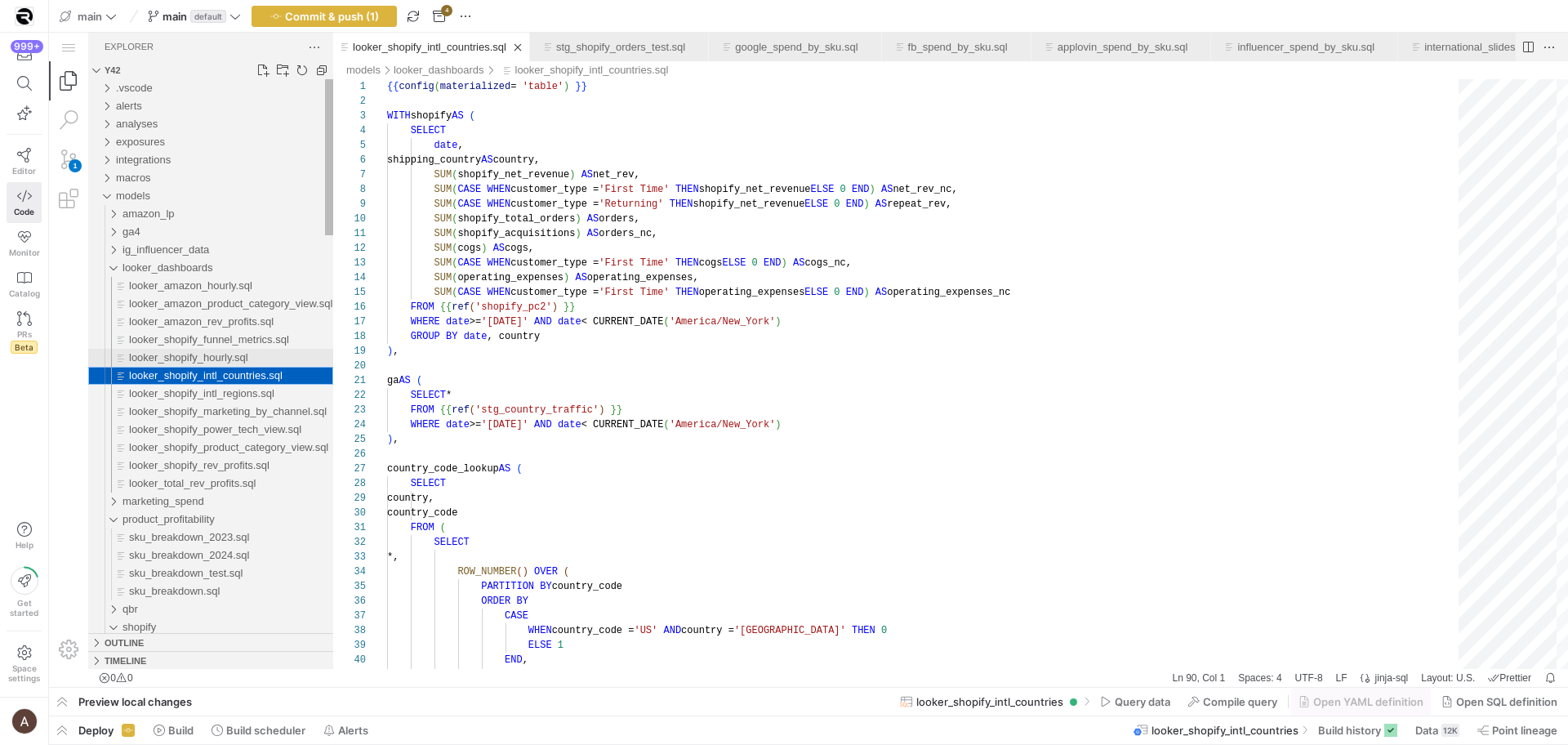
click at [265, 355] on div "looker_shopify_hourly.sql" at bounding box center [231, 357] width 204 height 18
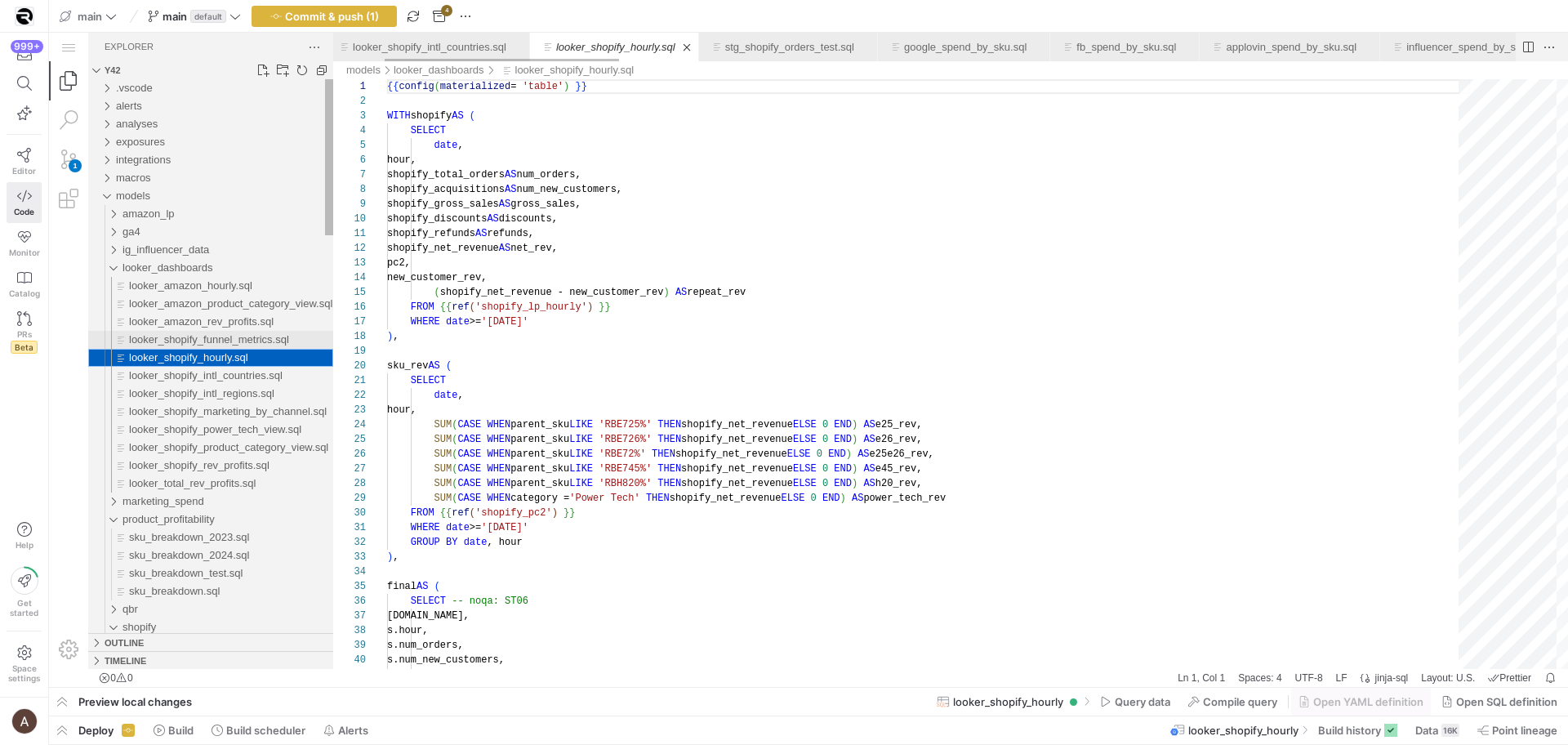
scroll to position [147, 0]
click at [266, 342] on span "looker_shopify_funnel_metrics.sql" at bounding box center [208, 339] width 160 height 12
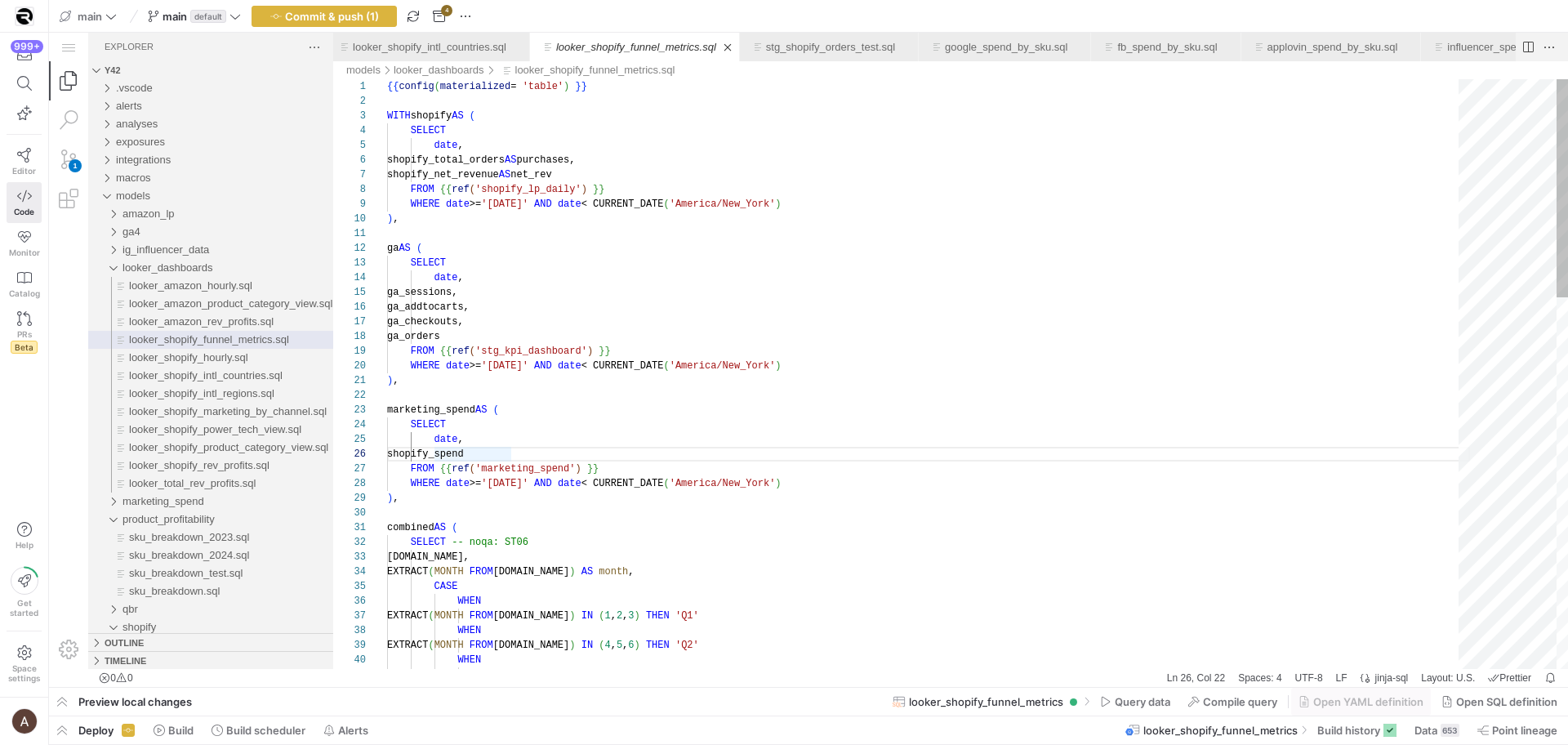
scroll to position [133, 12]
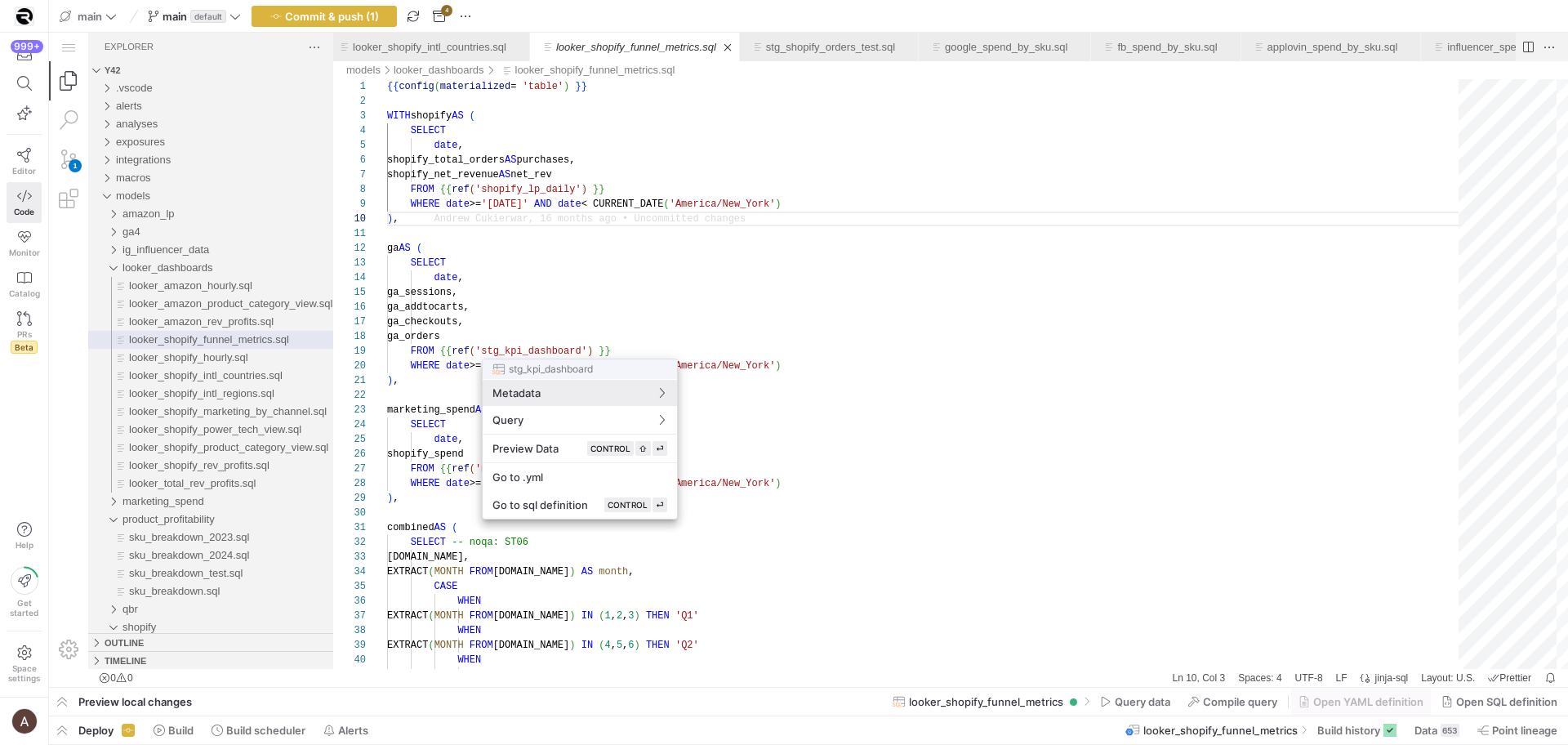
click at [425, 380] on div at bounding box center [784, 372] width 1568 height 745
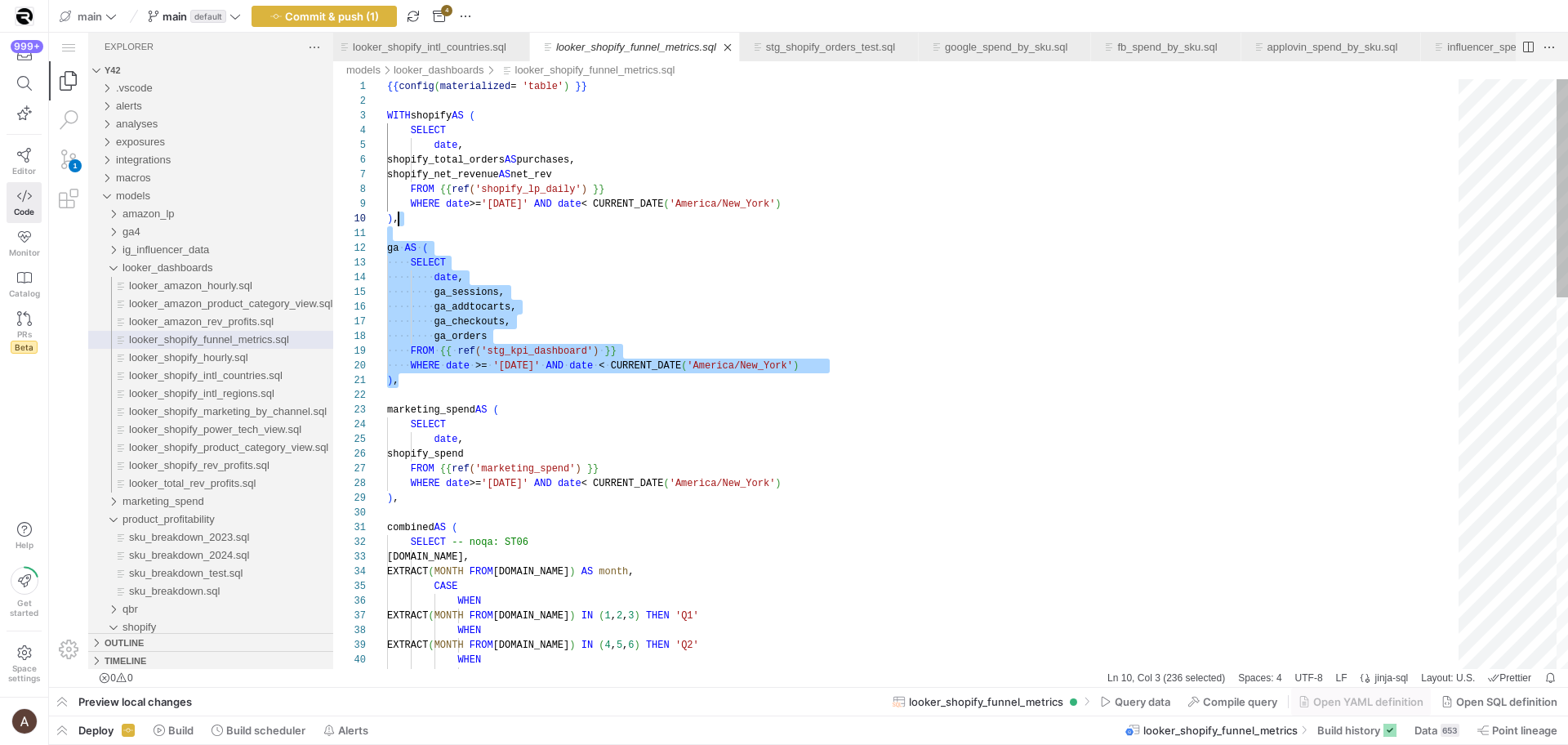
drag, startPoint x: 411, startPoint y: 357, endPoint x: 413, endPoint y: 224, distance: 133.0
type textarea "ga AS ( SELECT date, ga_sessions, ga_addtocarts, ga_checkouts, ga_orders FROM {…"
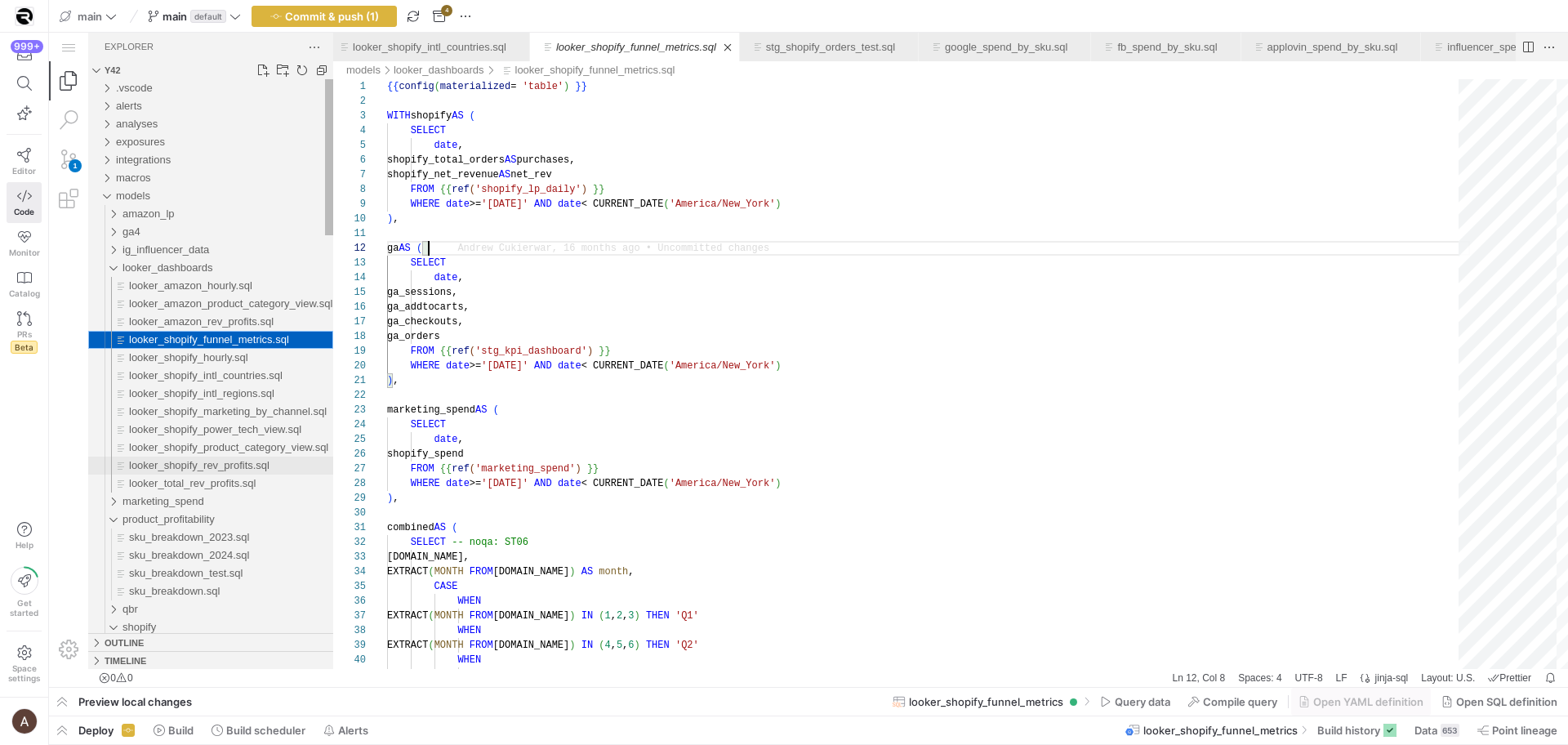
click at [227, 464] on span "looker_shopify_rev_profits.sql" at bounding box center [198, 465] width 140 height 12
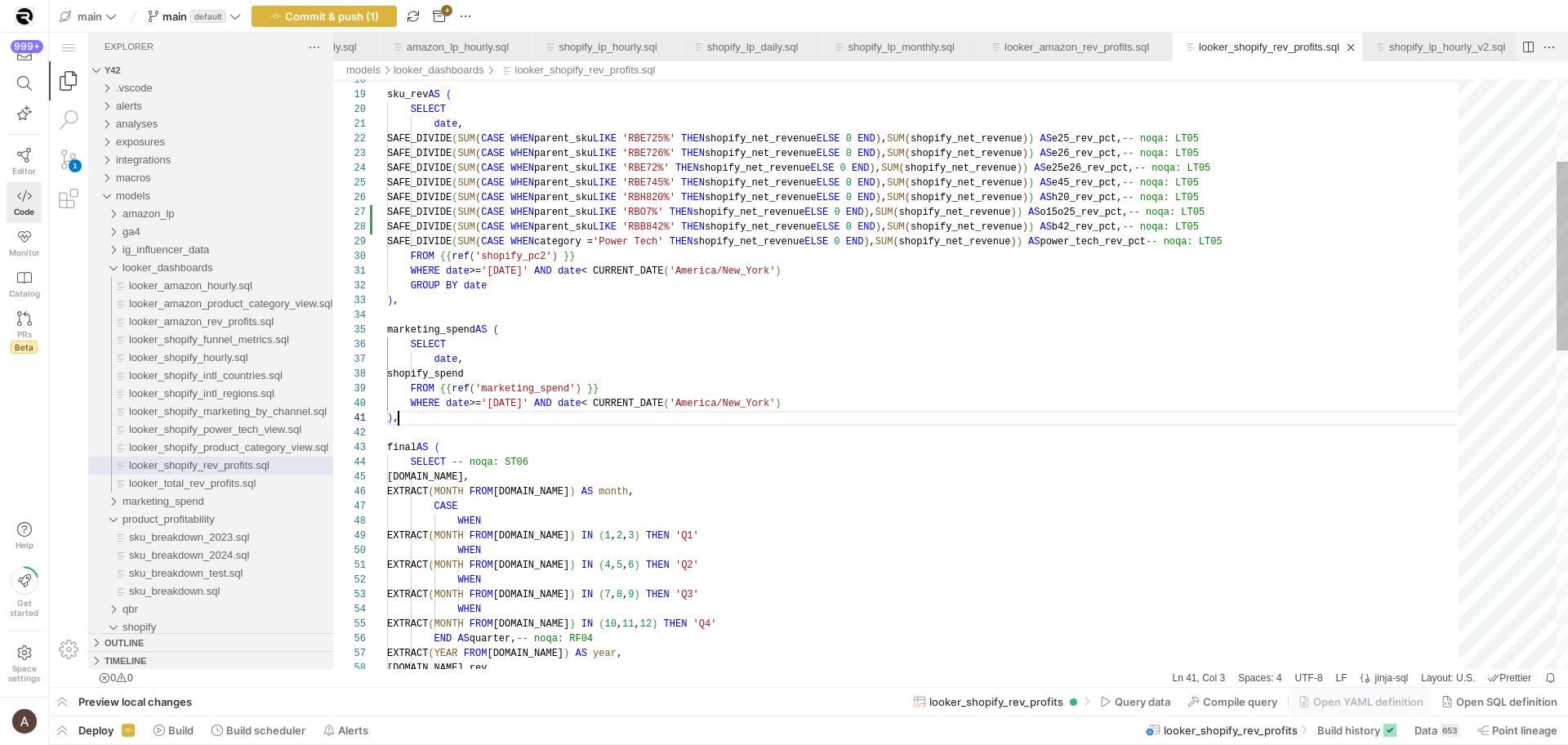
scroll to position [0, 12]
click at [483, 414] on div "sku_rev AS ( SELECT date , SAFE_DIVIDE ( SUM ( CASE WHEN parent_sku LIKE 'RBE72…" at bounding box center [928, 742] width 1083 height 1839
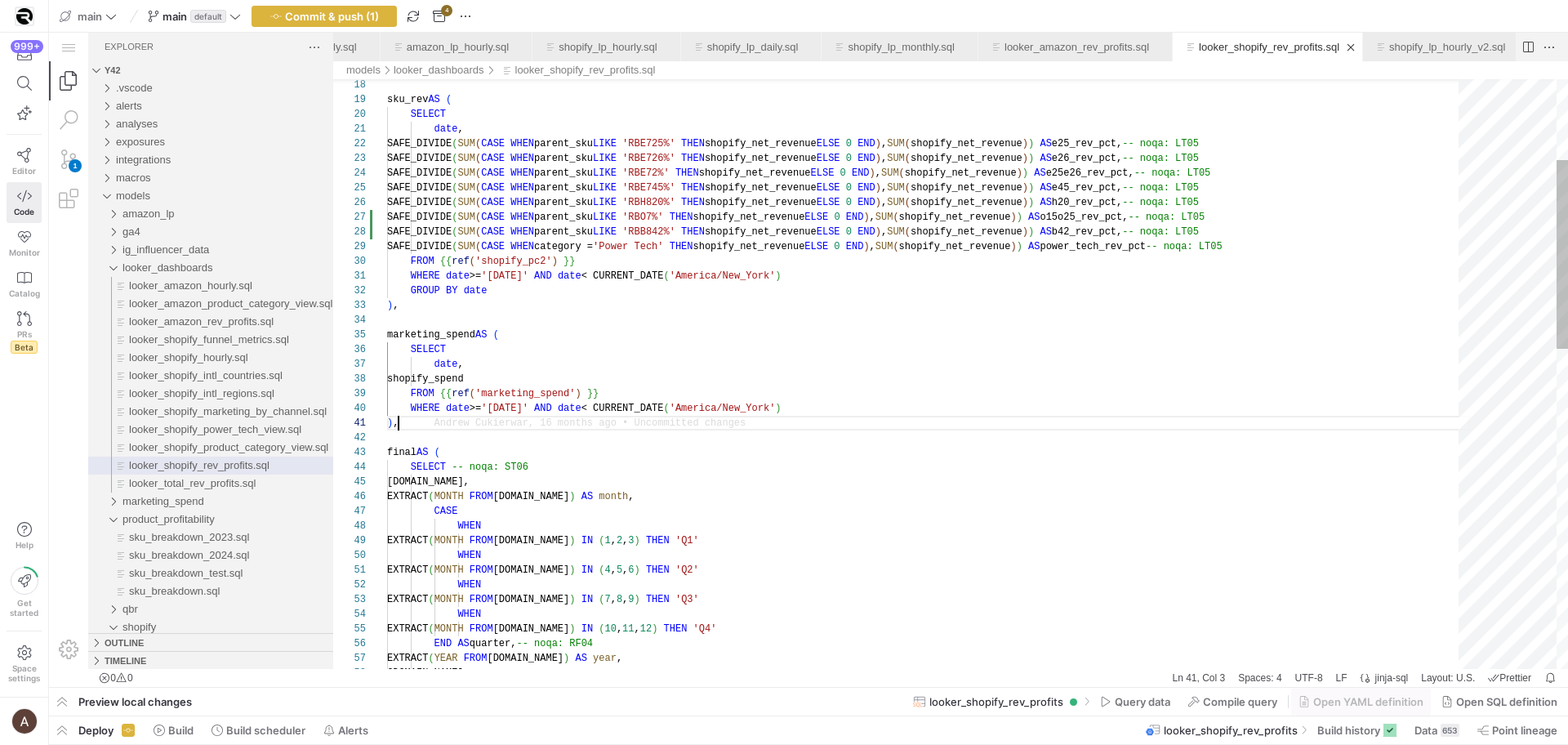
paste textarea "WHERE date >= '[DATE]' AND date < CURRENT_DATE('[GEOGRAPHIC_DATA]/New_York') ),…"
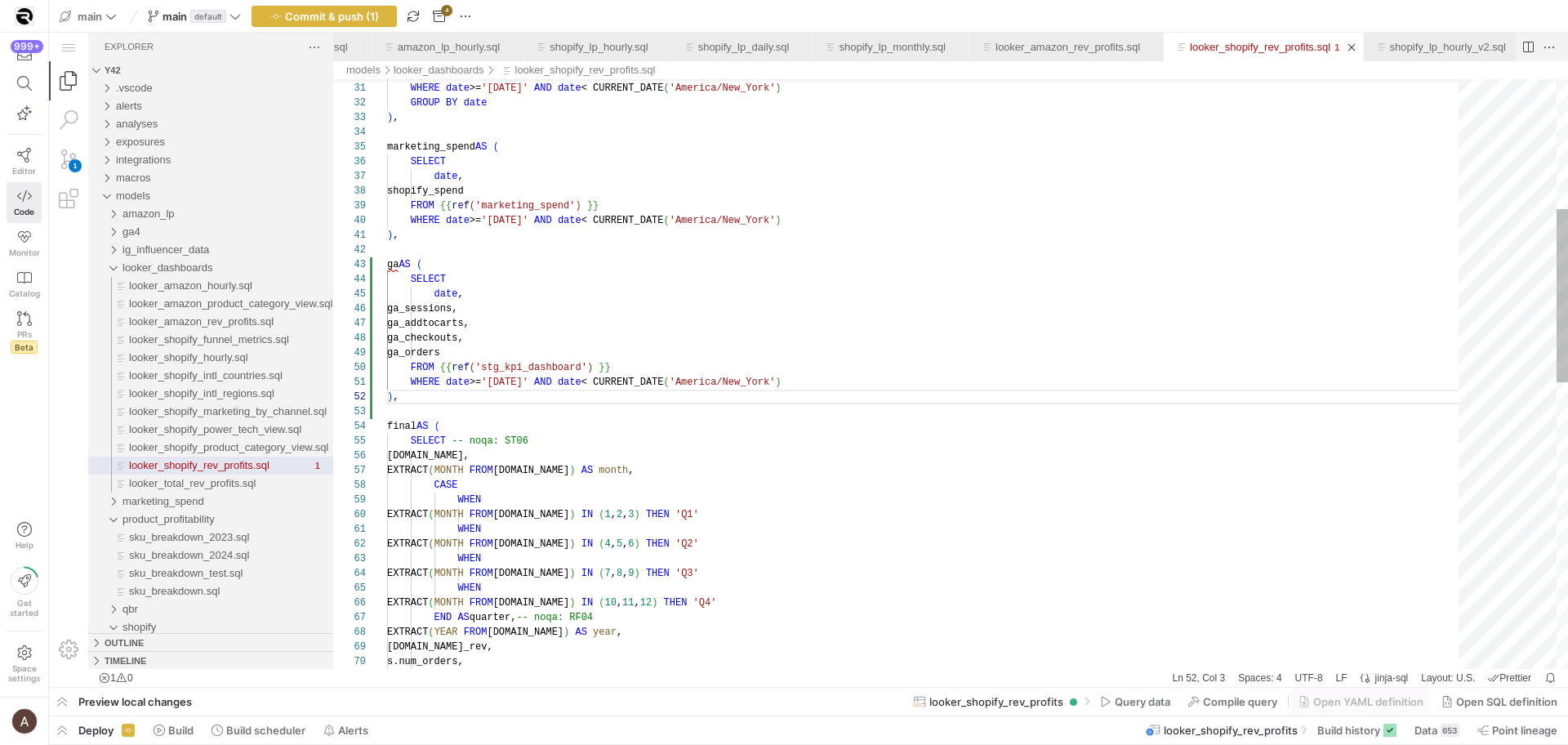
scroll to position [44, 59]
click at [478, 421] on div "FROM {{ ref ( 'shopify_pc2' ) }} WHERE date >= '[DATE]' AND date < CURRENT_DATE…" at bounding box center [928, 640] width 1083 height 2000
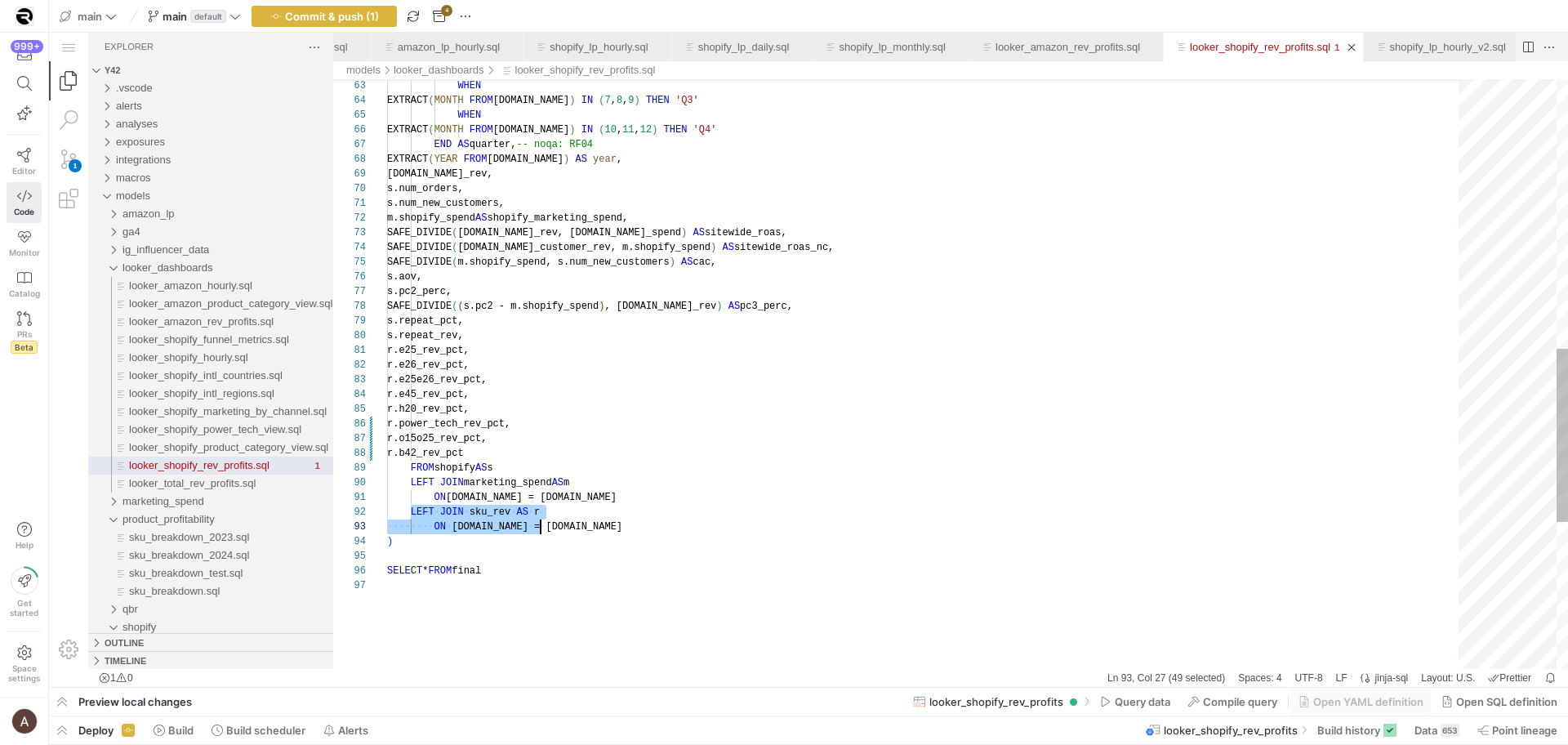
drag, startPoint x: 411, startPoint y: 512, endPoint x: 566, endPoint y: 530, distance: 156.0
paste textarea "LEFT JOIN sku_rev AS r ON [DOMAIN_NAME] = [DOMAIN_NAME]"
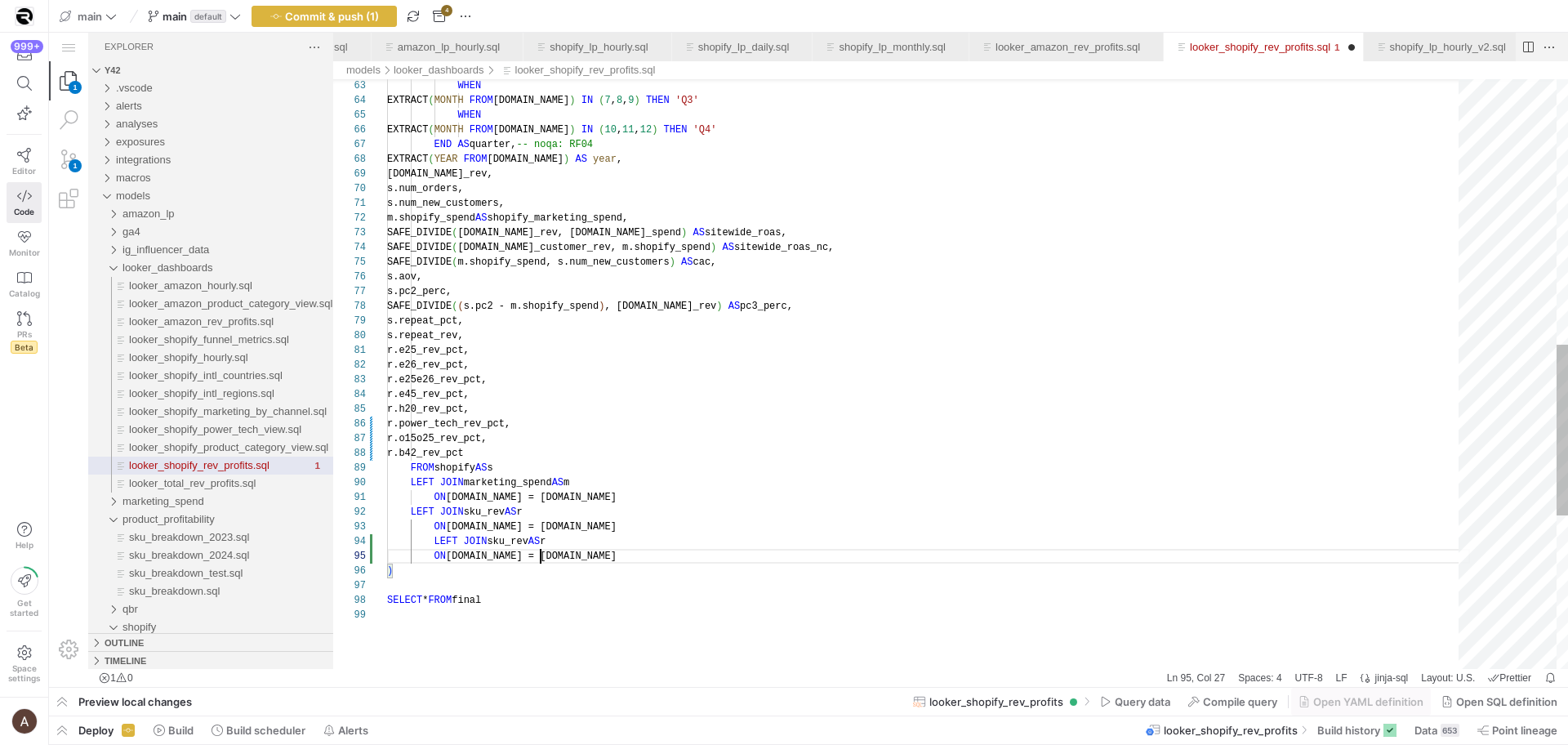
click at [436, 535] on div "WHEN EXTRACT ( MONTH FROM [DOMAIN_NAME] ) IN ( 7 , 8 , 9 ) THEN 'Q3' WHEN EXTRA…" at bounding box center [928, 182] width 1083 height 2030
click at [497, 542] on div "WHEN EXTRACT ( MONTH FROM [DOMAIN_NAME] ) IN ( 7 , 8 , 9 ) THEN 'Q3' WHEN EXTRA…" at bounding box center [928, 182] width 1083 height 2030
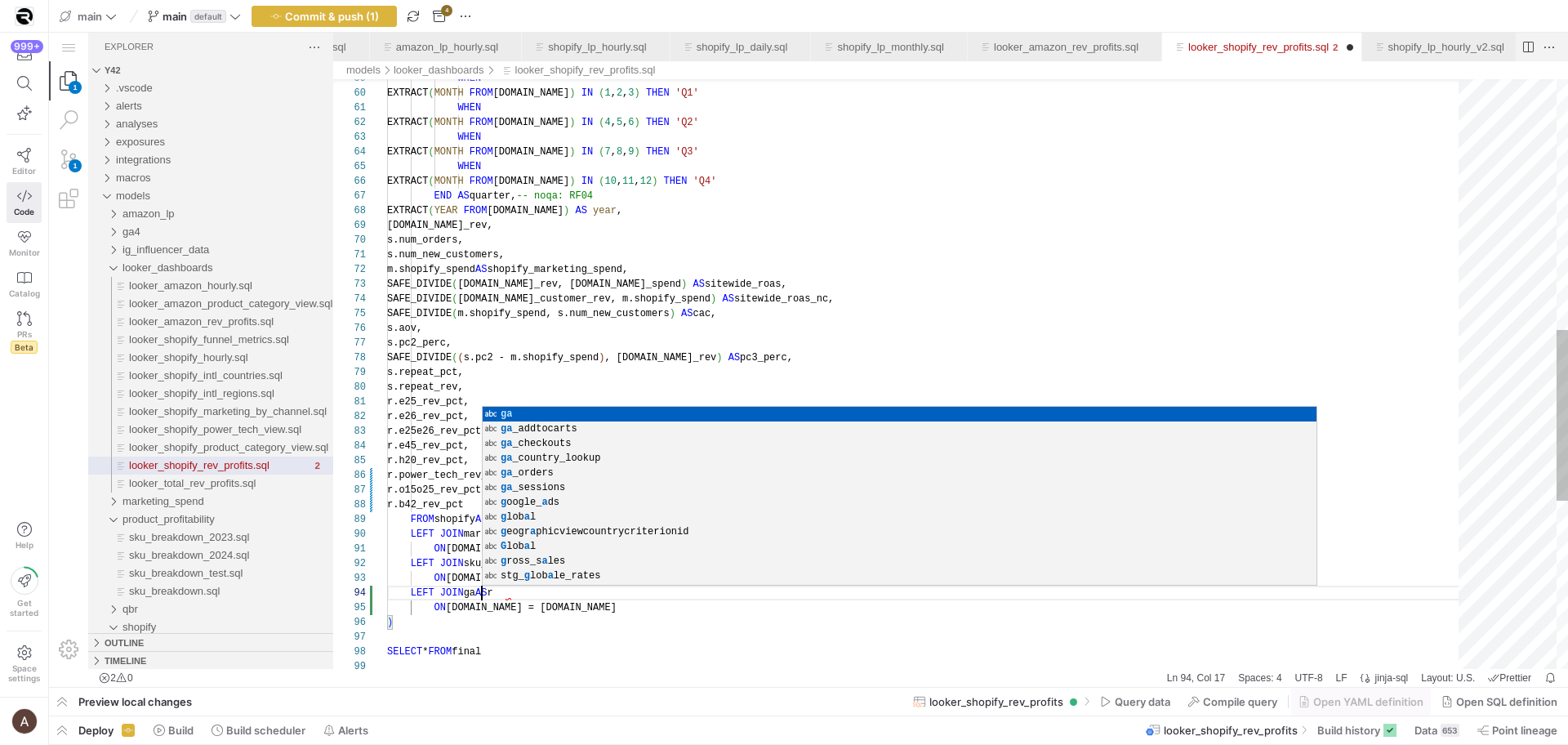
click at [545, 611] on div "ON [DOMAIN_NAME] = [DOMAIN_NAME]" at bounding box center [928, 608] width 1083 height 15
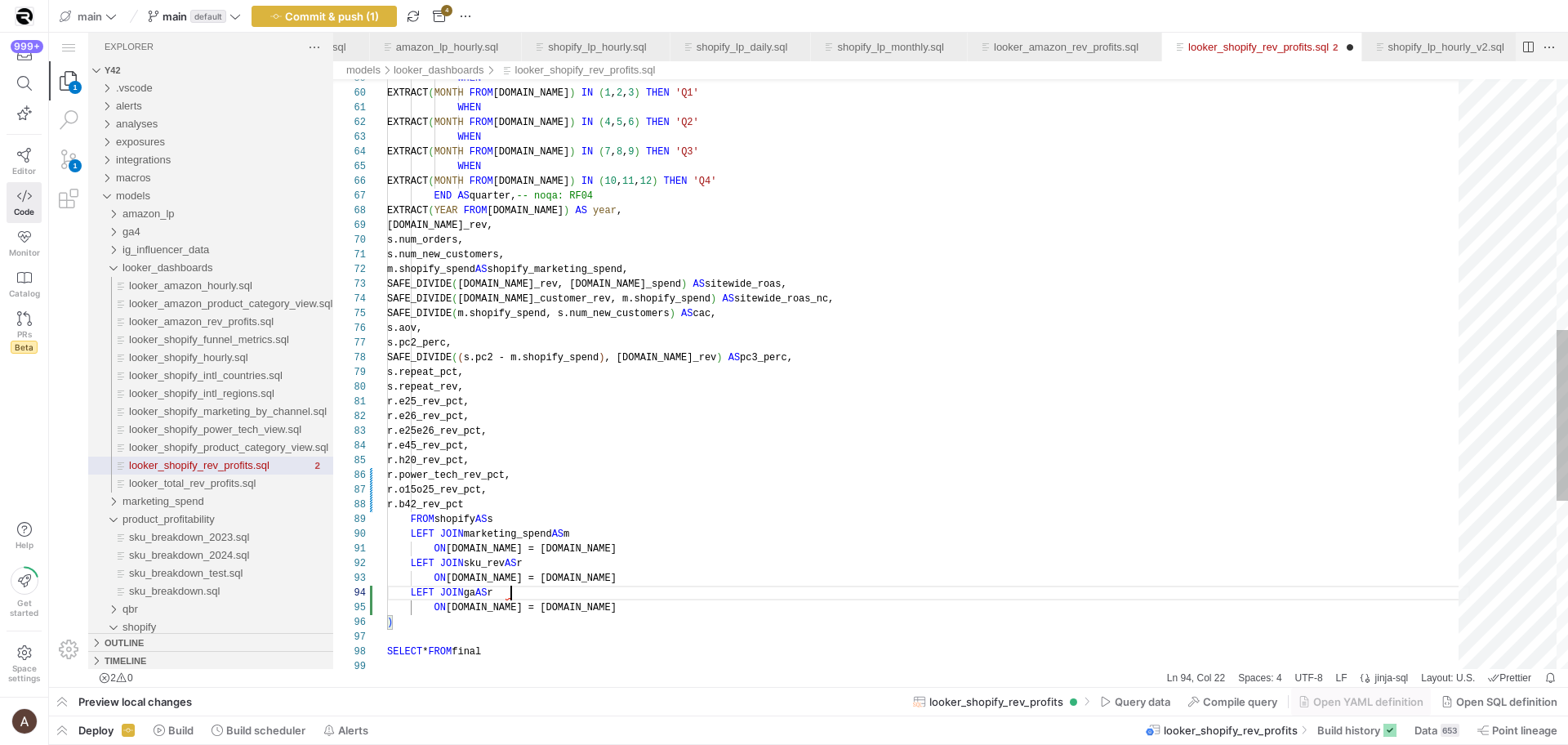
click at [547, 600] on div "LEFT JOIN ga AS r" at bounding box center [928, 593] width 1083 height 15
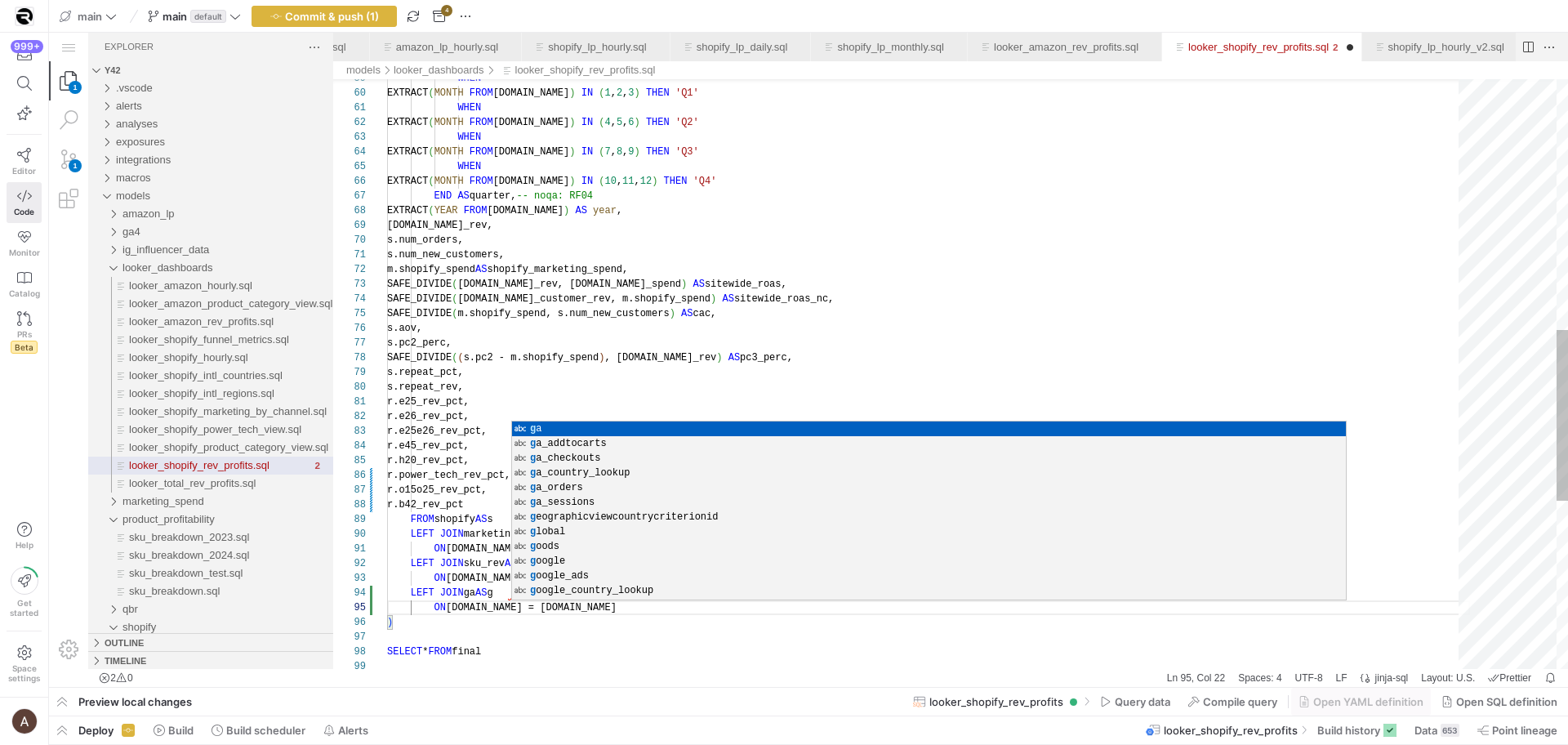
scroll to position [88, 106]
click at [494, 494] on div "WHEN EXTRACT ( MONTH FROM [DOMAIN_NAME] ) IN ( 7 , 8 , 9 ) THEN 'Q3' WHEN EXTRA…" at bounding box center [928, 234] width 1083 height 2030
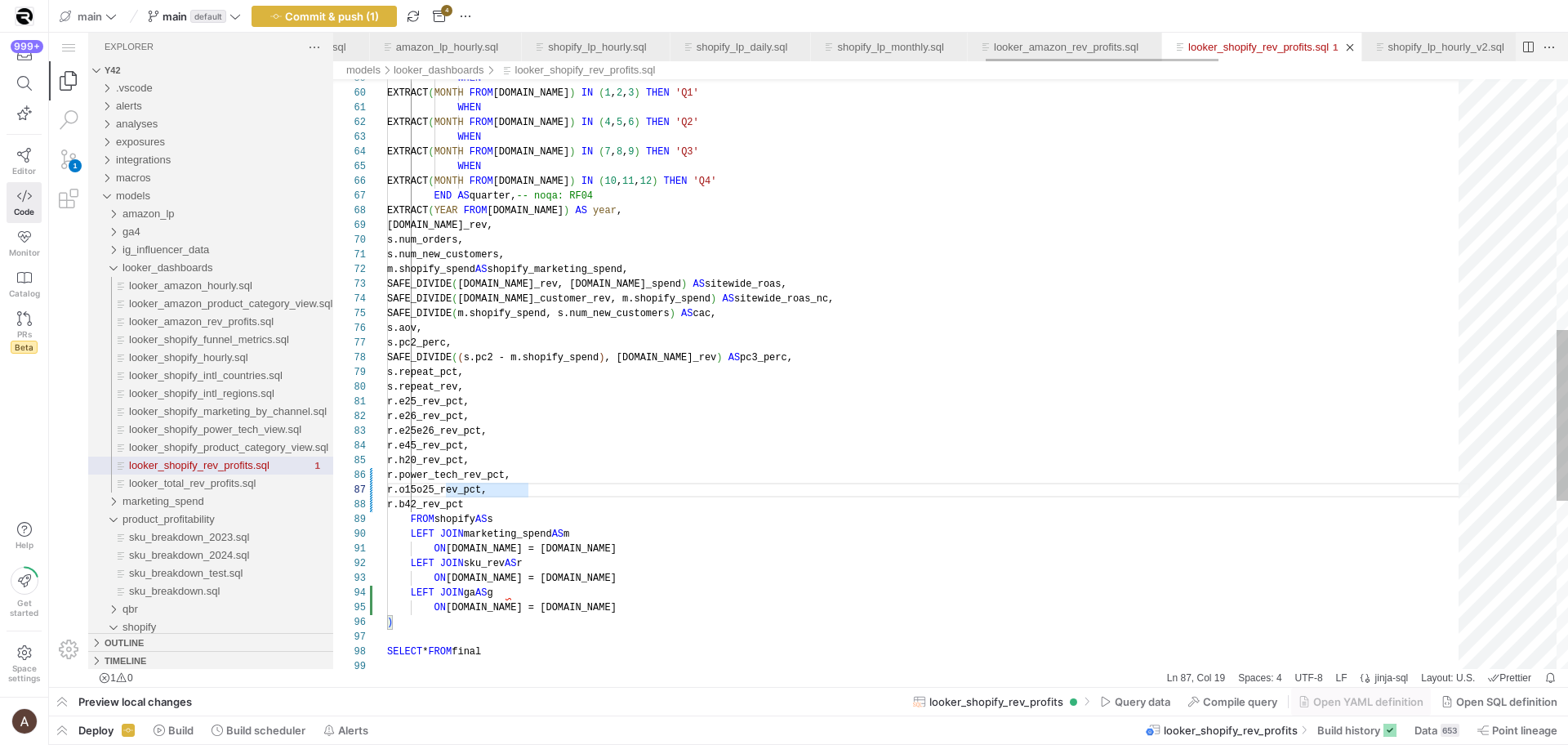
click at [591, 527] on div "WHEN EXTRACT ( MONTH FROM [DOMAIN_NAME] ) IN ( 7 , 8 , 9 ) THEN 'Q3' WHEN EXTRA…" at bounding box center [928, 234] width 1083 height 2030
click at [494, 448] on div "WHEN EXTRACT ( MONTH FROM [DOMAIN_NAME] ) IN ( 7 , 8 , 9 ) THEN 'Q3' WHEN EXTRA…" at bounding box center [928, 234] width 1083 height 2030
click at [483, 586] on div "WHEN EXTRACT ( MONTH FROM [DOMAIN_NAME] ) IN ( 7 , 8 , 9 ) THEN 'Q3' WHEN EXTRA…" at bounding box center [928, 234] width 1083 height 2030
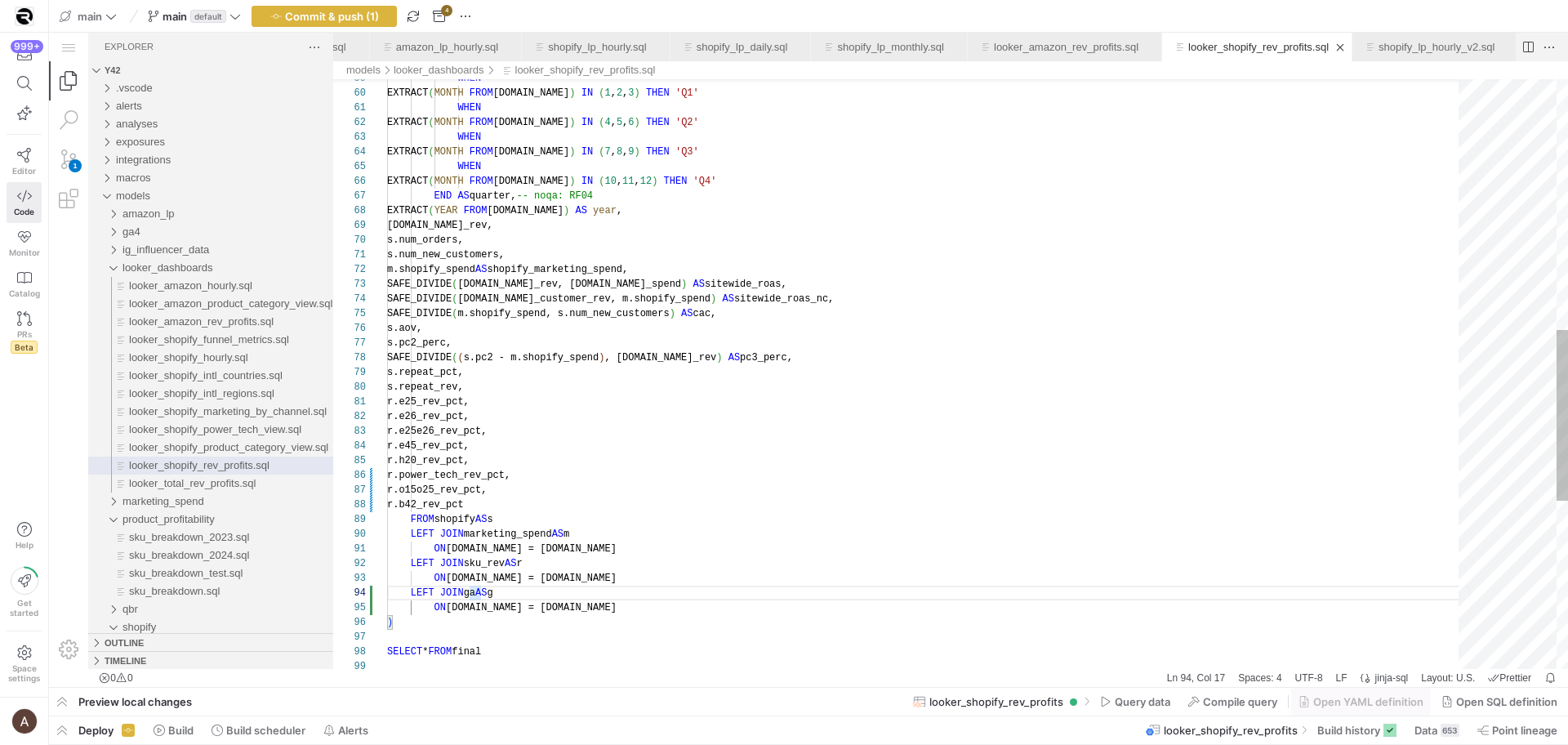
click at [536, 507] on div "WHEN EXTRACT ( MONTH FROM [DOMAIN_NAME] ) IN ( 7 , 8 , 9 ) THEN 'Q3' WHEN EXTRA…" at bounding box center [928, 234] width 1083 height 2030
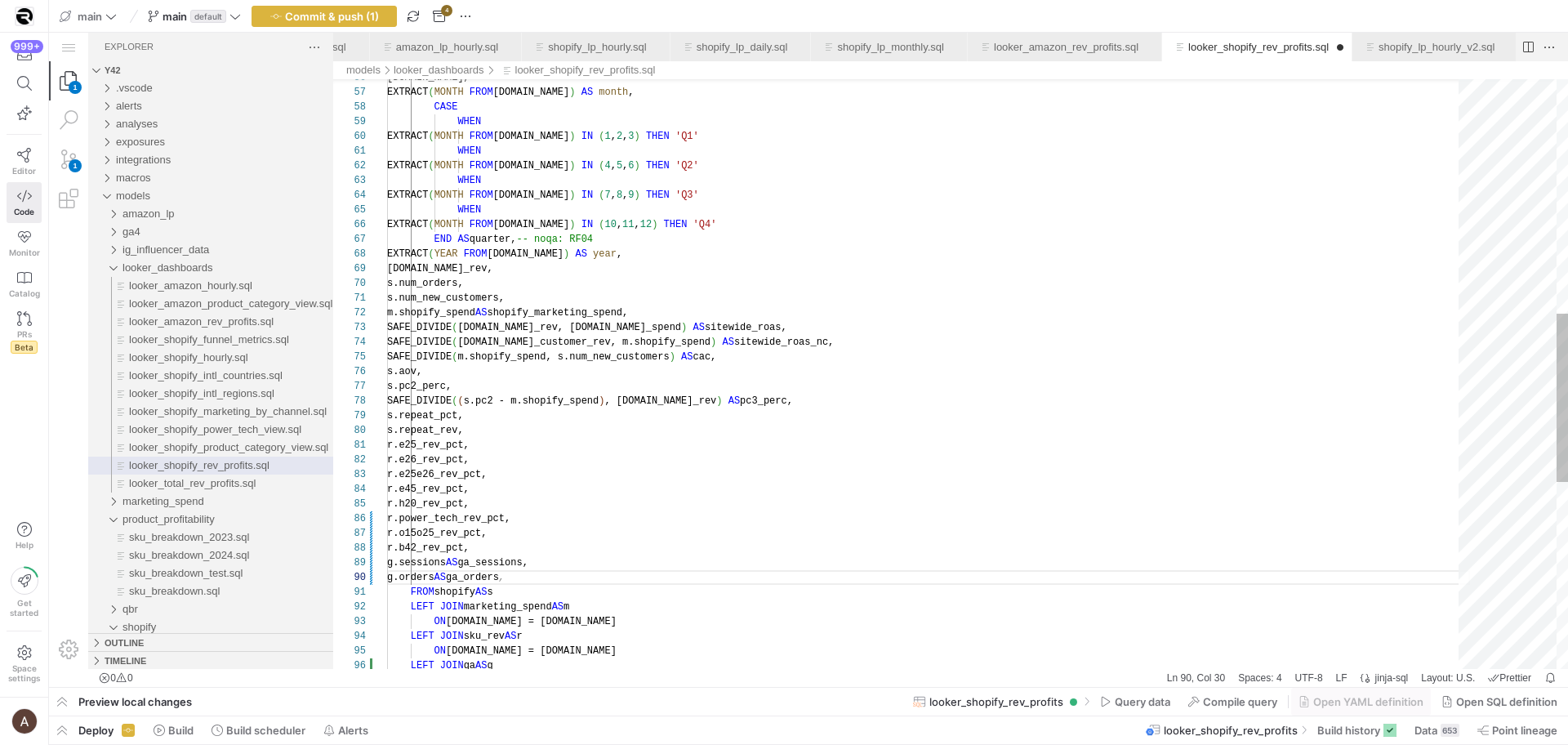
scroll to position [133, 124]
click at [753, 437] on div "WHEN EXTRACT ( MONTH FROM [DOMAIN_NAME] ) IN ( 7 , 8 , 9 ) THEN 'Q3' WHEN EXTRA…" at bounding box center [928, 292] width 1083 height 2059
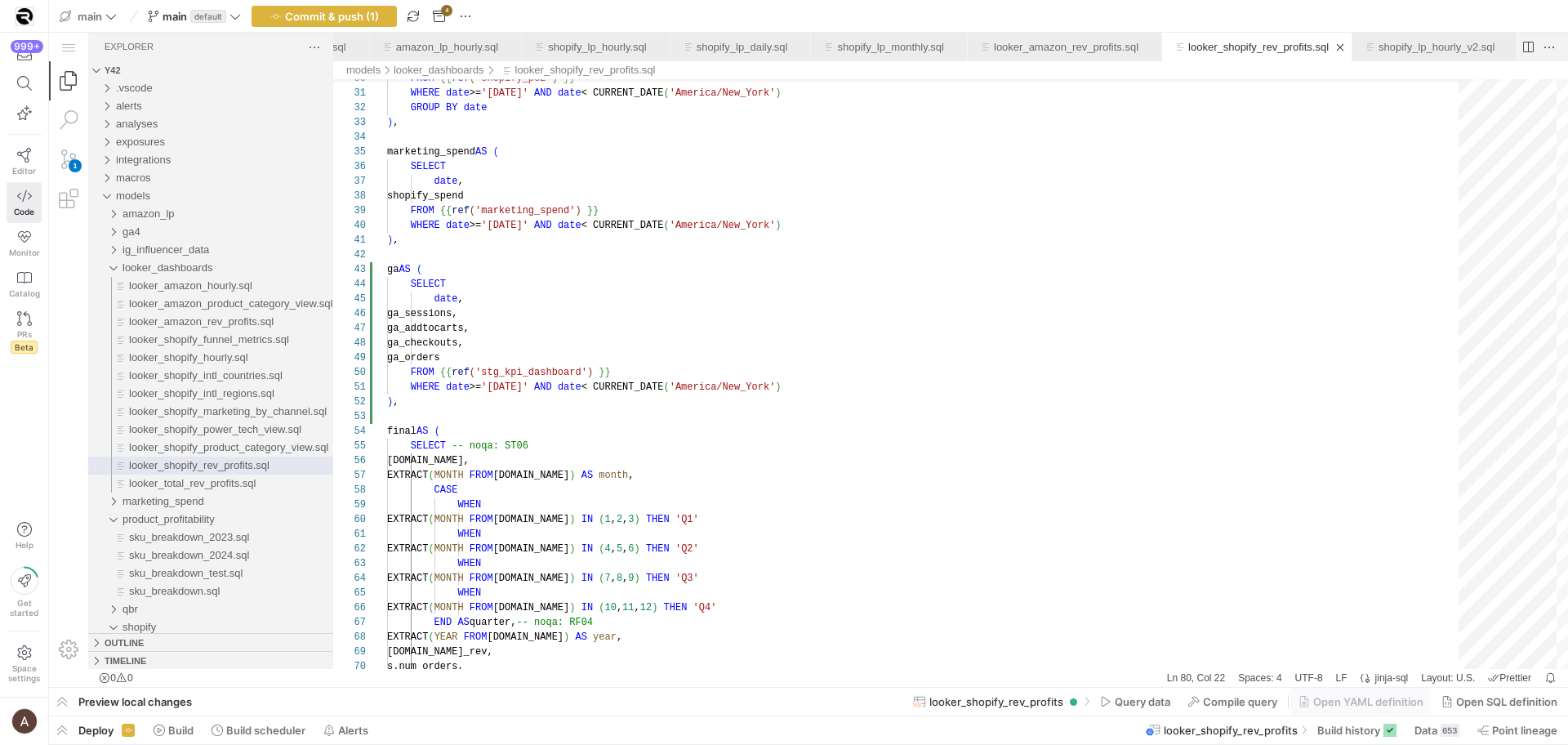
type textarea "WHERE date >= '[DATE]' AND date < CURRENT_DATE('[GEOGRAPHIC_DATA]/New_York') GR…"
click at [869, 225] on div "final AS ( SELECT -- noqa: ST06 [DOMAIN_NAME], date , ga_sessions, ga_addtocart…" at bounding box center [928, 674] width 1083 height 2059
